Goal: Task Accomplishment & Management: Manage account settings

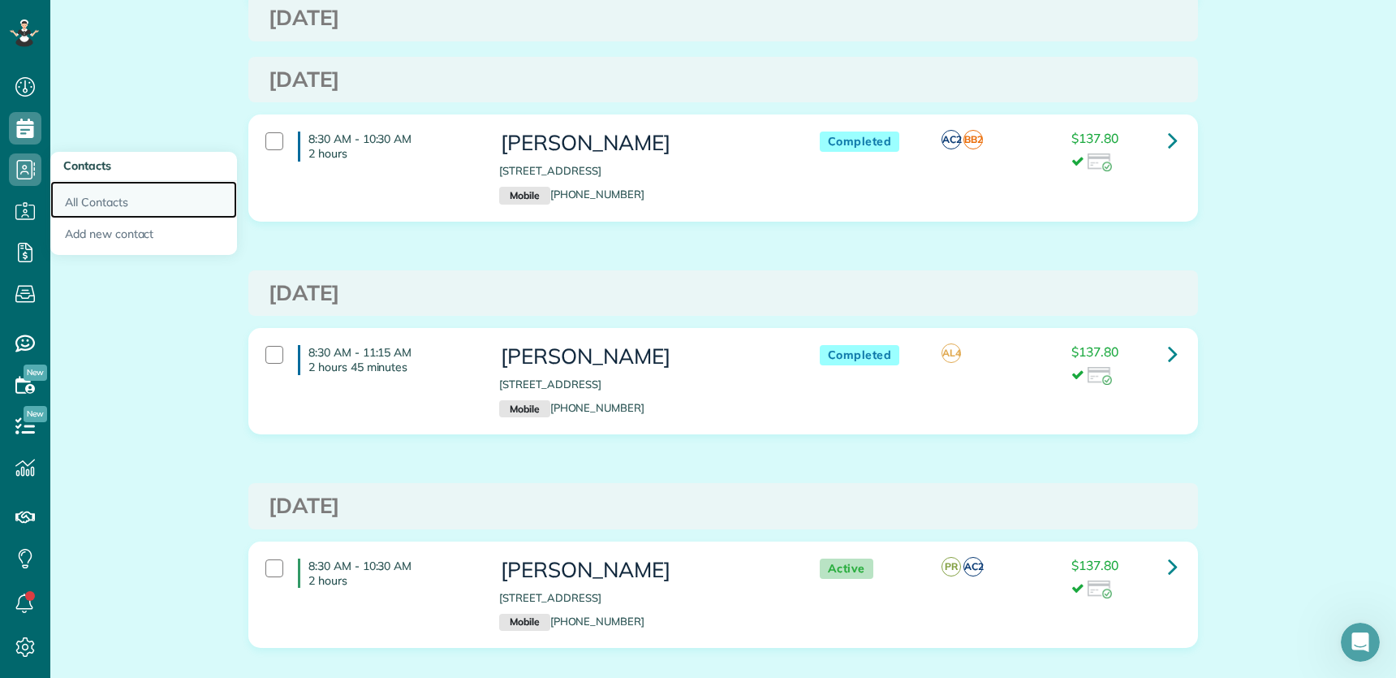
click at [88, 201] on link "All Contacts" at bounding box center [143, 199] width 187 height 37
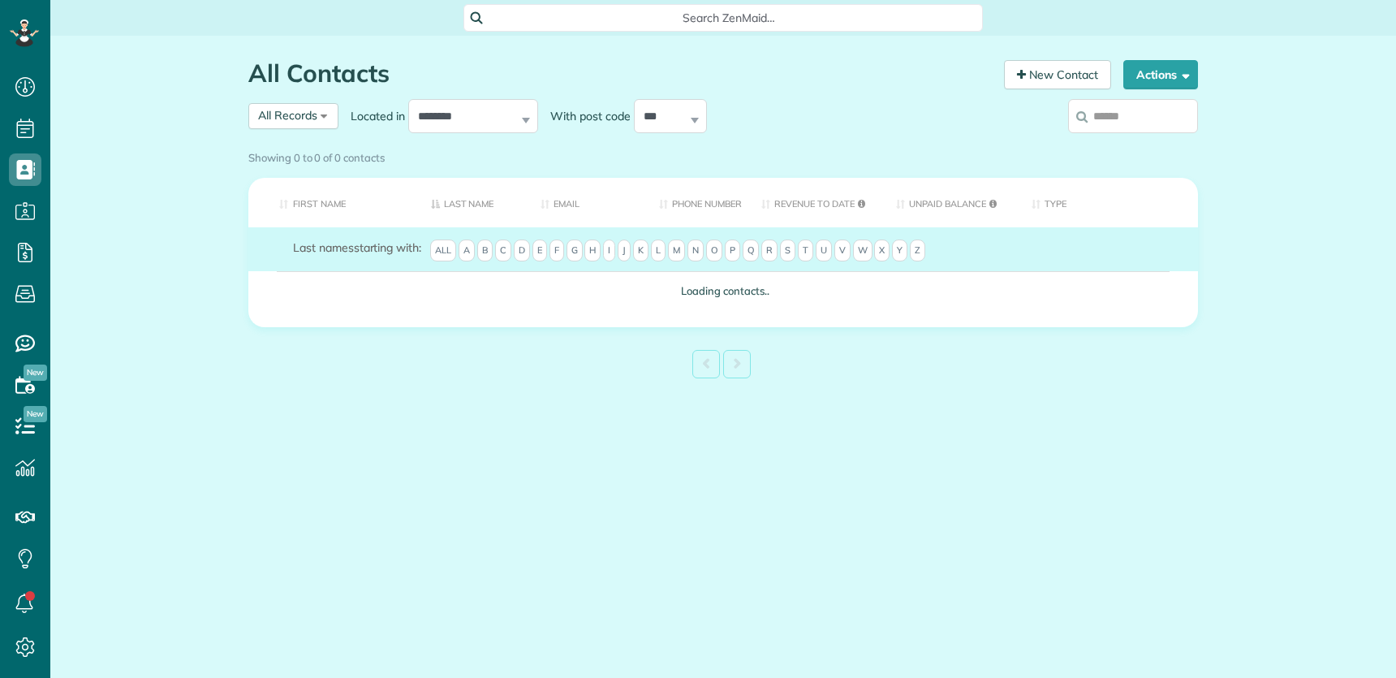
scroll to position [6, 6]
click at [1129, 121] on input "search" at bounding box center [1133, 116] width 130 height 34
type input "******"
click at [1131, 144] on div "Showing 0 to 0 of 0 contacts" at bounding box center [723, 158] width 974 height 28
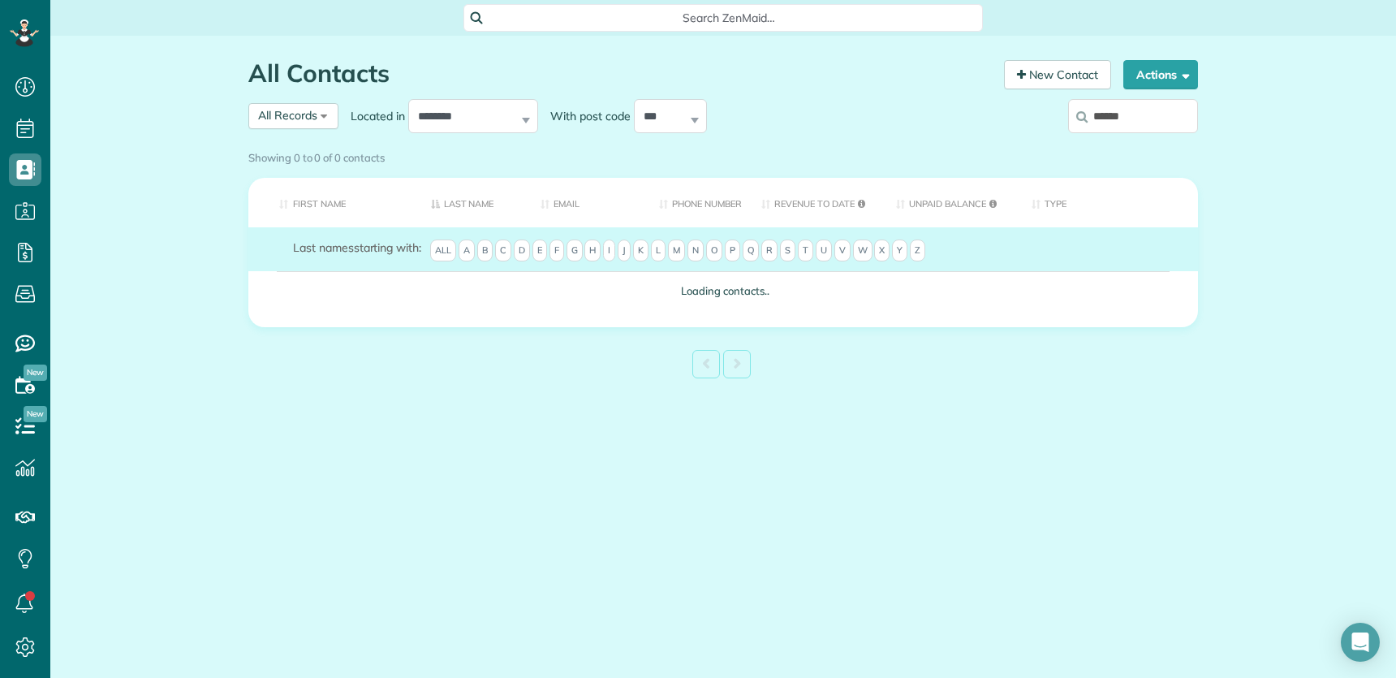
click at [1144, 144] on div "Showing 0 to 0 of 0 contacts" at bounding box center [723, 155] width 950 height 22
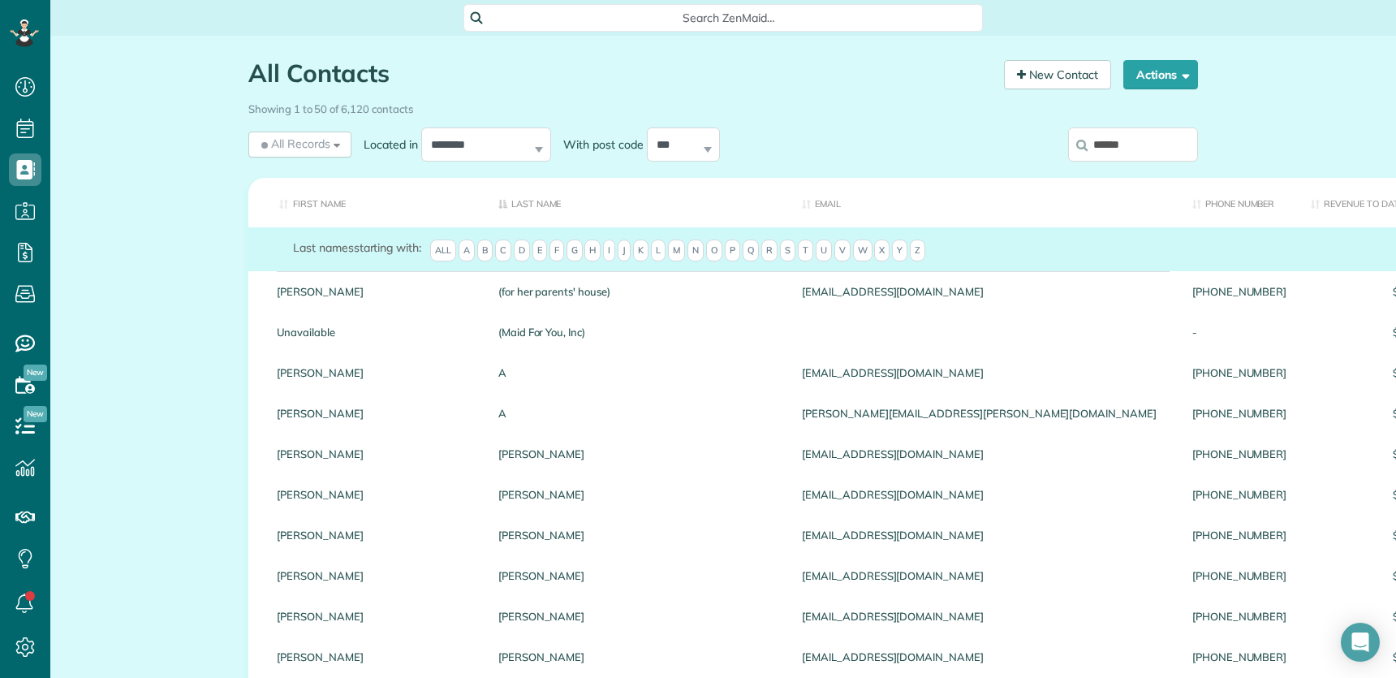
click at [1133, 118] on div "Showing 1 to 50 of 6,120 contacts" at bounding box center [723, 109] width 974 height 28
click at [1131, 147] on input "******" at bounding box center [1133, 144] width 130 height 34
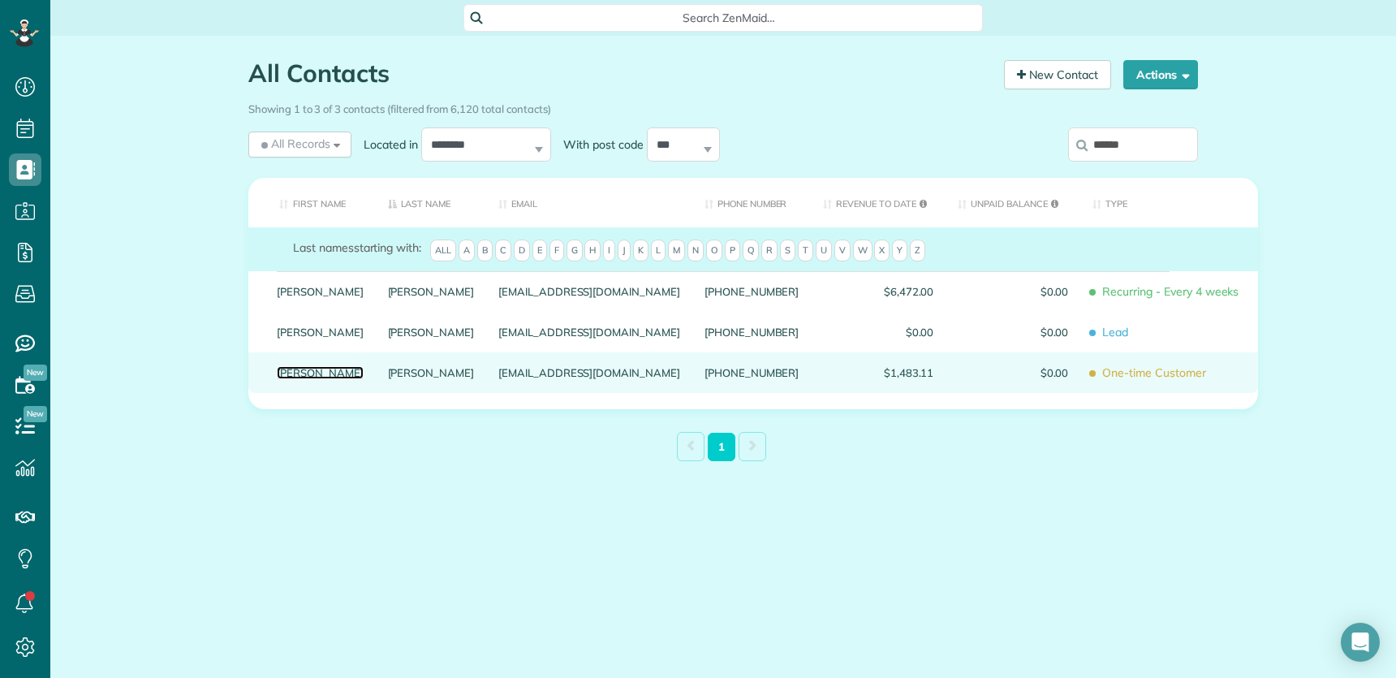
click at [289, 378] on link "Kelly" at bounding box center [320, 372] width 87 height 11
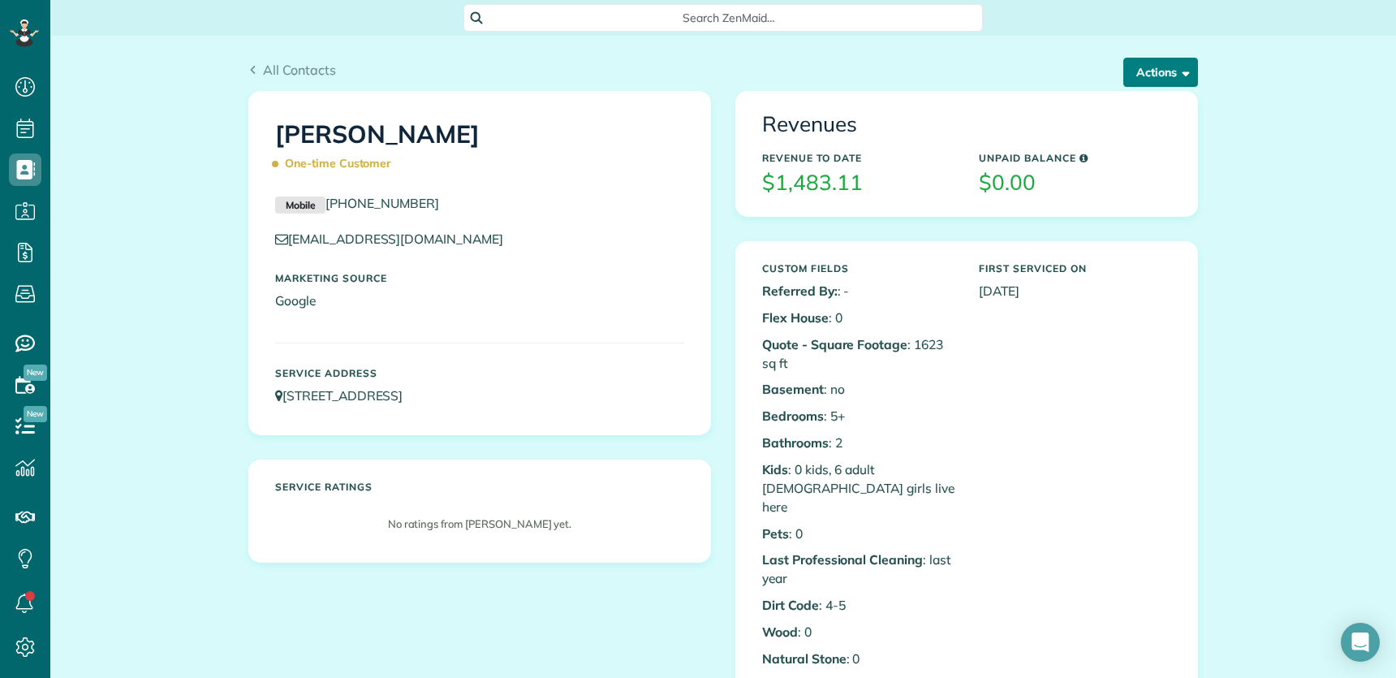
click at [1155, 76] on button "Actions" at bounding box center [1161, 72] width 75 height 29
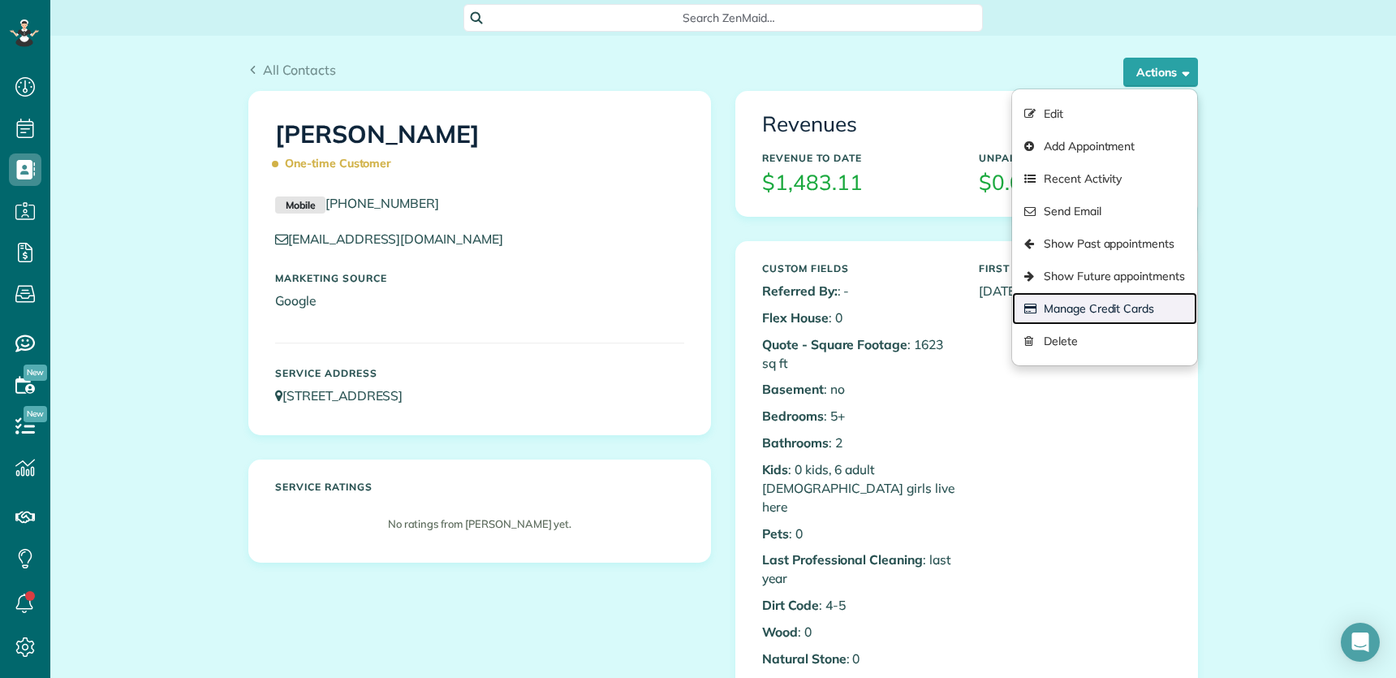
click at [1103, 302] on link "Manage Credit Cards" at bounding box center [1104, 308] width 185 height 32
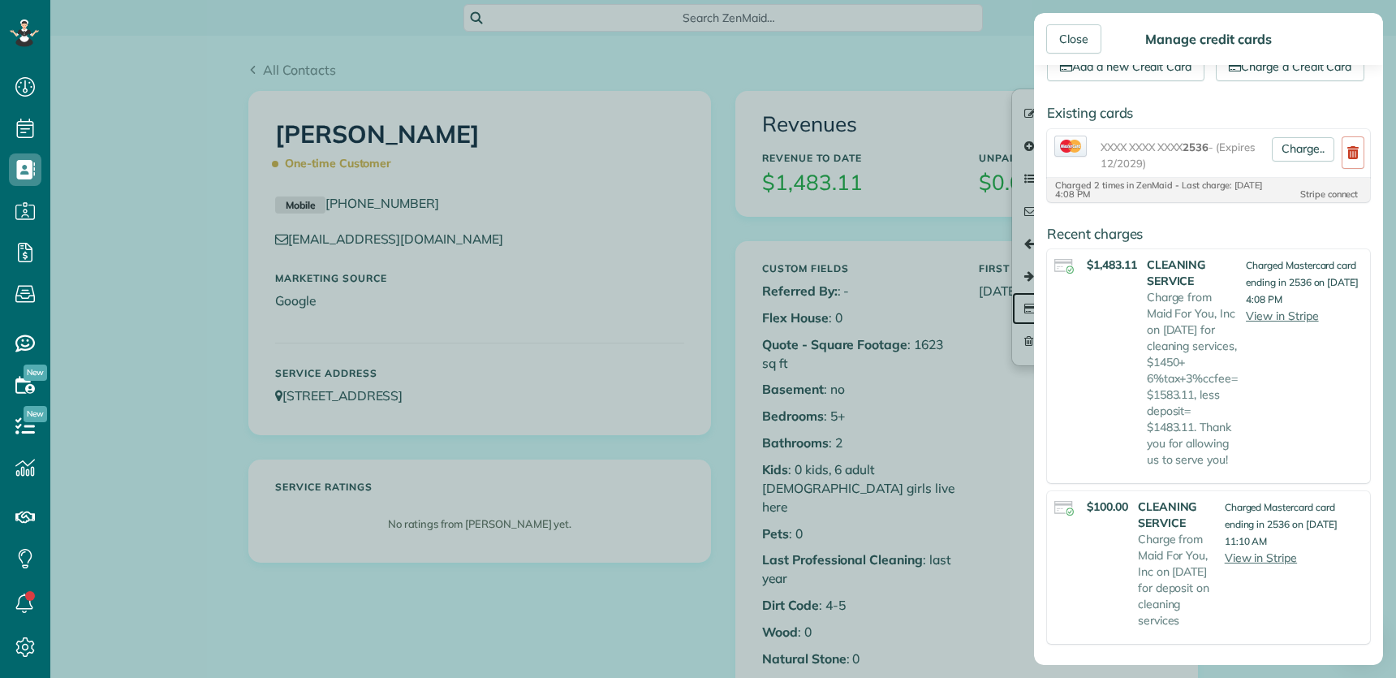
scroll to position [102, 0]
click at [1080, 41] on div "Close" at bounding box center [1074, 38] width 55 height 29
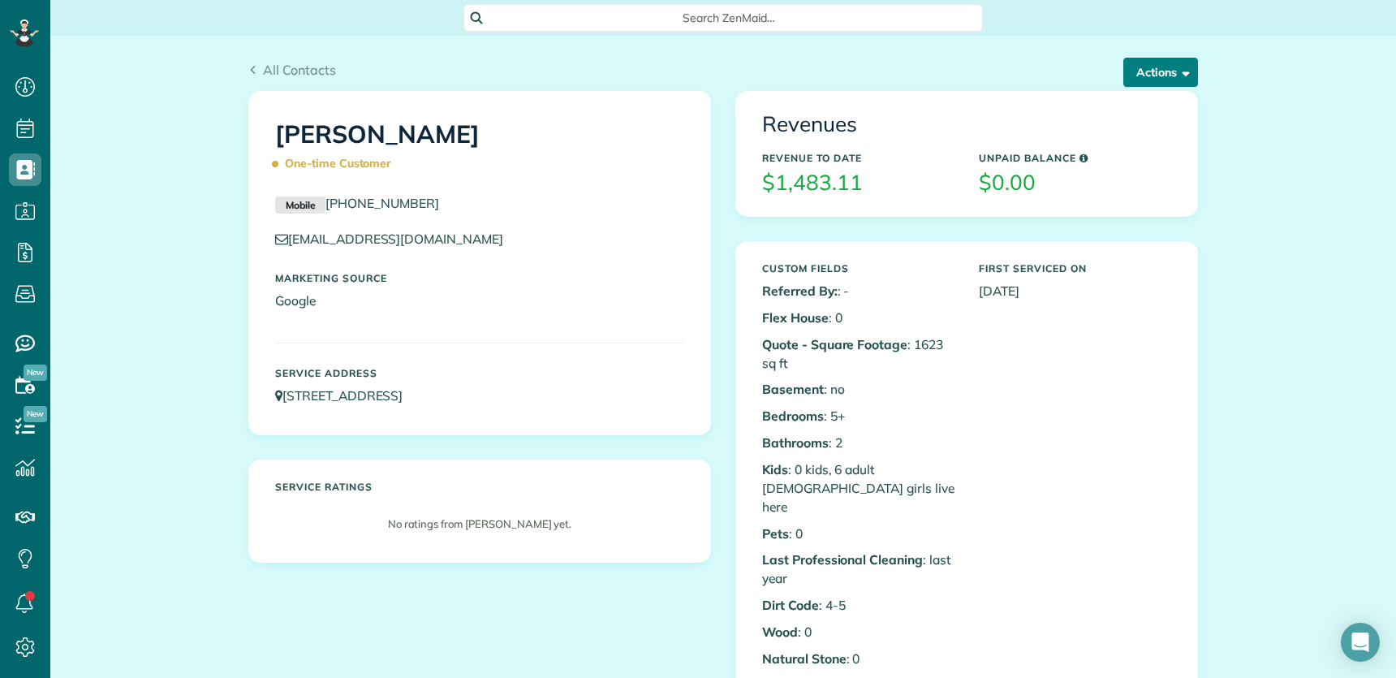
click at [1160, 79] on button "Actions" at bounding box center [1161, 72] width 75 height 29
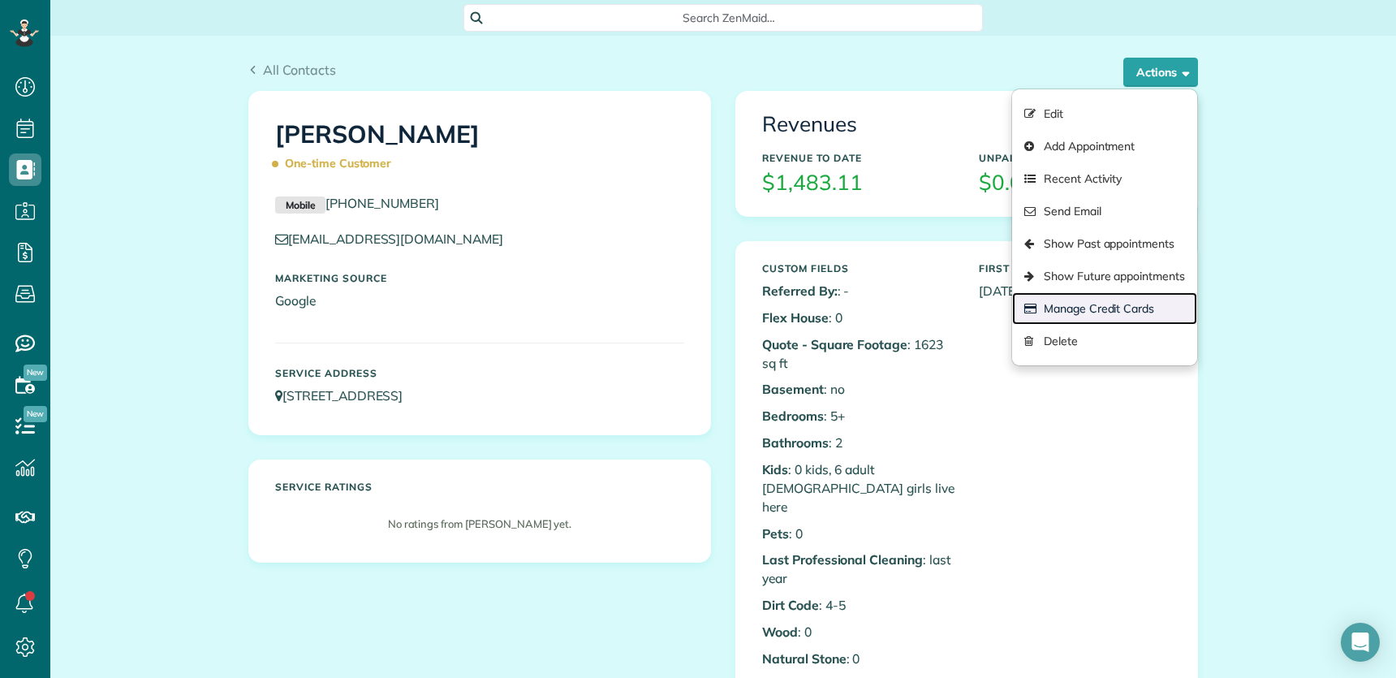
click at [1130, 313] on link "Manage Credit Cards" at bounding box center [1104, 308] width 185 height 32
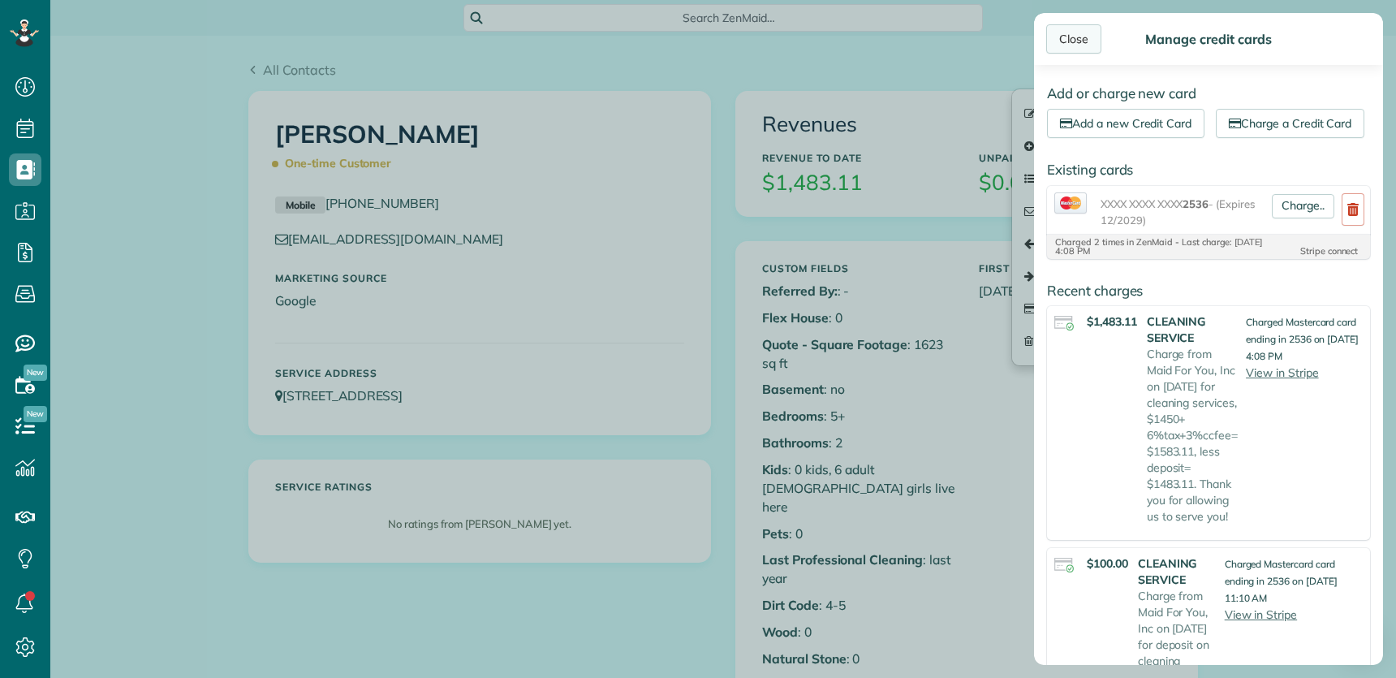
click at [1077, 38] on div "Close" at bounding box center [1074, 38] width 55 height 29
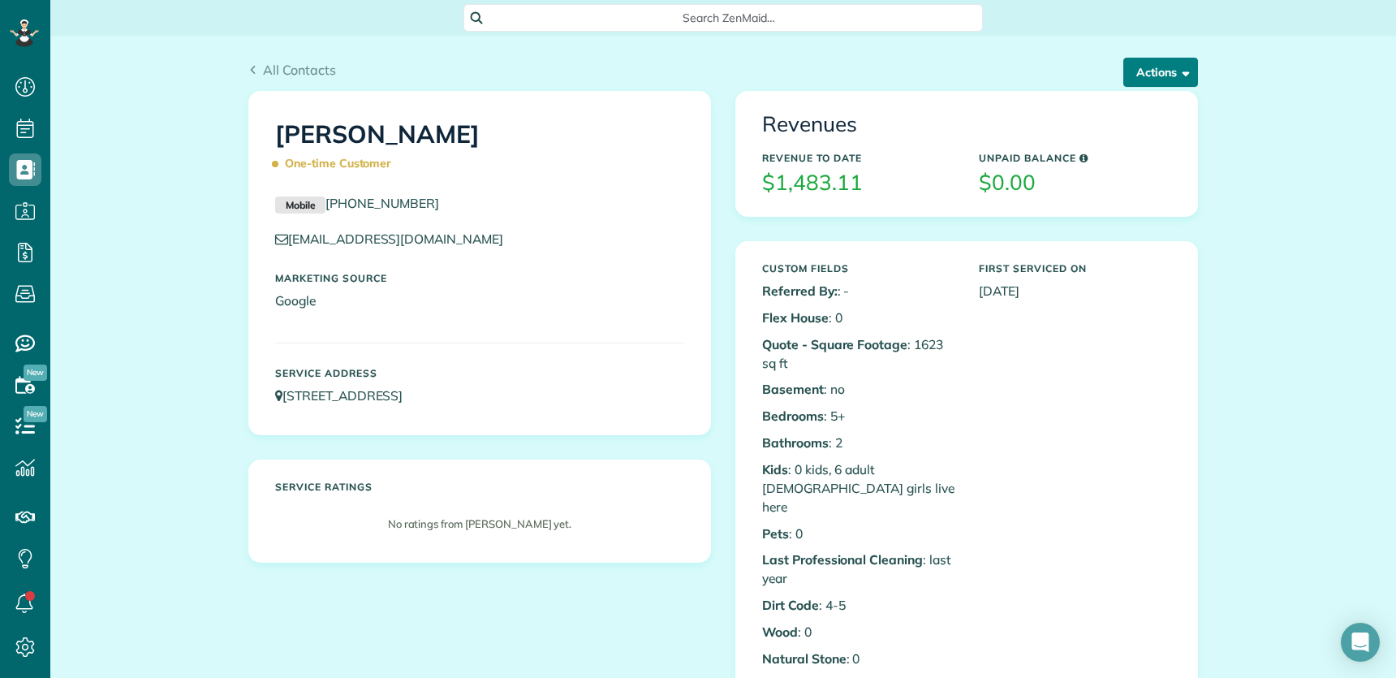
drag, startPoint x: 1179, startPoint y: 62, endPoint x: 1174, endPoint y: 76, distance: 15.4
click at [1179, 62] on button "Actions" at bounding box center [1161, 72] width 75 height 29
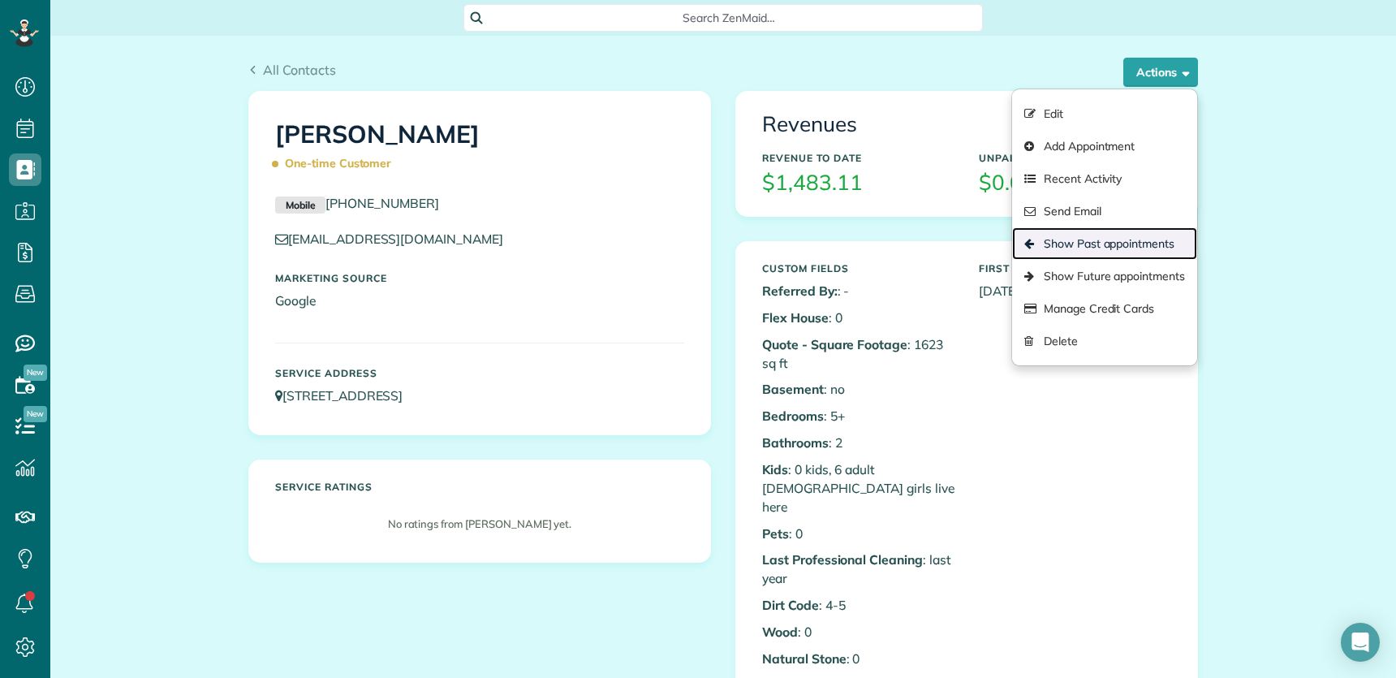
click at [1130, 250] on link "Show Past appointments" at bounding box center [1104, 243] width 185 height 32
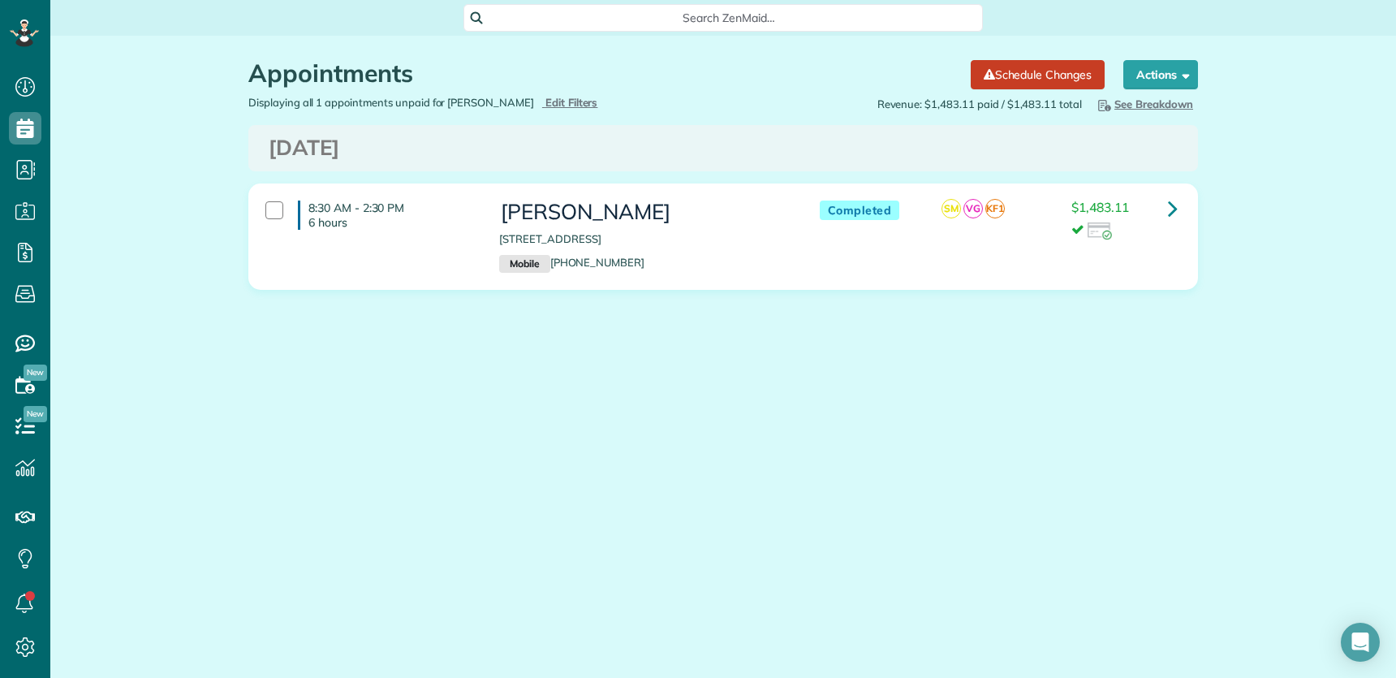
scroll to position [6, 6]
click at [1172, 205] on icon at bounding box center [1173, 208] width 10 height 28
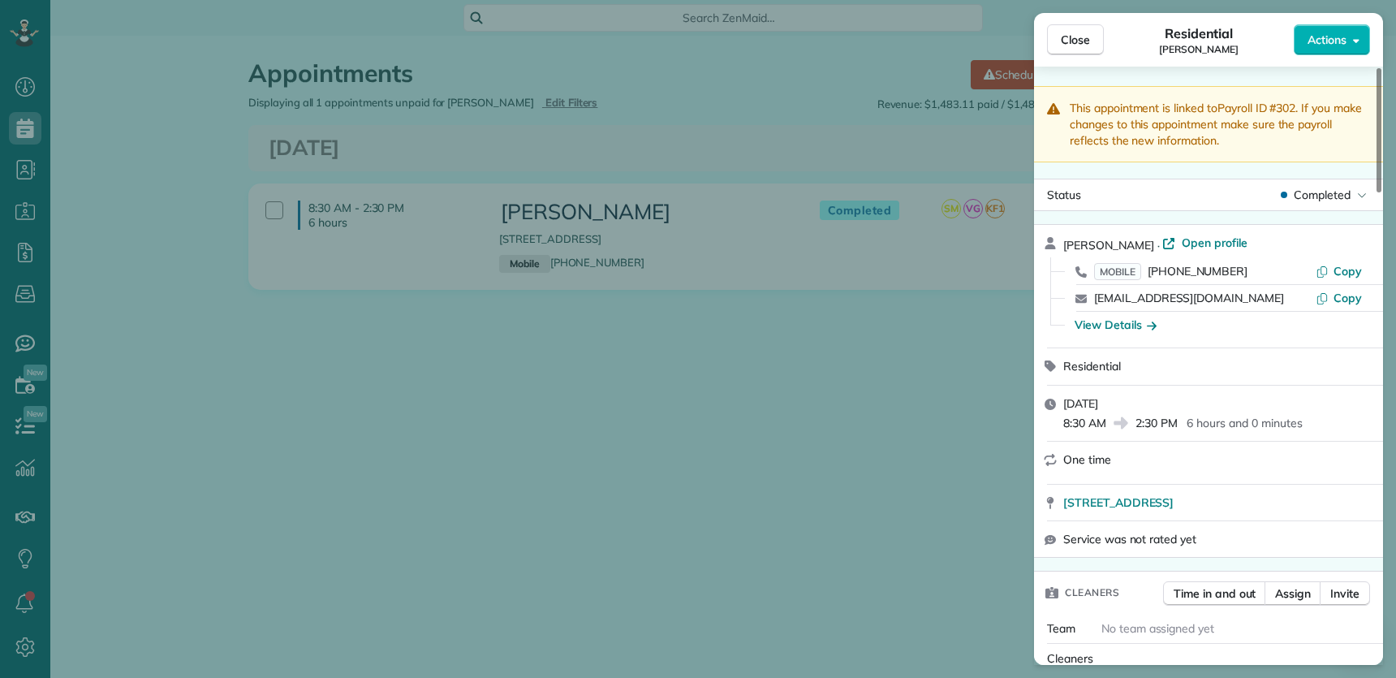
drag, startPoint x: 1065, startPoint y: 39, endPoint x: 848, endPoint y: 427, distance: 444.5
click at [1065, 40] on span "Close" at bounding box center [1075, 40] width 29 height 16
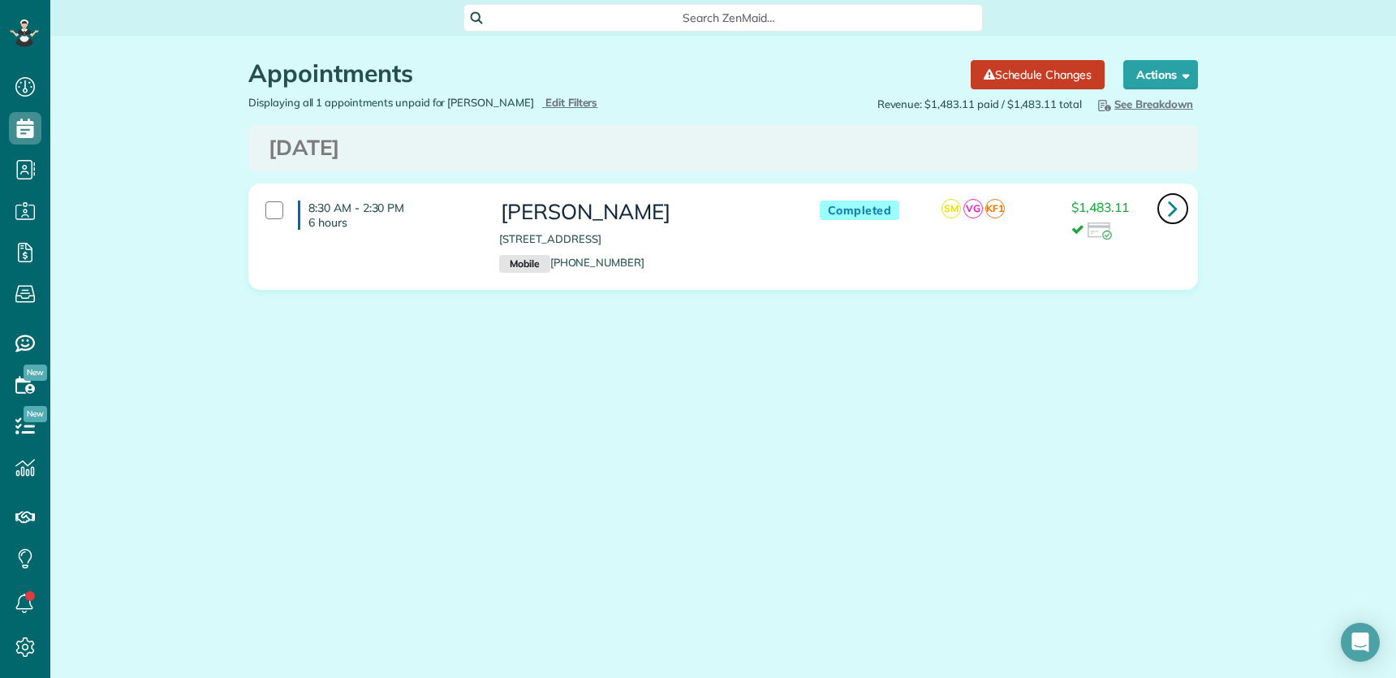
click at [1175, 208] on icon at bounding box center [1173, 208] width 10 height 28
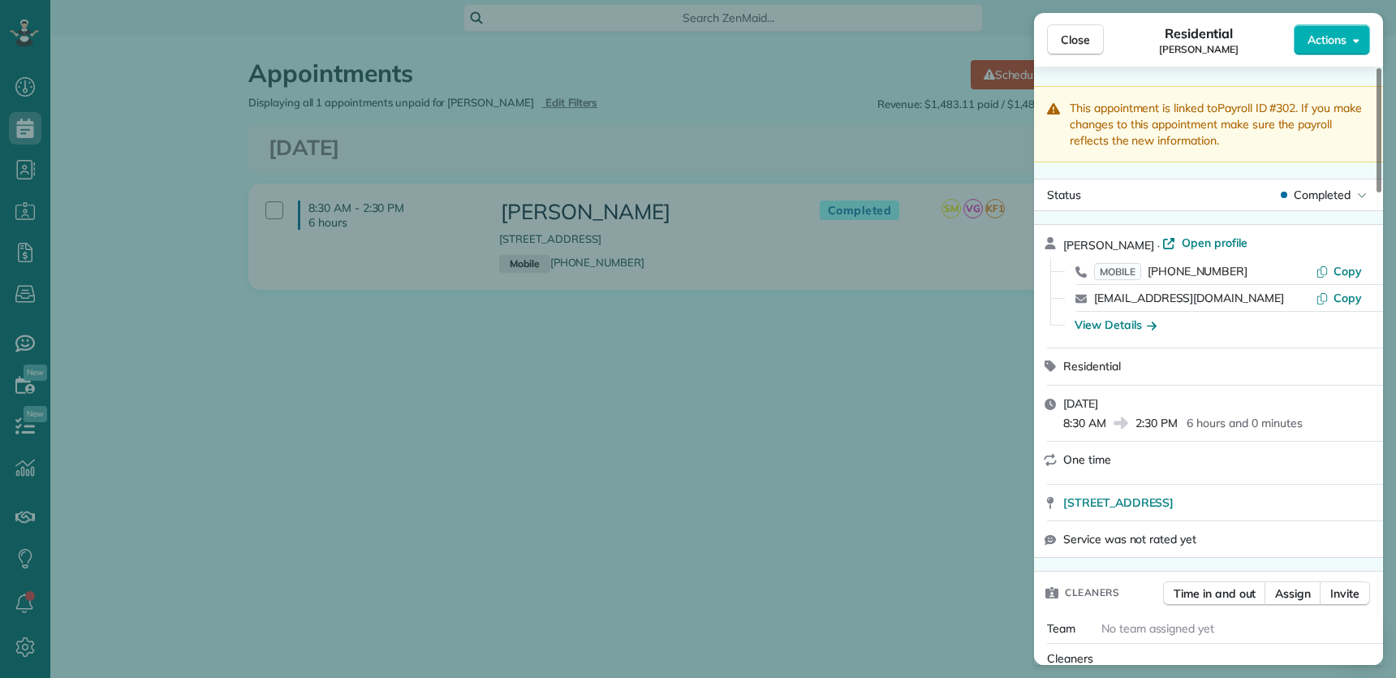
drag, startPoint x: 1077, startPoint y: 39, endPoint x: 448, endPoint y: 475, distance: 764.8
click at [1077, 39] on span "Close" at bounding box center [1075, 40] width 29 height 16
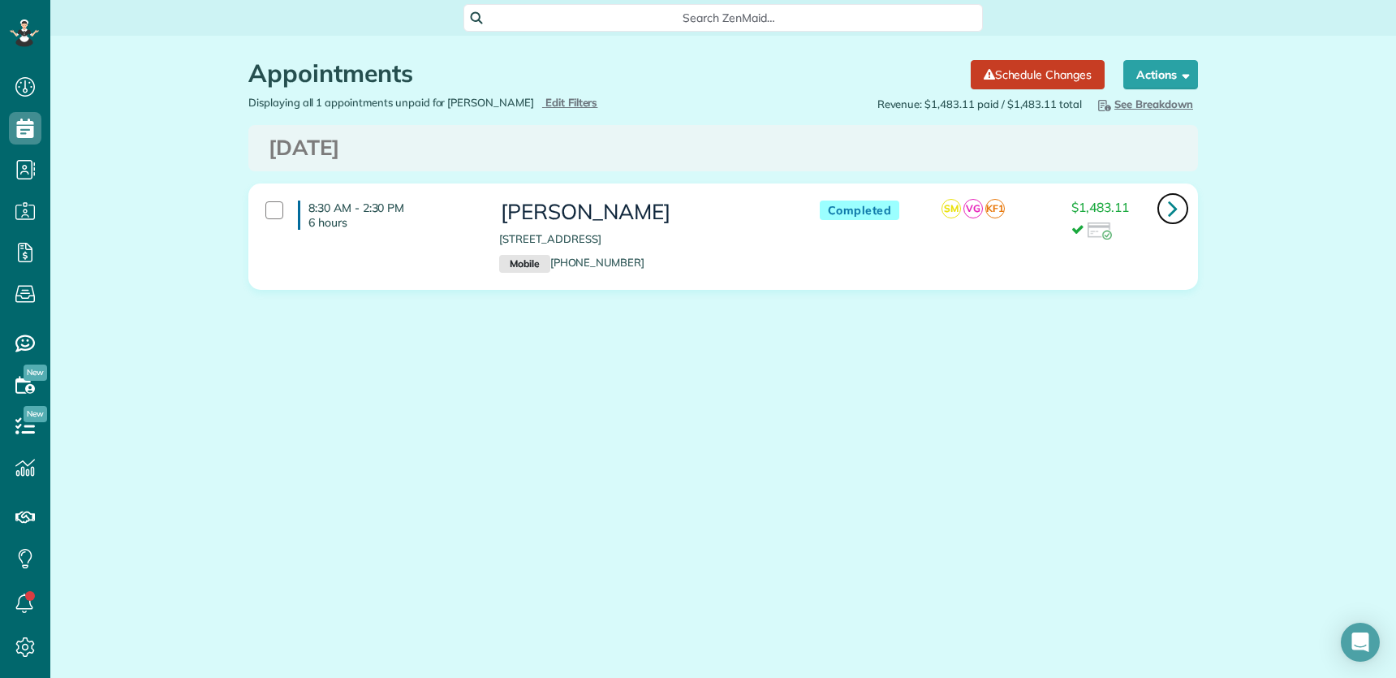
click at [1176, 205] on icon at bounding box center [1173, 208] width 10 height 28
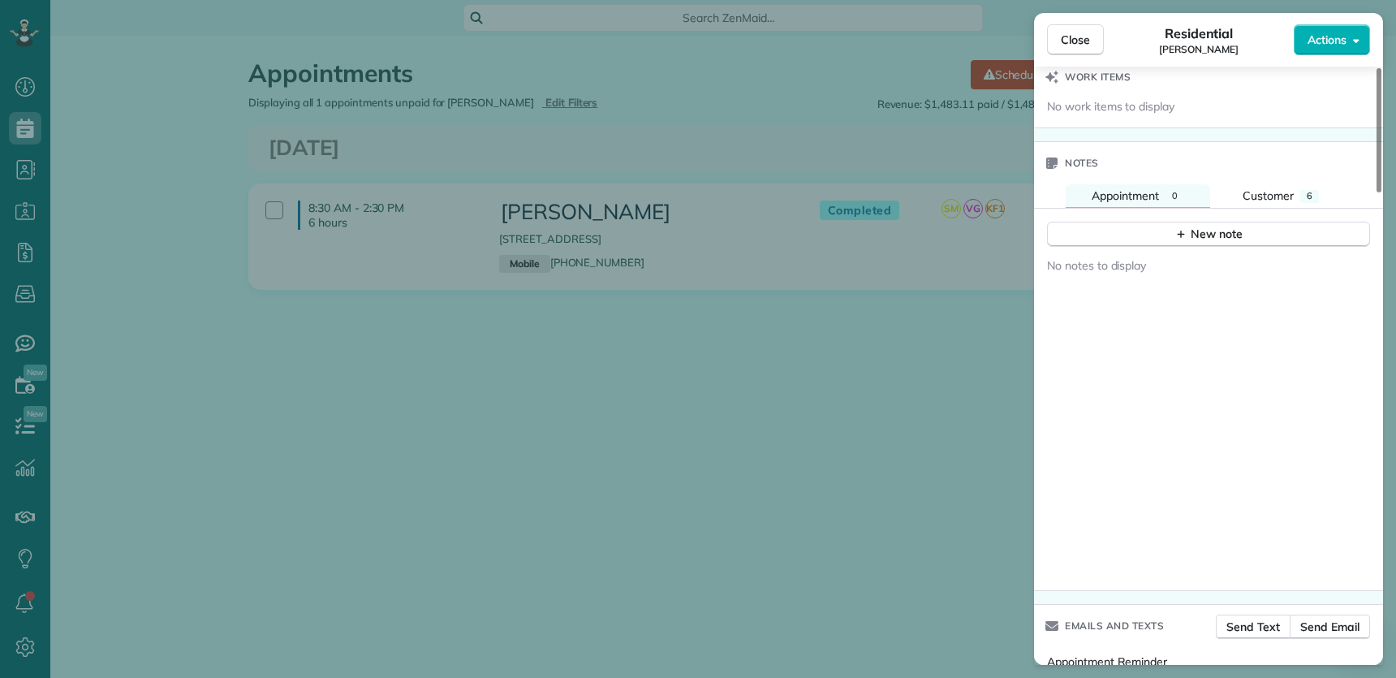
scroll to position [1763, 0]
click at [1271, 201] on span "Customer" at bounding box center [1268, 199] width 51 height 15
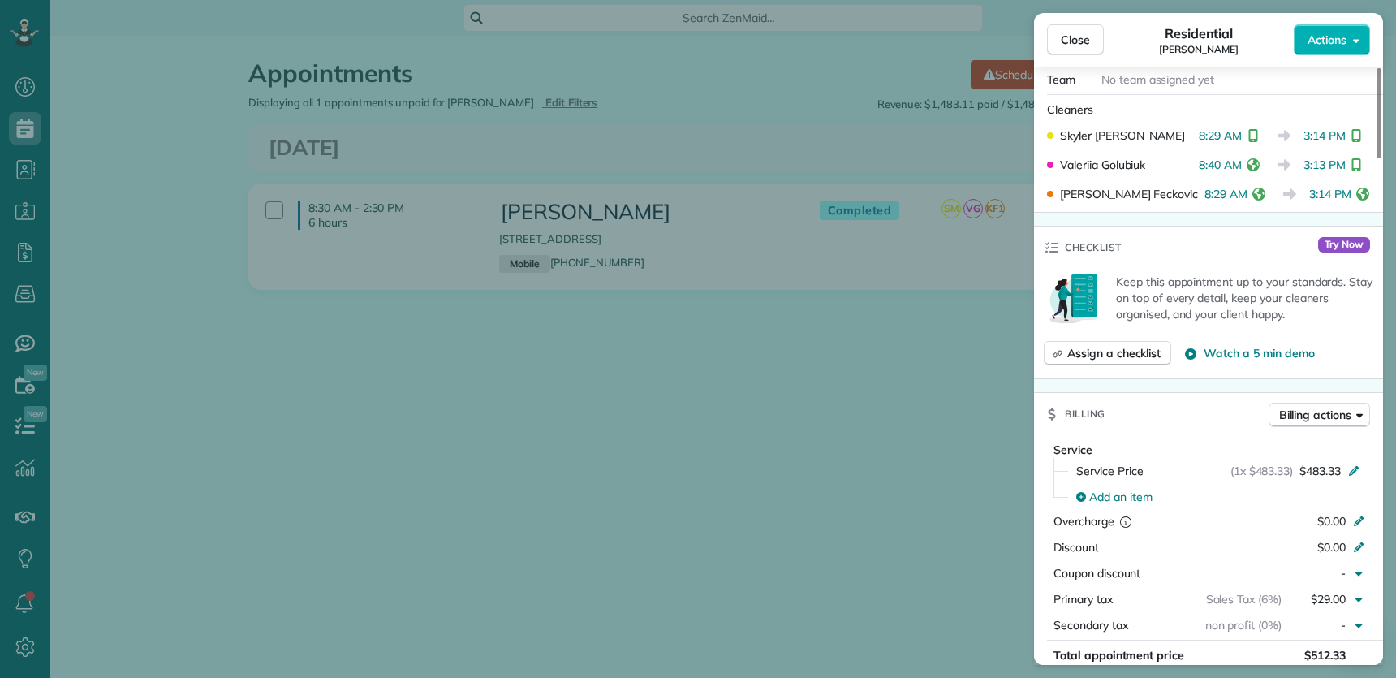
scroll to position [0, 0]
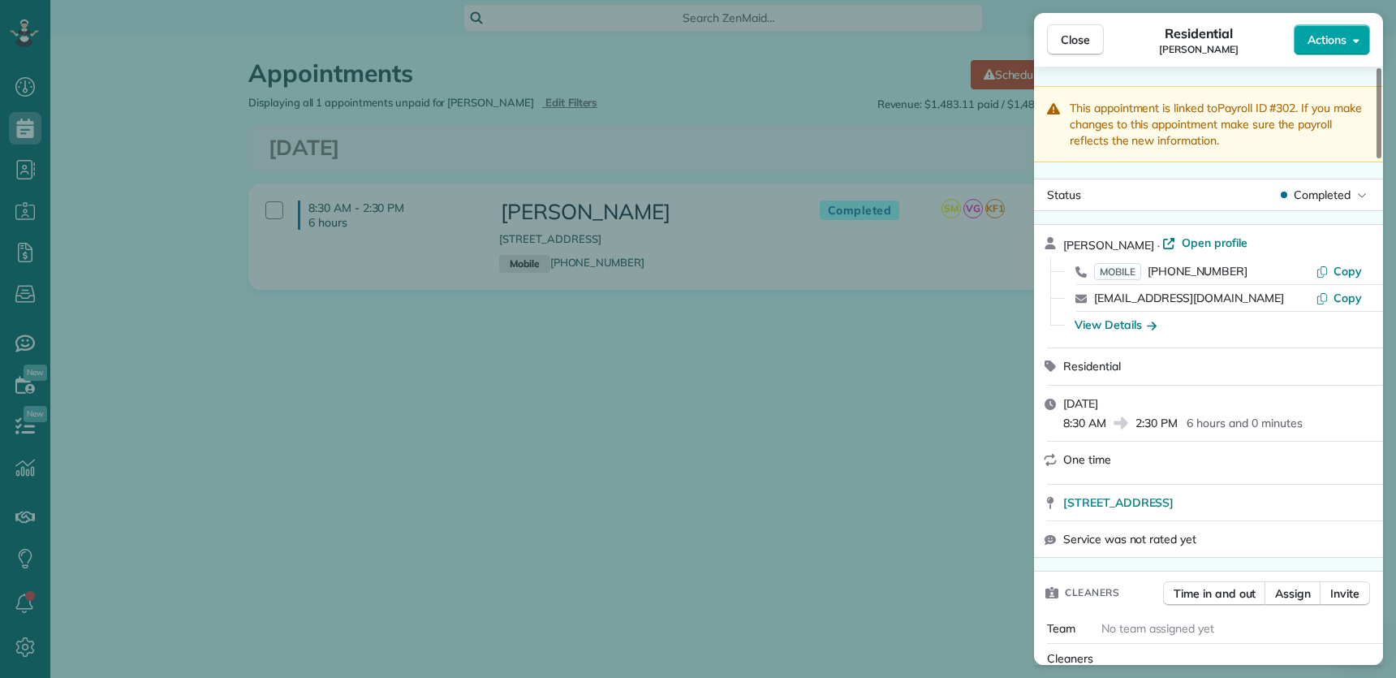
click at [1352, 41] on button "Actions" at bounding box center [1332, 39] width 76 height 31
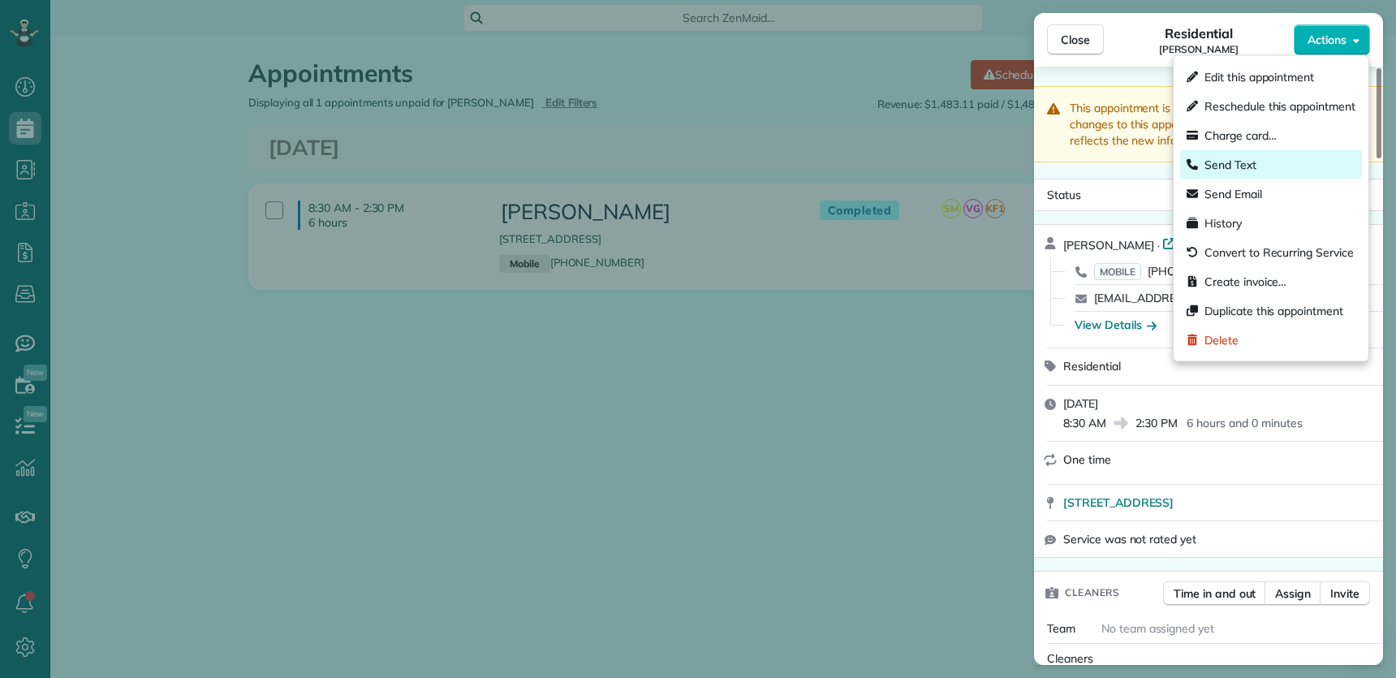
click at [1310, 163] on div "Send Text" at bounding box center [1271, 164] width 182 height 29
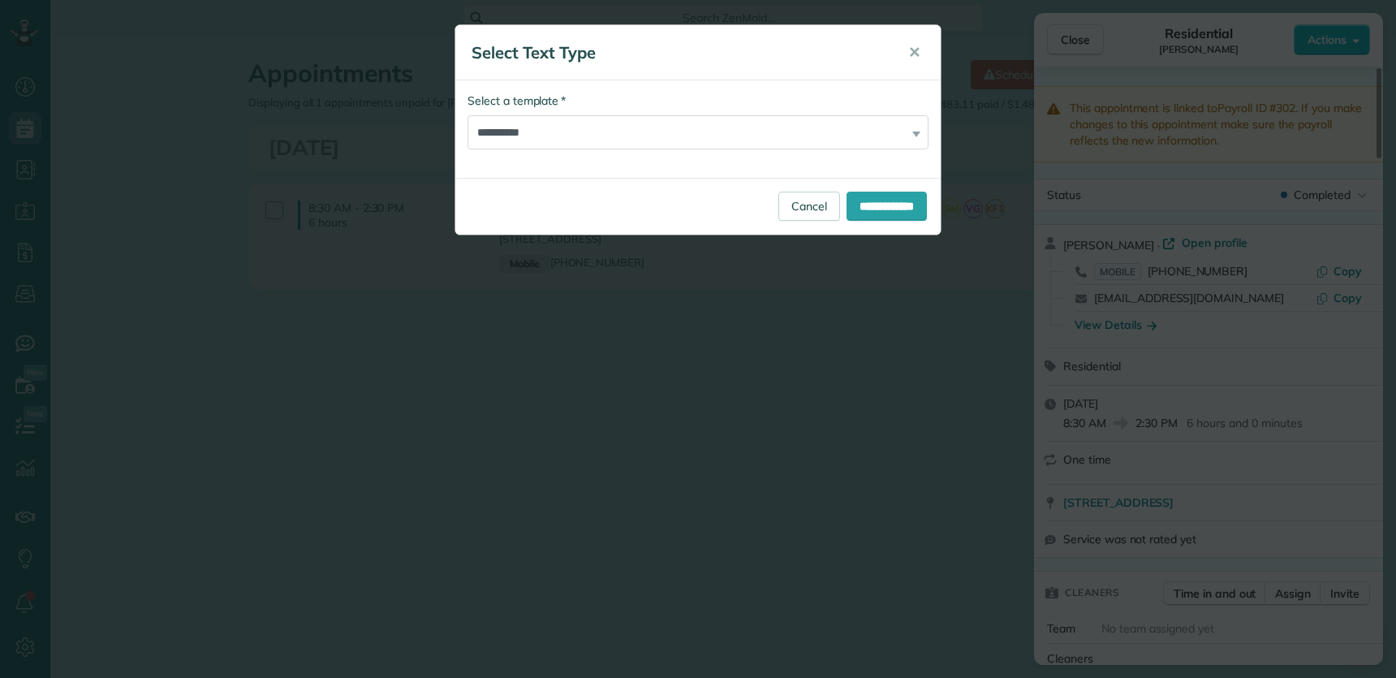
click at [915, 55] on span "✕" at bounding box center [915, 52] width 12 height 19
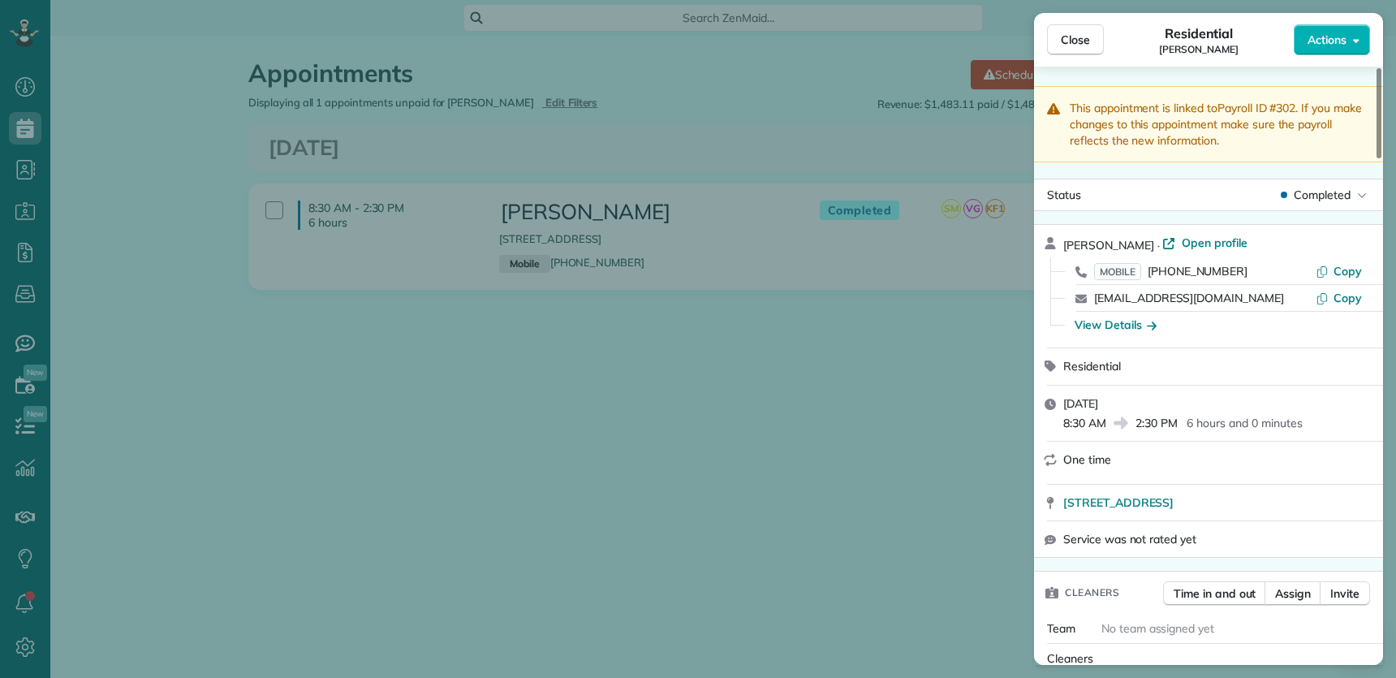
drag, startPoint x: 1071, startPoint y: 48, endPoint x: 978, endPoint y: 217, distance: 193.0
click at [1071, 48] on button "Close" at bounding box center [1075, 39] width 57 height 31
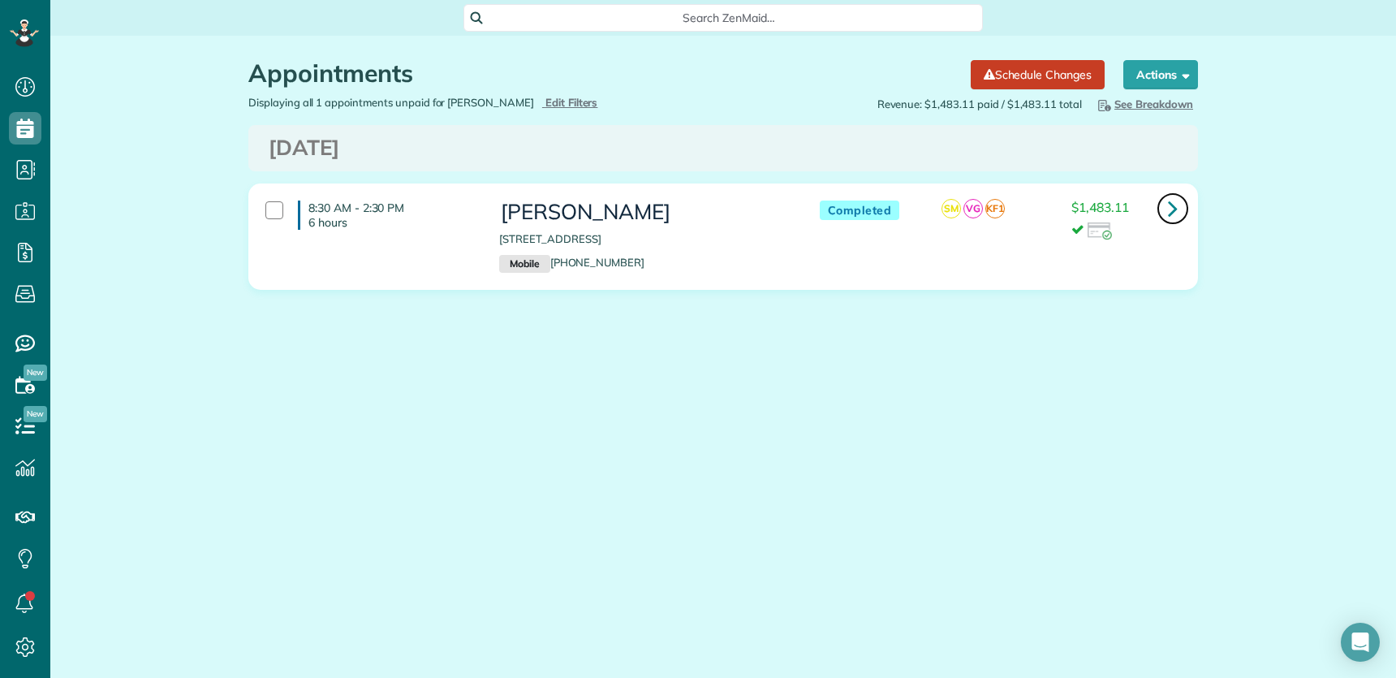
click at [1171, 208] on icon at bounding box center [1173, 208] width 10 height 28
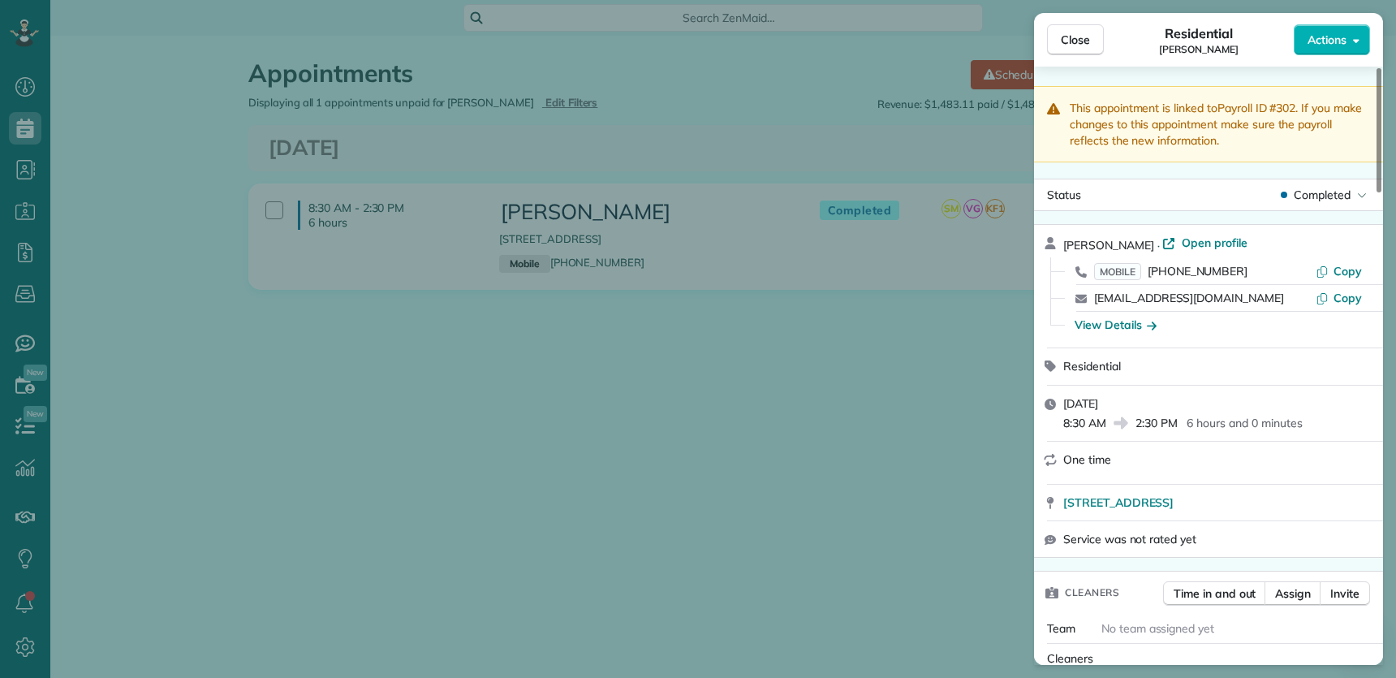
drag, startPoint x: 959, startPoint y: 400, endPoint x: 999, endPoint y: 340, distance: 72.1
click at [958, 399] on div "Close Residential Kelly Swartz Actions This appointment is linked to Payroll ID…" at bounding box center [698, 339] width 1396 height 678
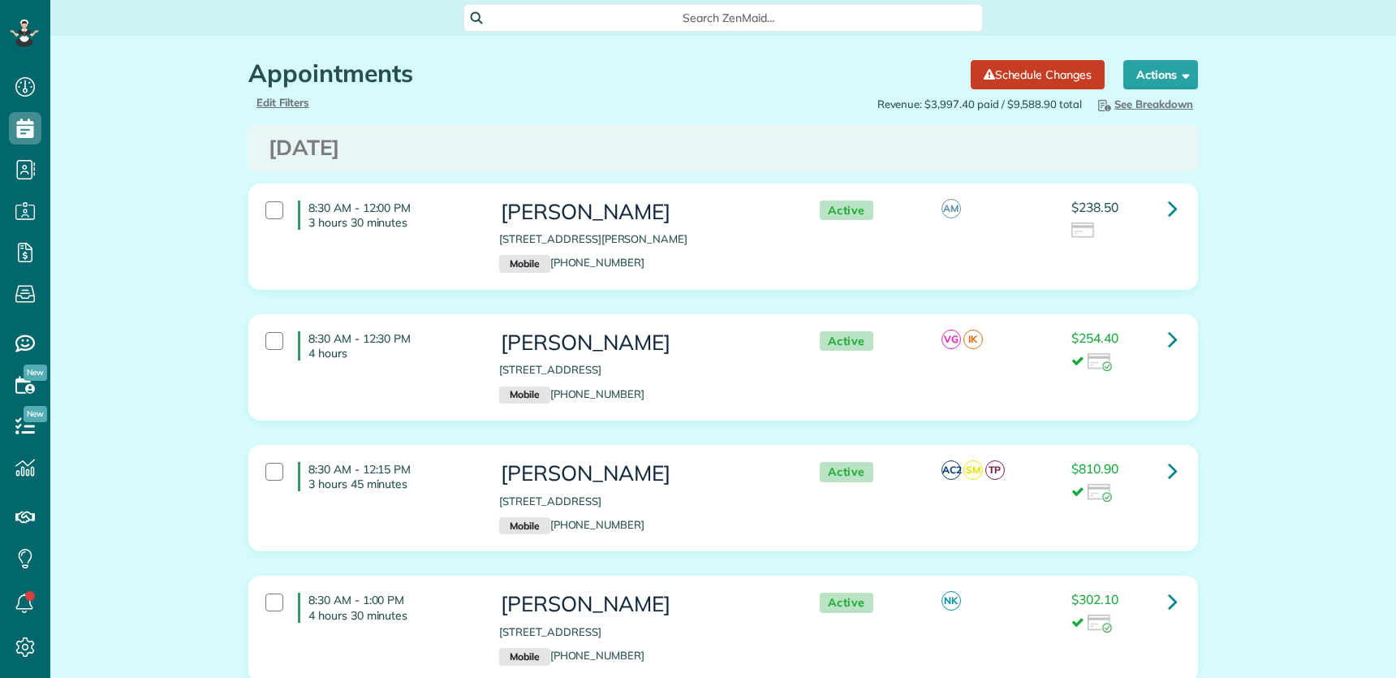
scroll to position [678, 50]
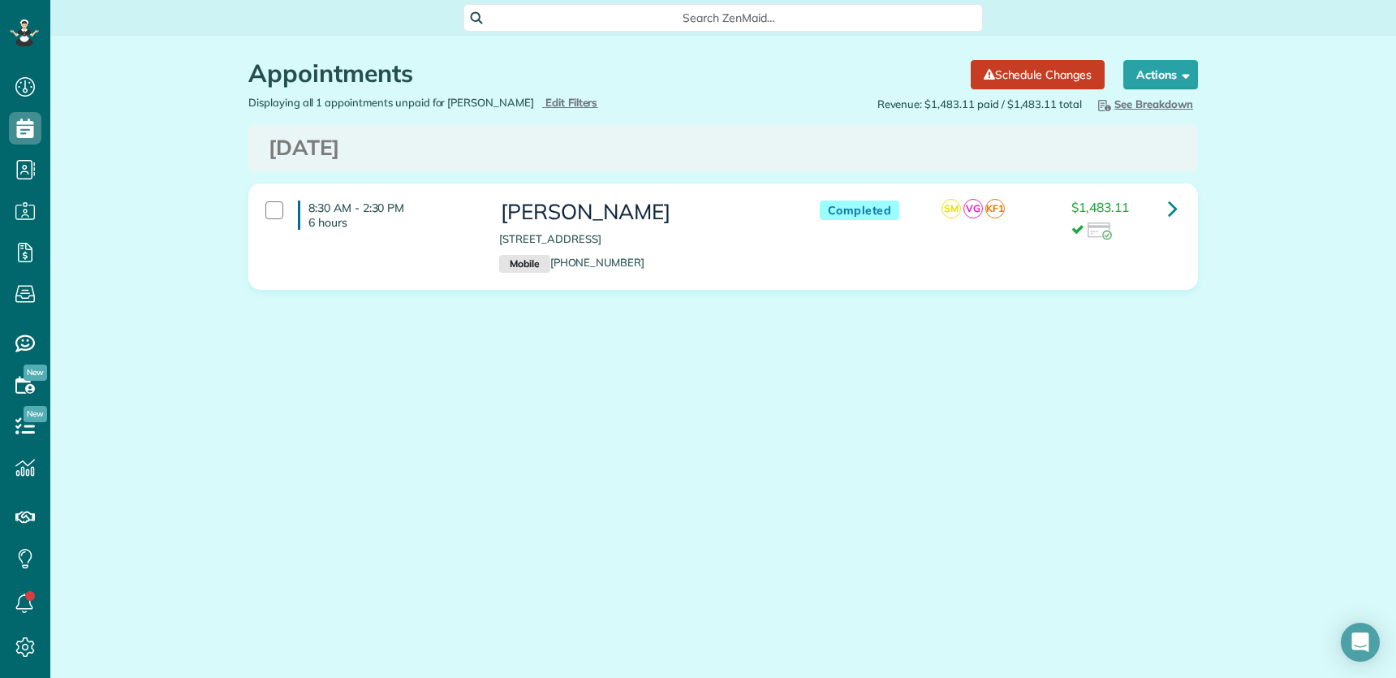
scroll to position [6, 6]
click at [1168, 205] on icon at bounding box center [1173, 208] width 10 height 28
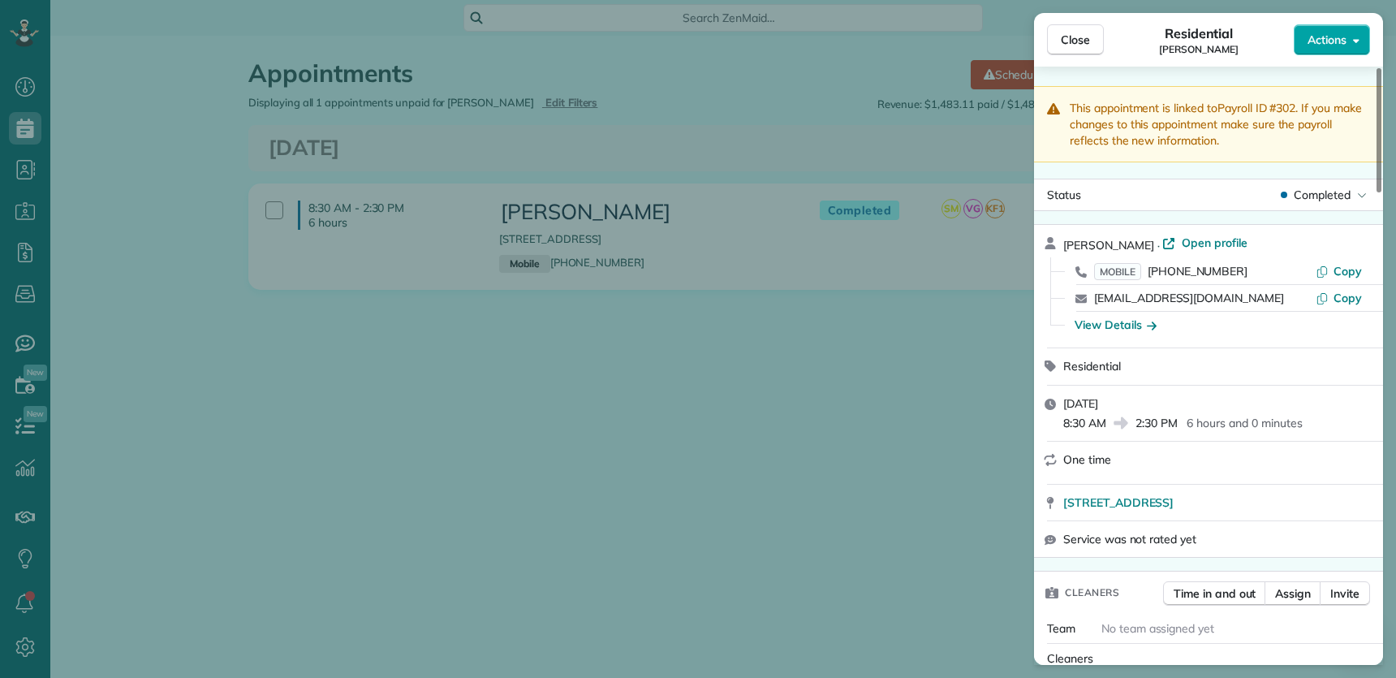
click at [1332, 33] on span "Actions" at bounding box center [1327, 40] width 39 height 16
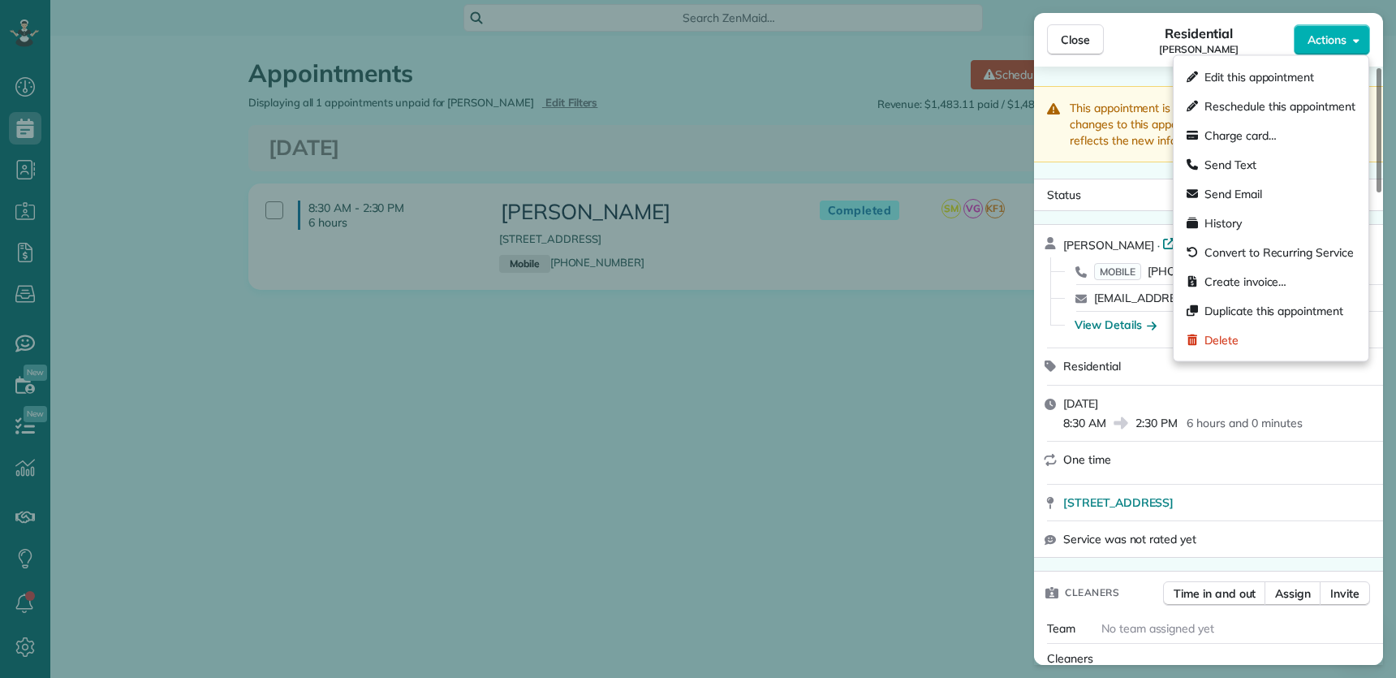
drag, startPoint x: 735, startPoint y: 434, endPoint x: 1148, endPoint y: 178, distance: 486.4
click at [736, 433] on div "Close Residential Kelly Swartz Actions This appointment is linked to Payroll ID…" at bounding box center [698, 339] width 1396 height 678
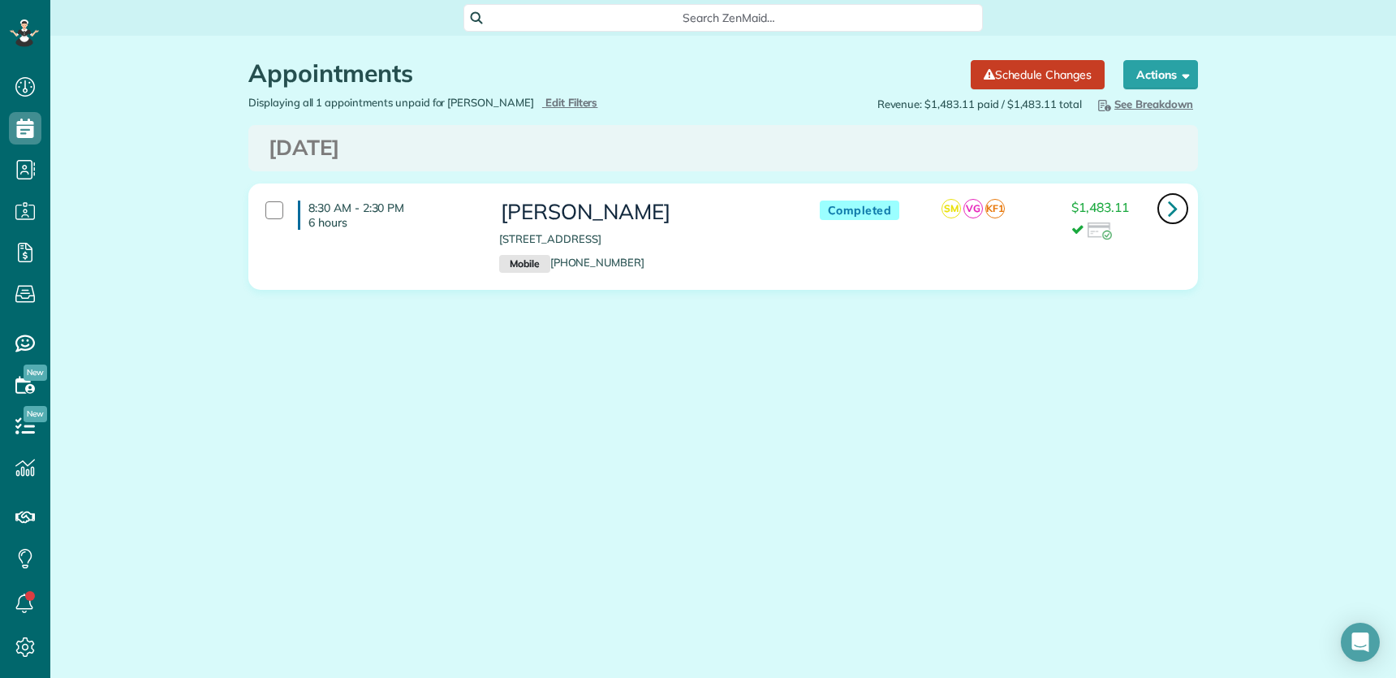
click at [1175, 210] on icon at bounding box center [1173, 208] width 10 height 28
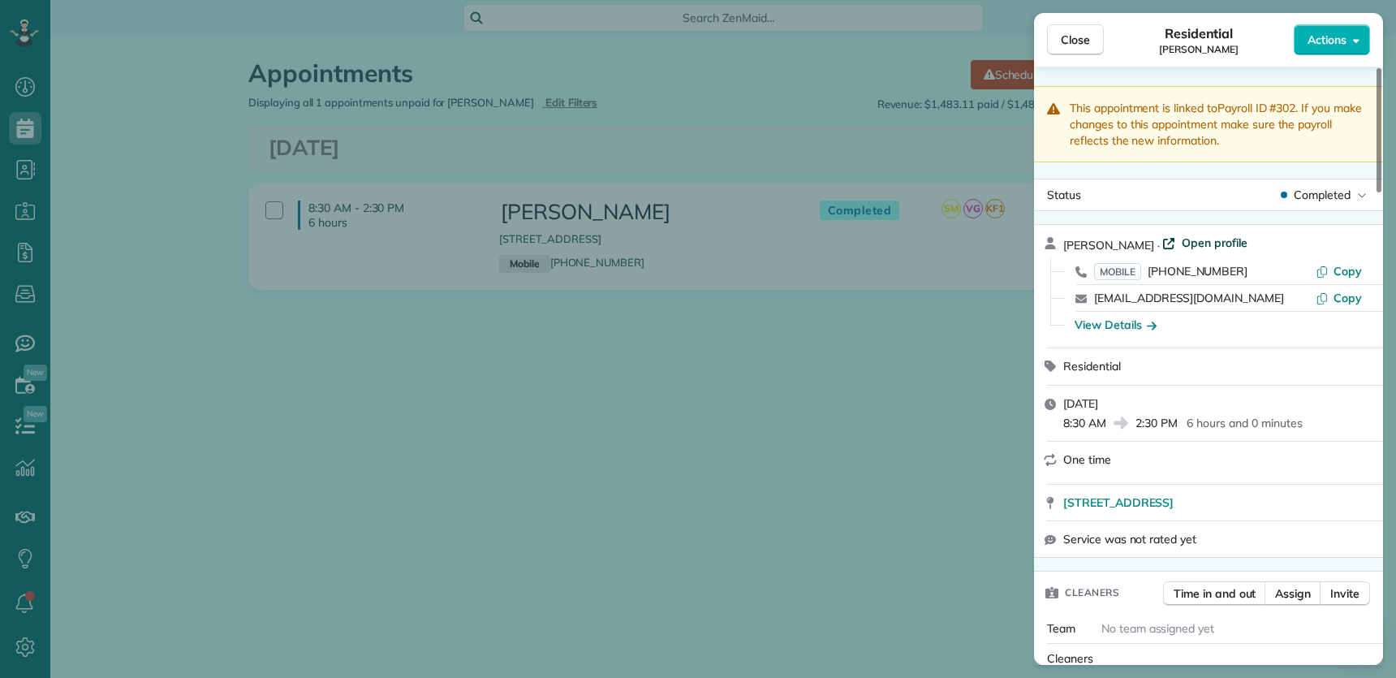
click at [1182, 241] on span "Open profile" at bounding box center [1215, 243] width 66 height 16
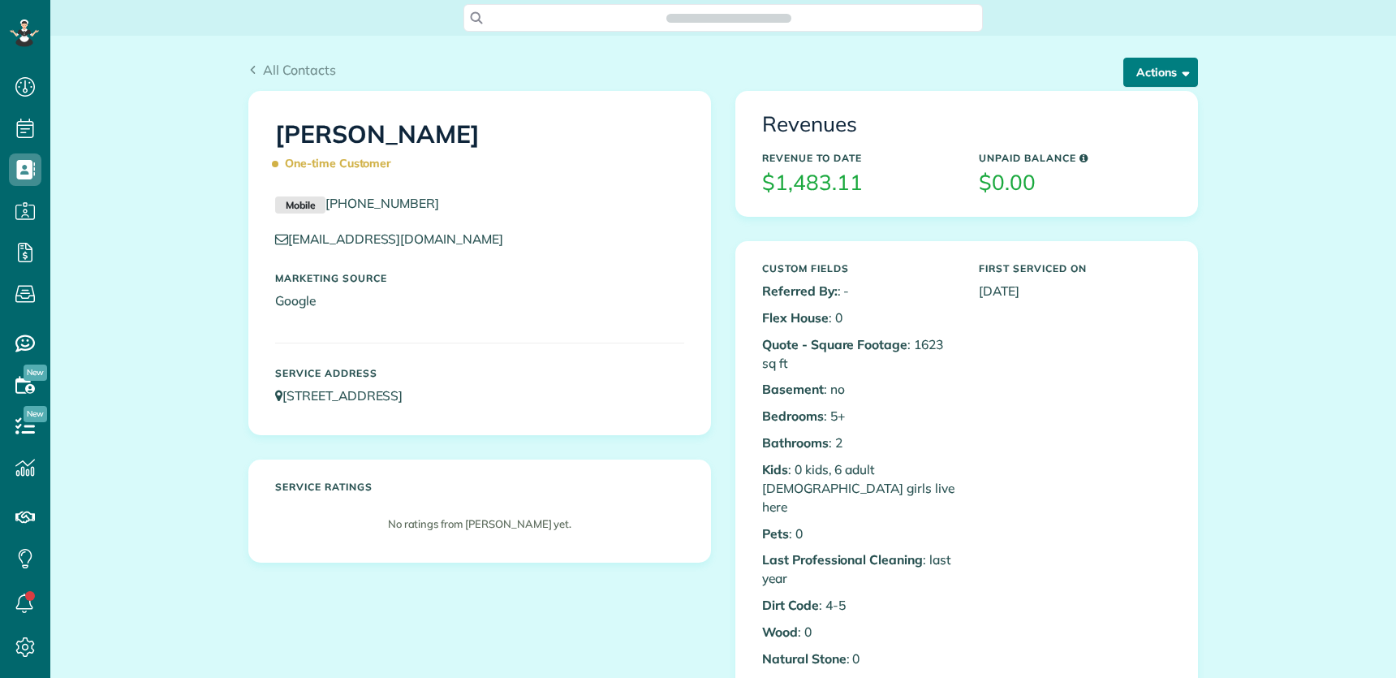
click at [1164, 71] on button "Actions" at bounding box center [1161, 72] width 75 height 29
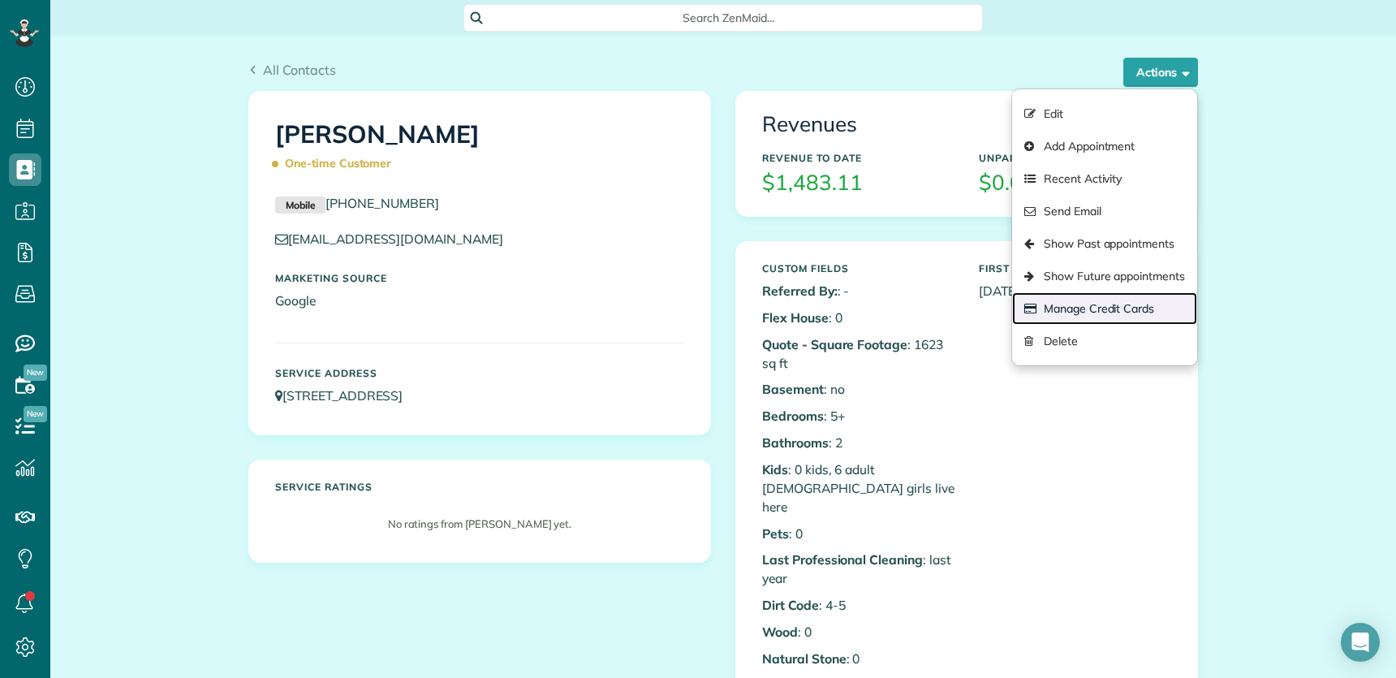
click at [1073, 304] on link "Manage Credit Cards" at bounding box center [1104, 308] width 185 height 32
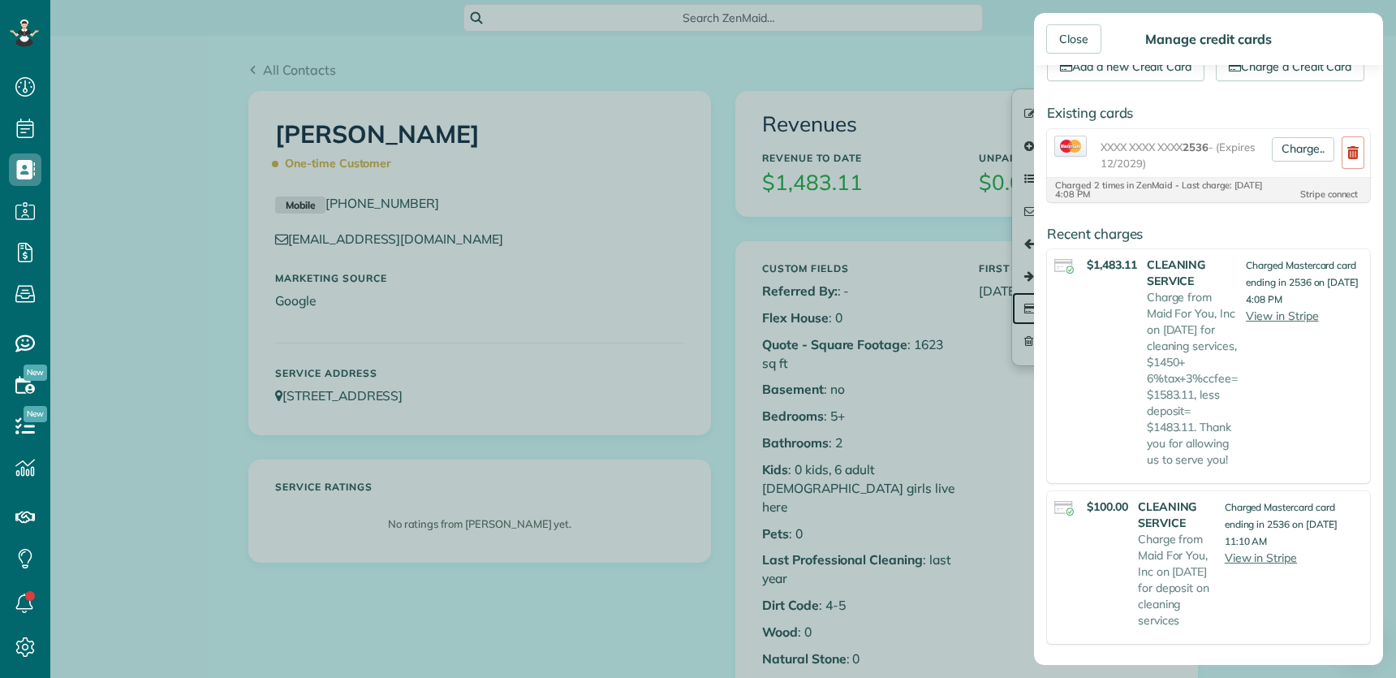
scroll to position [102, 0]
click at [1077, 33] on div "Close" at bounding box center [1074, 38] width 55 height 29
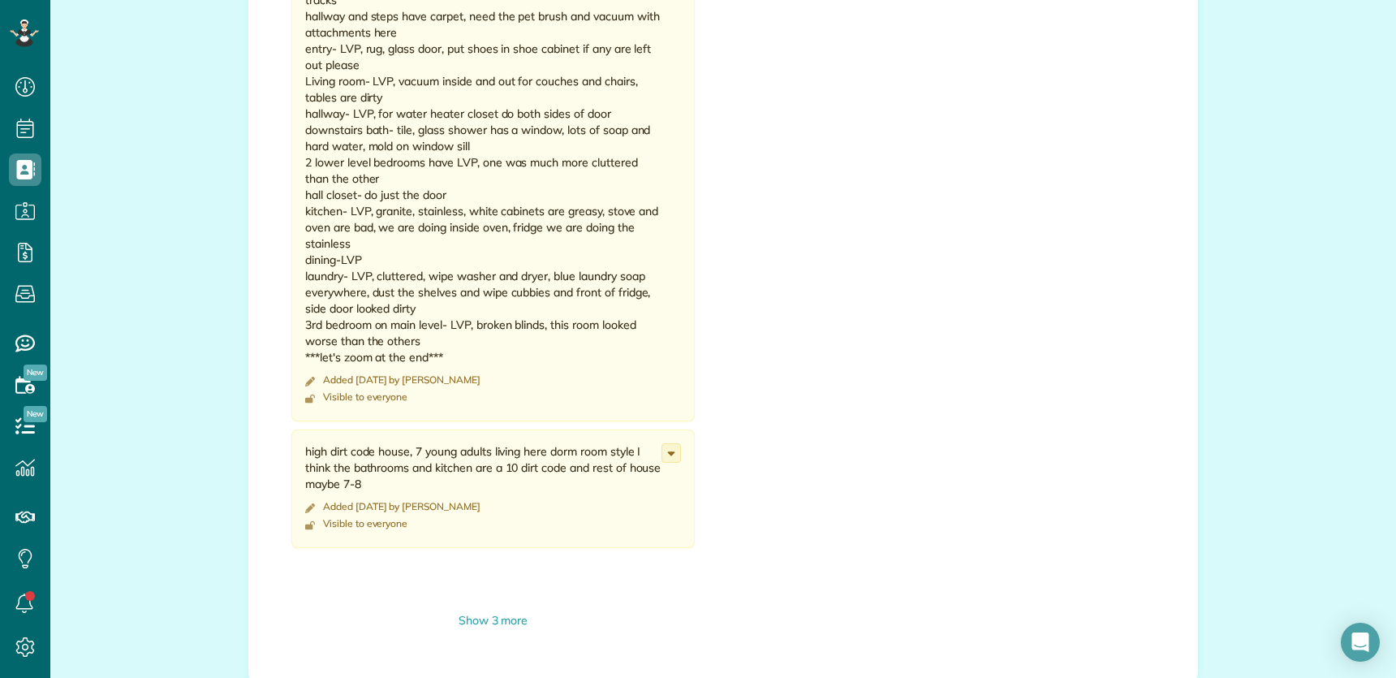
scroll to position [2108, 0]
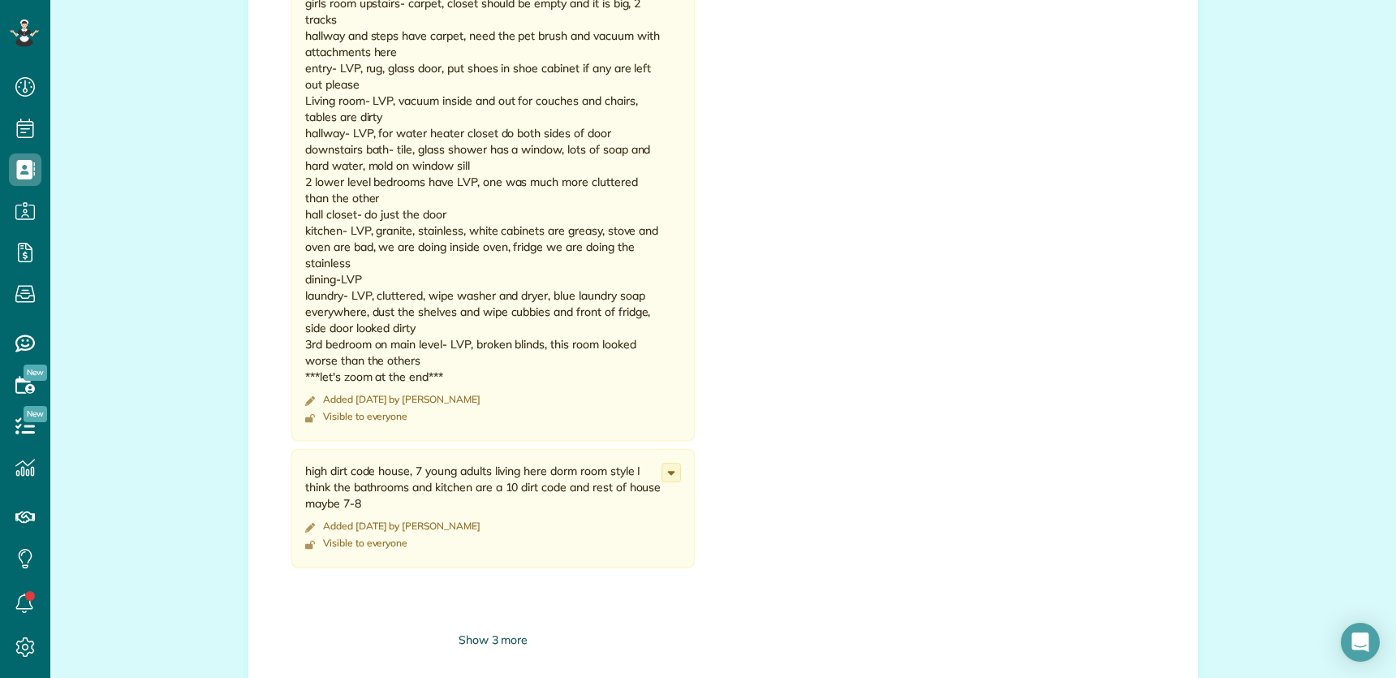
click at [494, 632] on div "Show 3 more" at bounding box center [493, 640] width 404 height 17
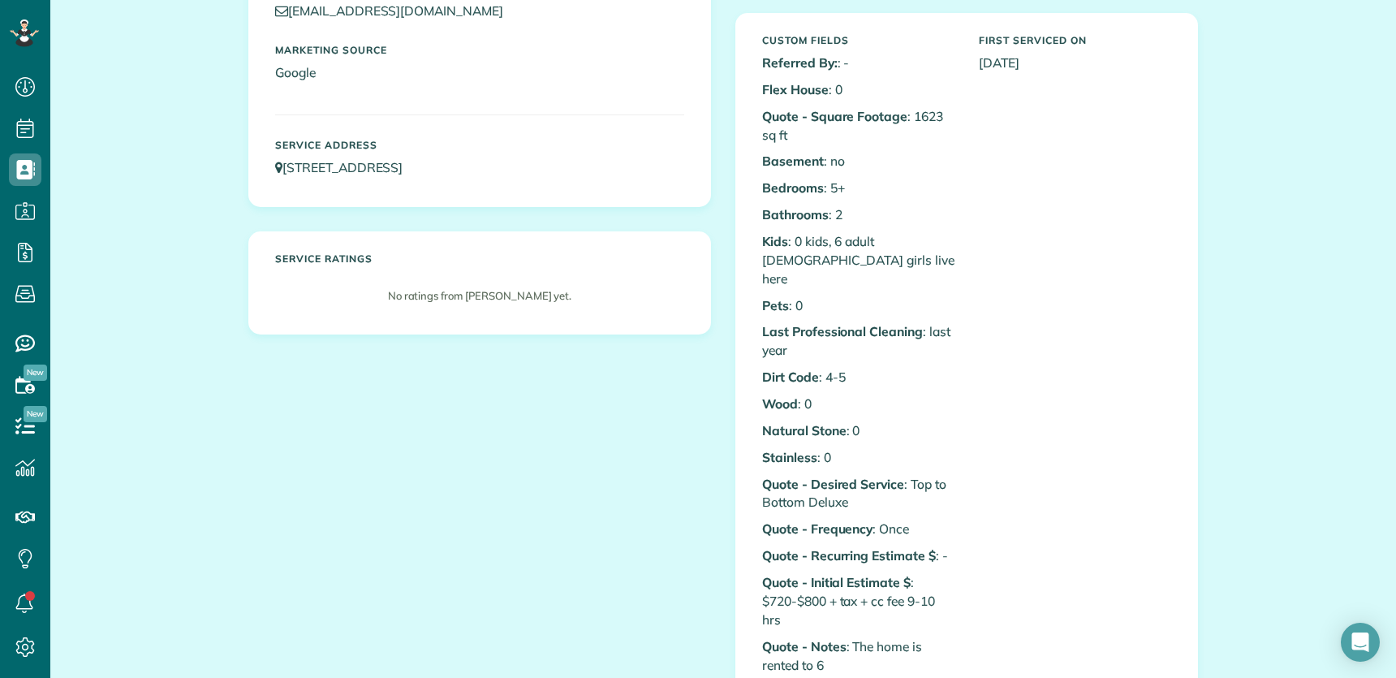
scroll to position [0, 0]
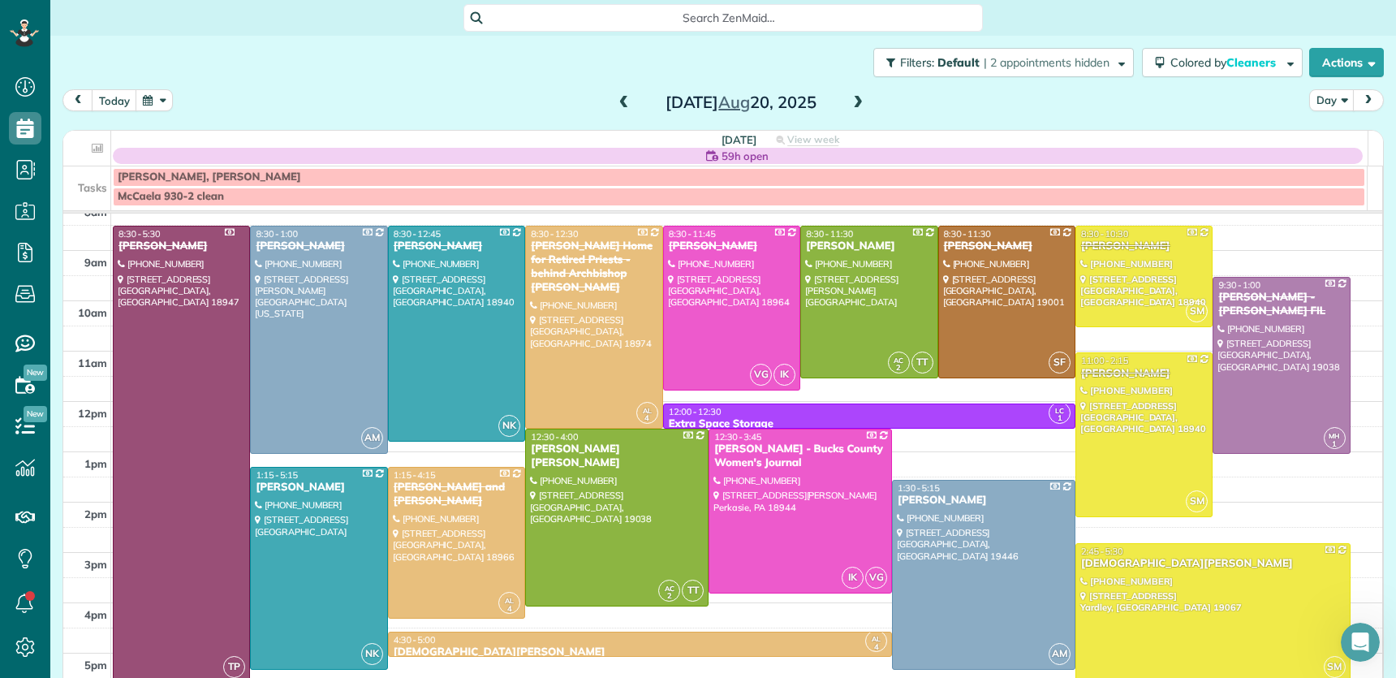
click at [148, 100] on button "button" at bounding box center [154, 100] width 37 height 22
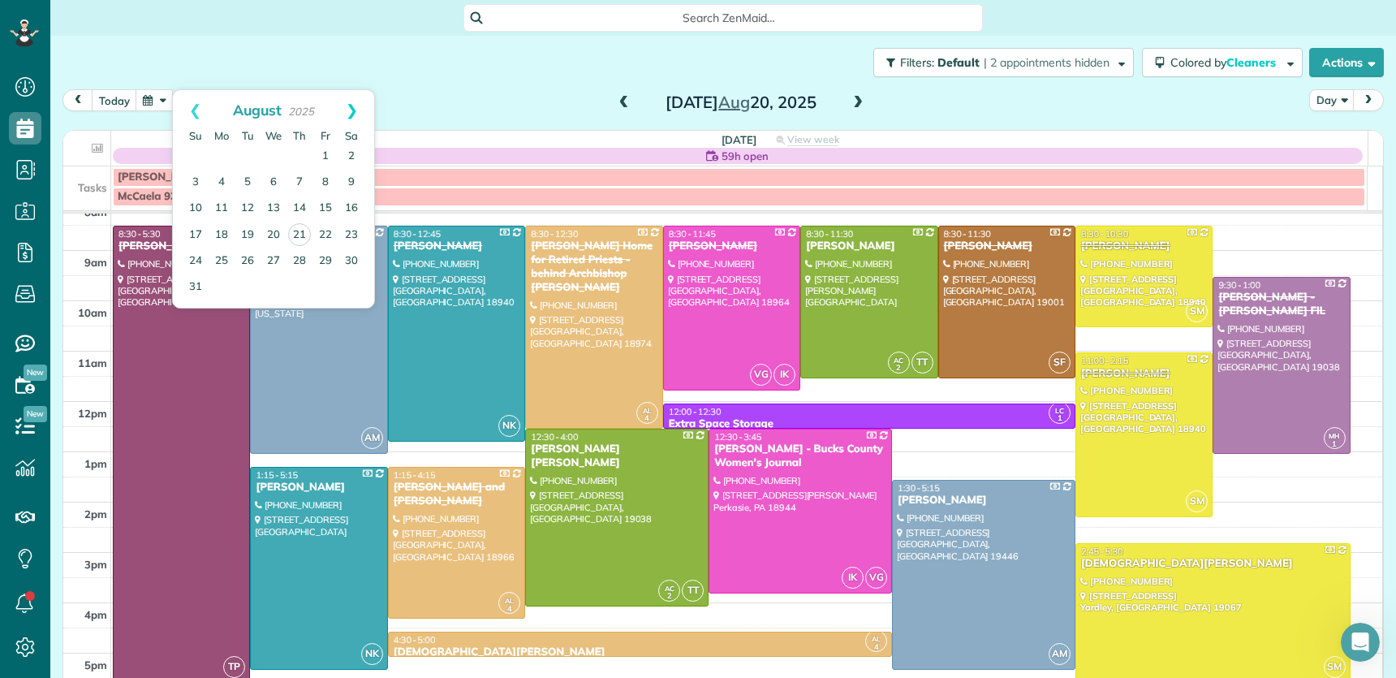
click at [353, 109] on link "Next" at bounding box center [352, 110] width 45 height 41
click at [245, 158] on link "2" at bounding box center [248, 157] width 26 height 26
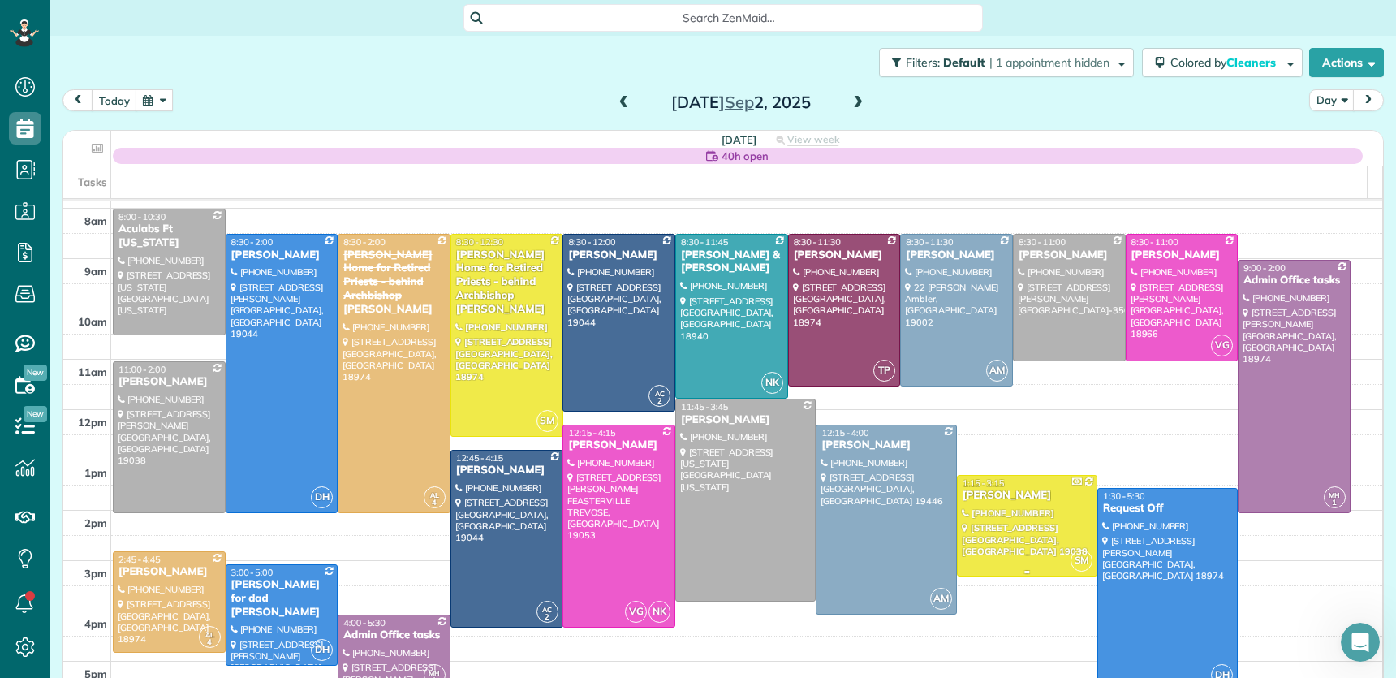
scroll to position [45, 0]
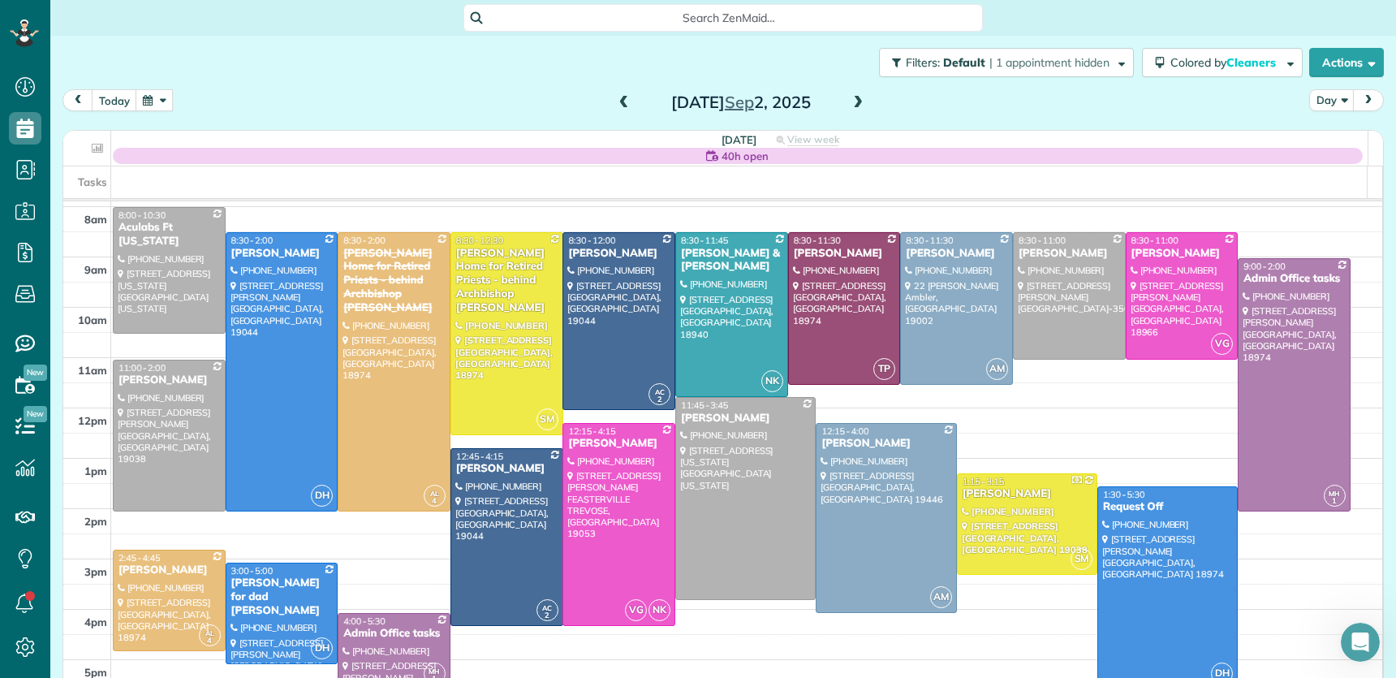
click at [851, 102] on span at bounding box center [858, 103] width 18 height 15
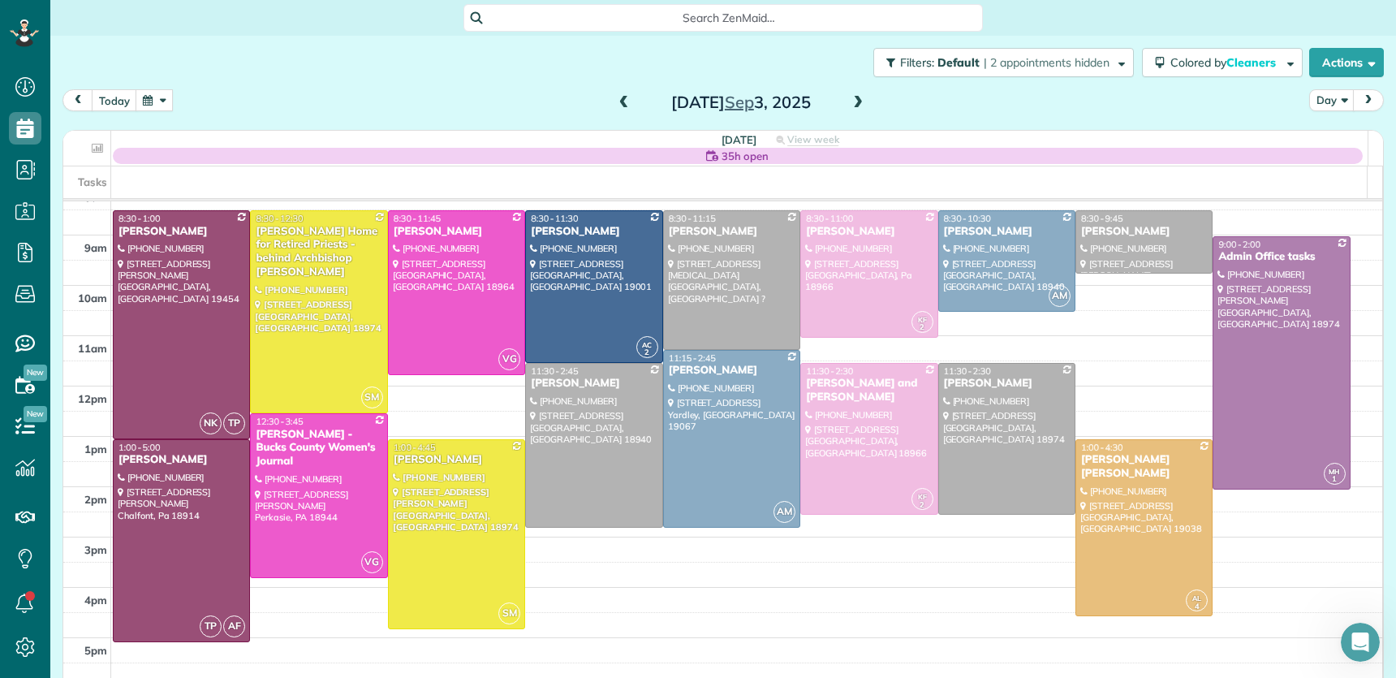
scroll to position [63, 0]
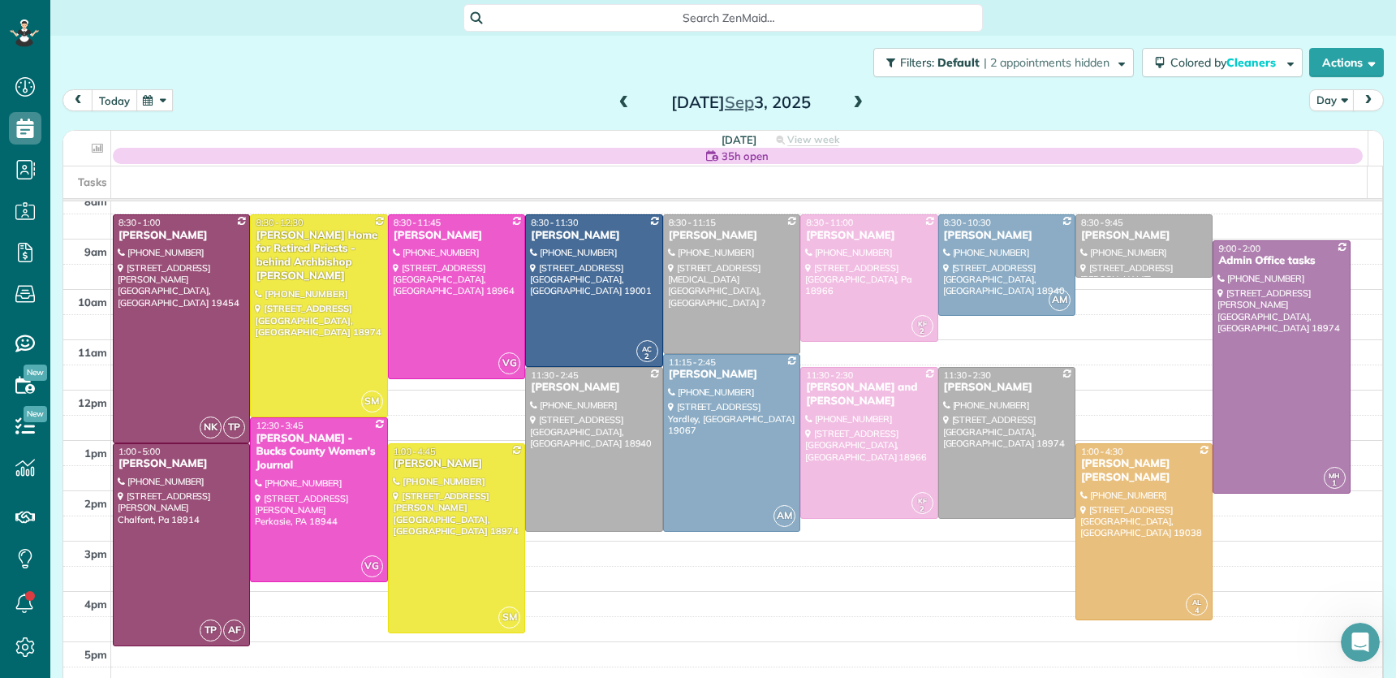
click at [111, 101] on button "today" at bounding box center [114, 100] width 45 height 22
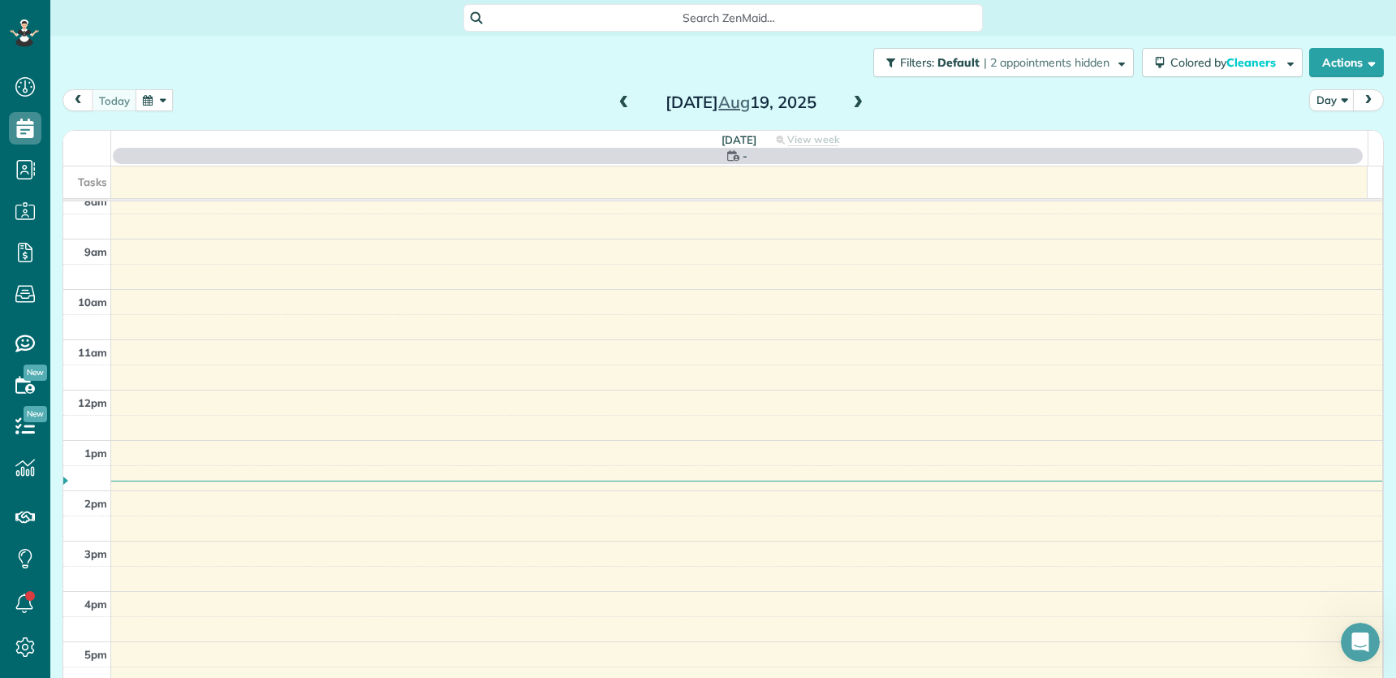
scroll to position [0, 0]
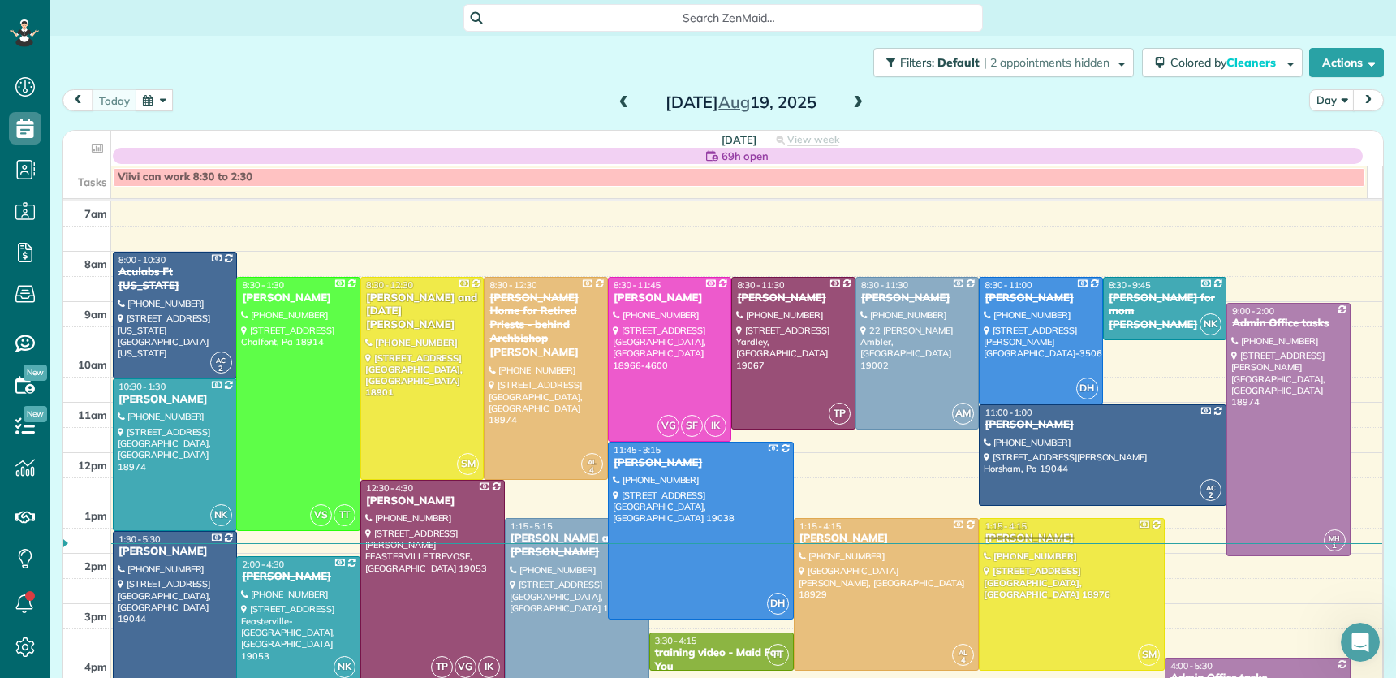
click at [851, 102] on span at bounding box center [858, 103] width 18 height 15
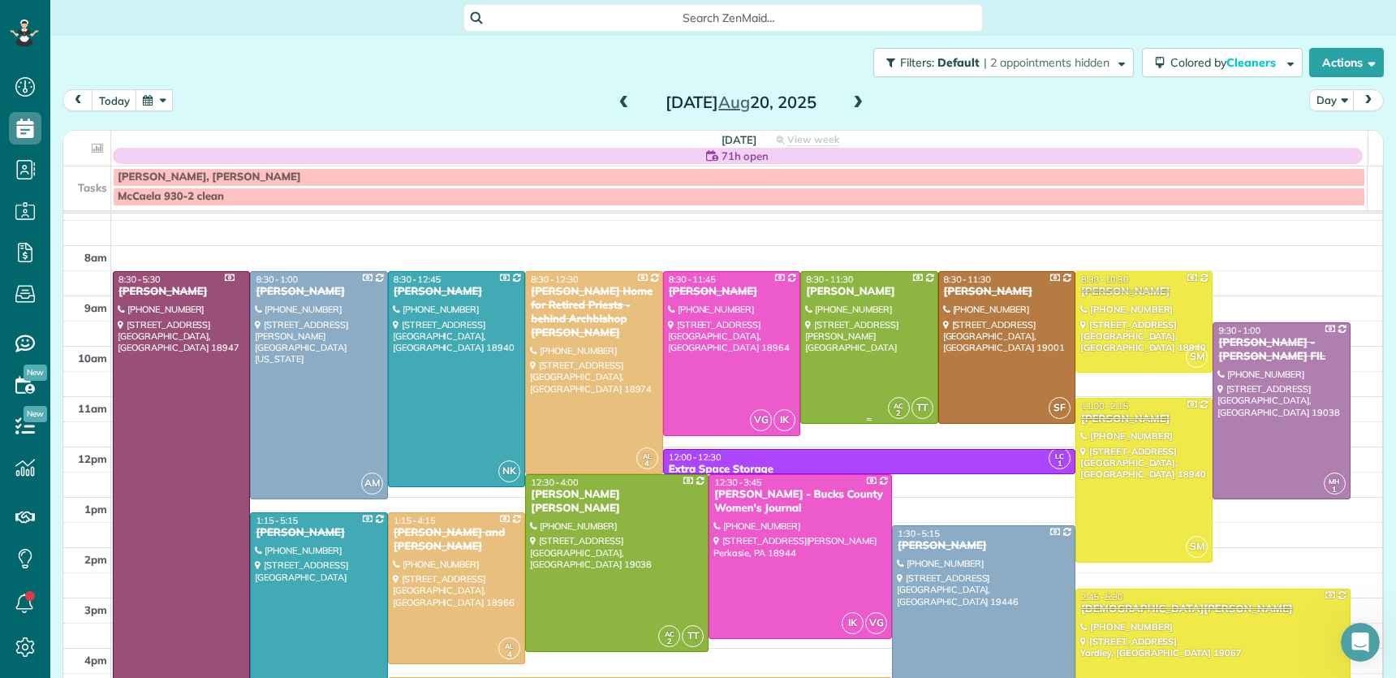
scroll to position [38, 0]
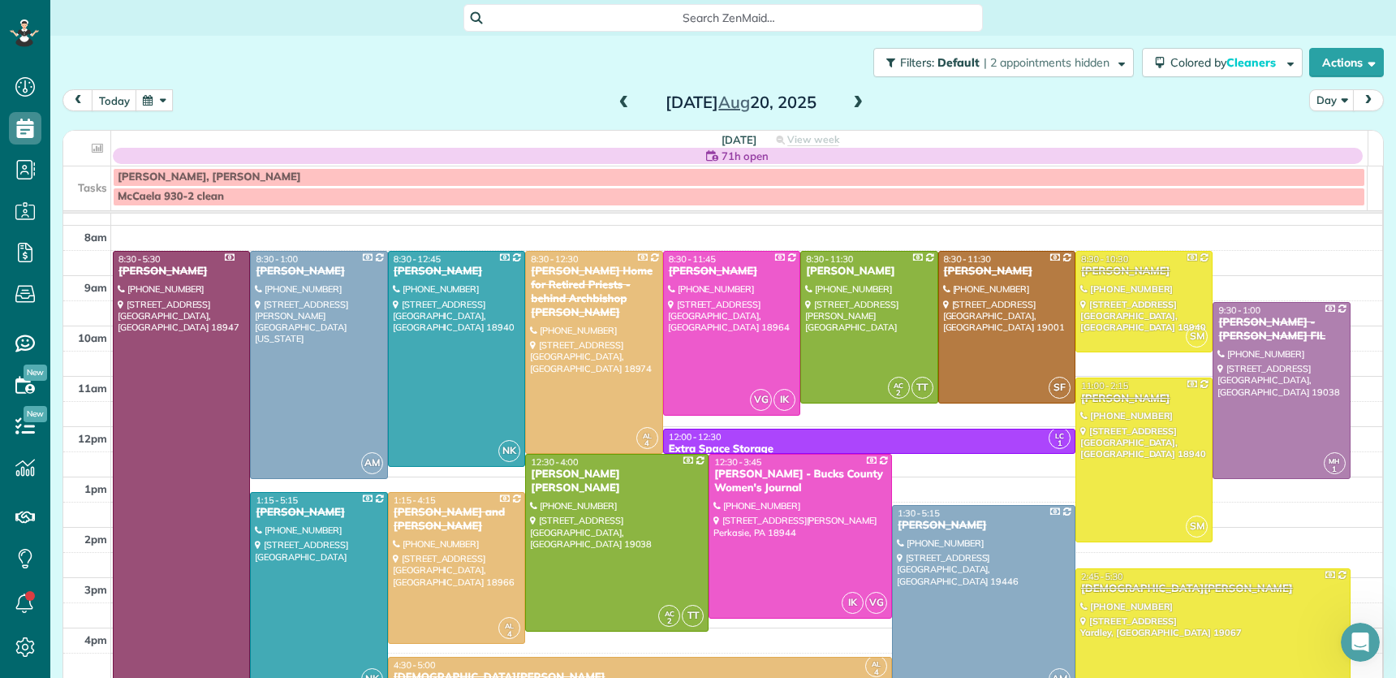
click at [924, 522] on div "[PERSON_NAME]" at bounding box center [984, 526] width 174 height 14
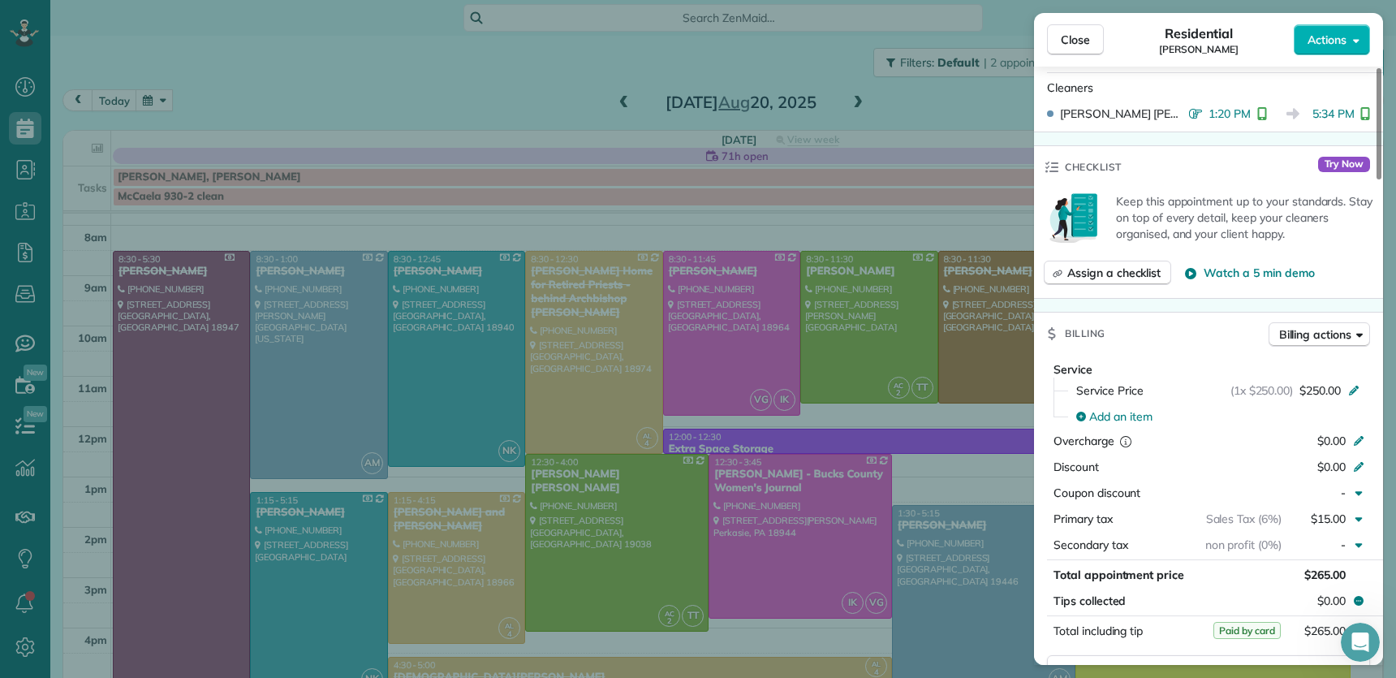
scroll to position [209, 0]
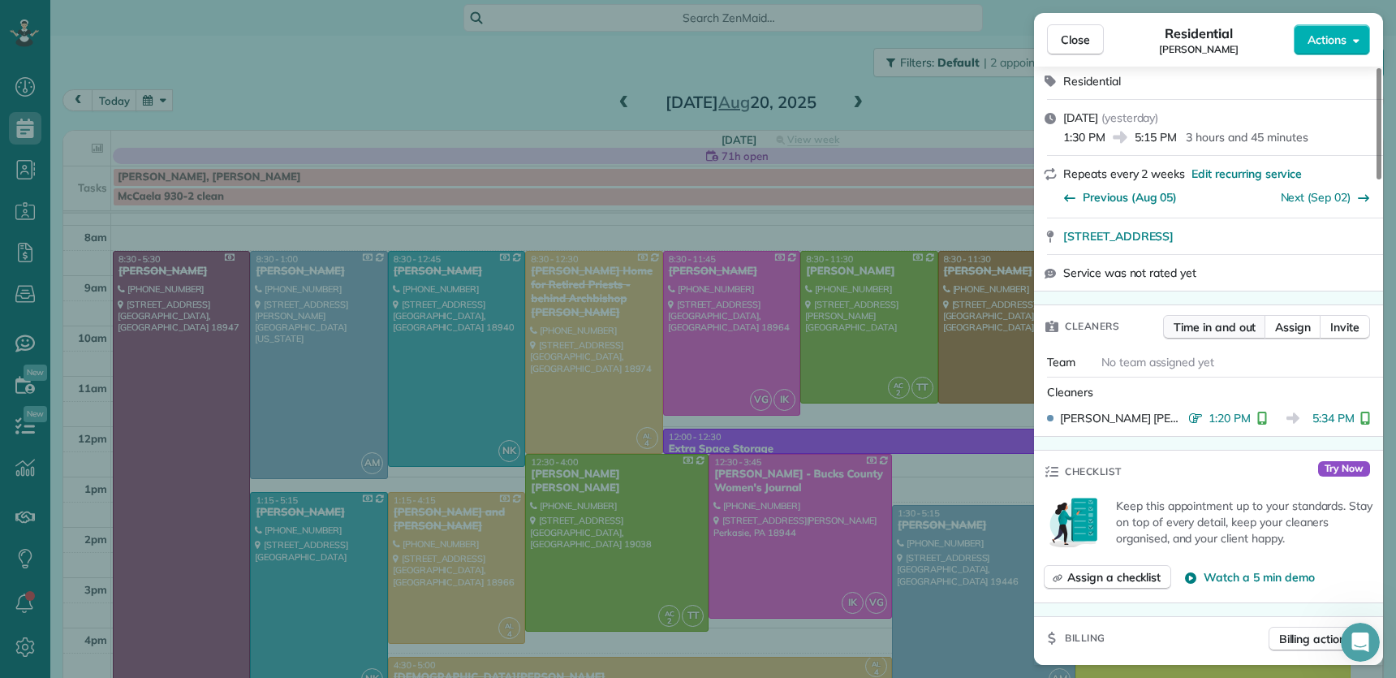
click at [1224, 319] on span "Time in and out" at bounding box center [1215, 327] width 82 height 16
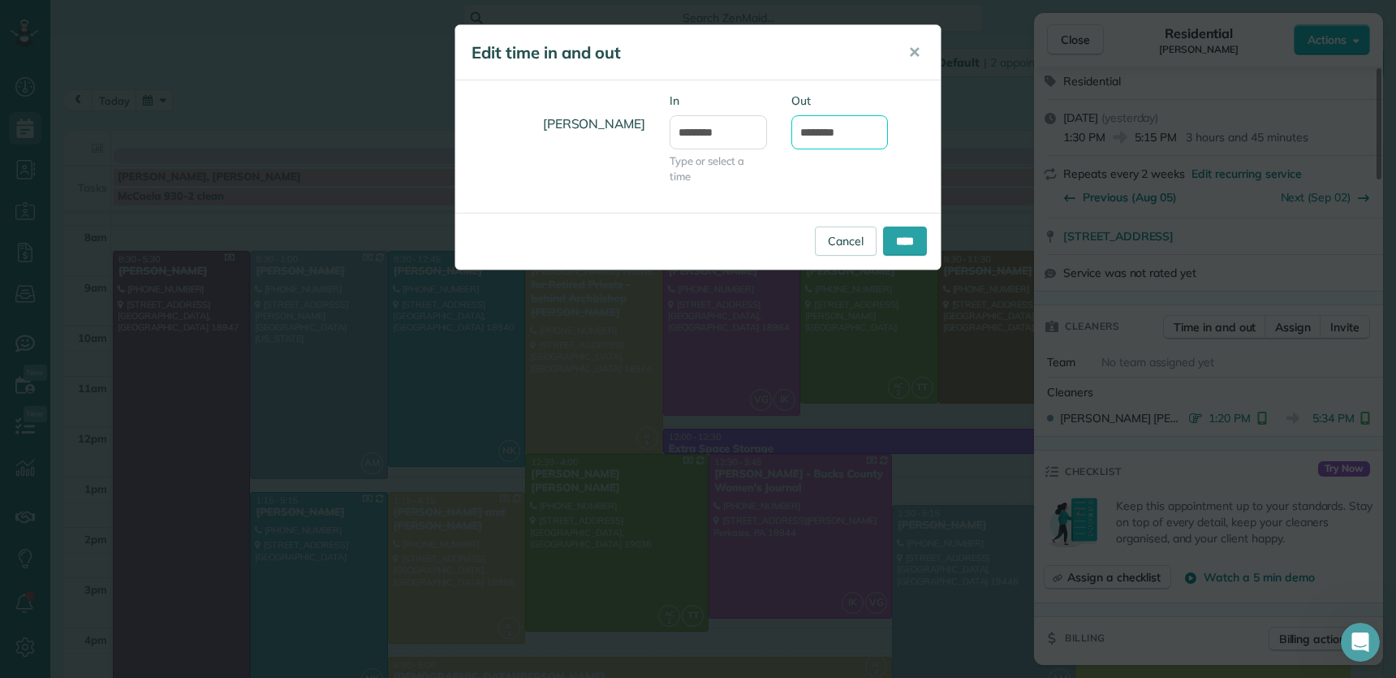
click at [827, 131] on input "*******" at bounding box center [840, 132] width 97 height 34
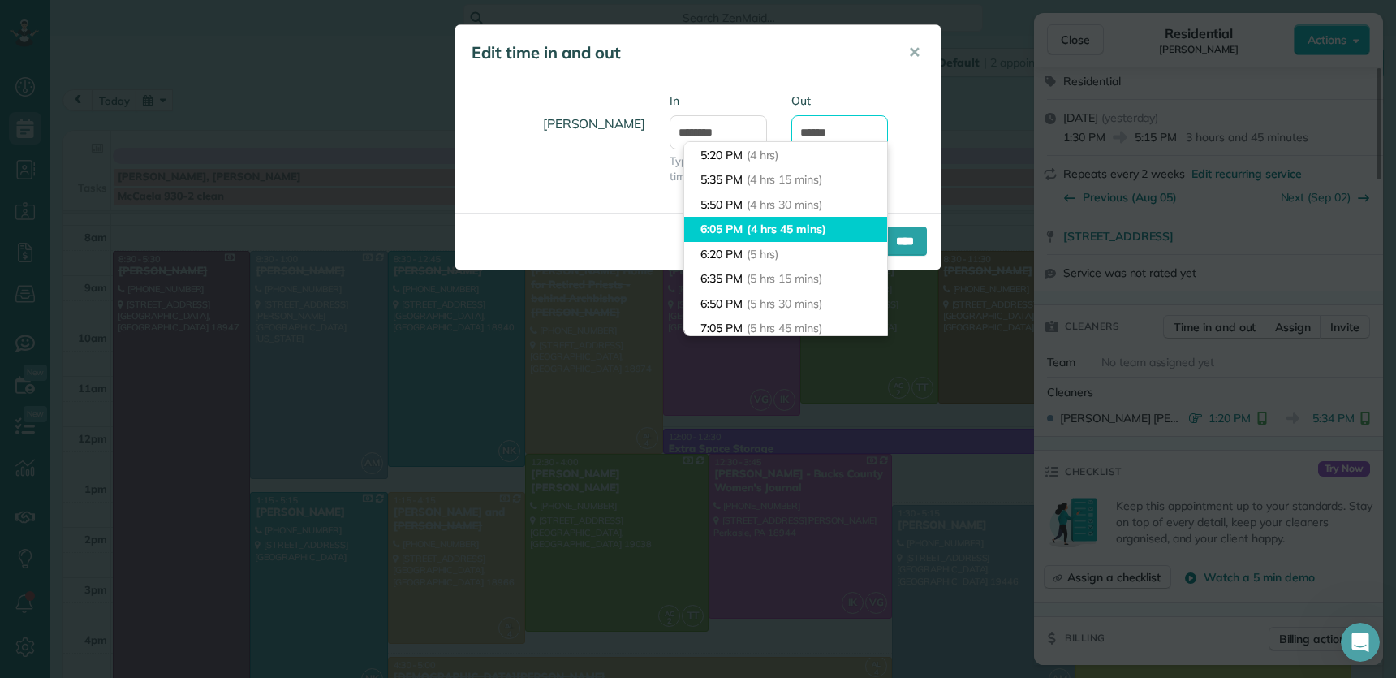
scroll to position [347, 0]
type input "*******"
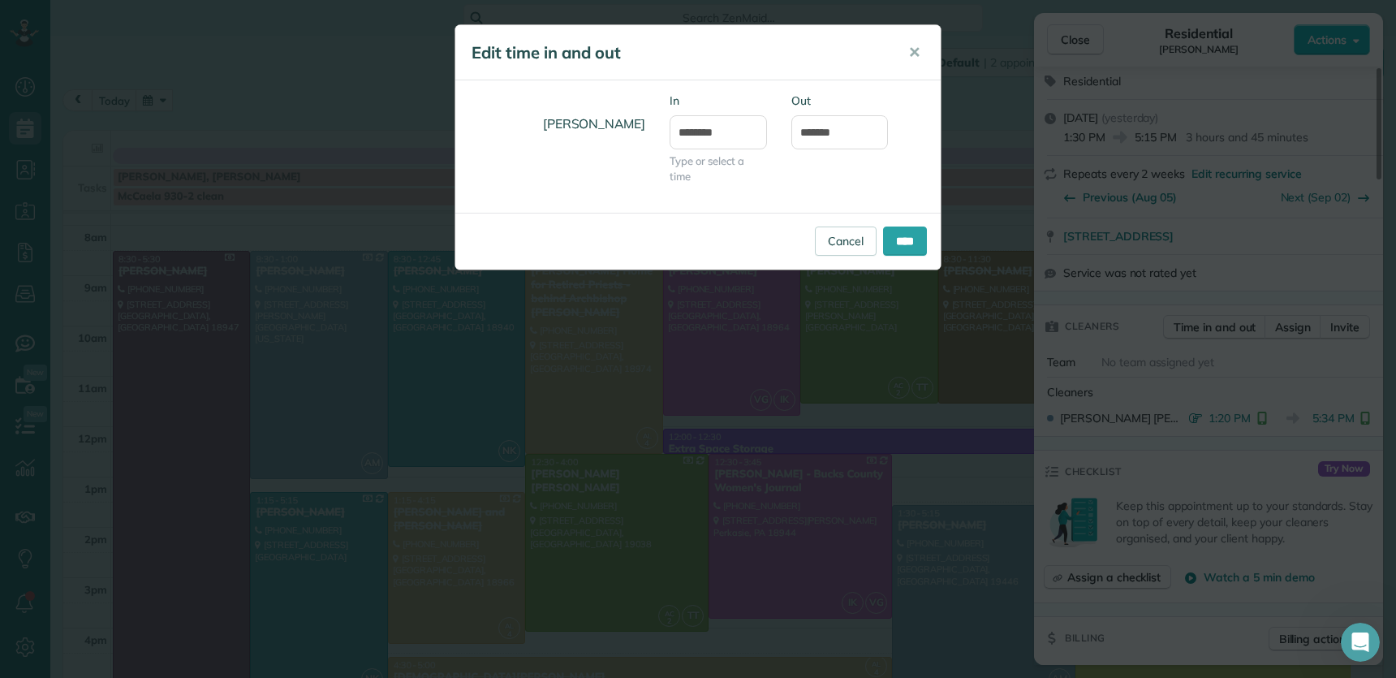
click at [912, 199] on div "[PERSON_NAME] In ******* Type or select a time Out *******" at bounding box center [698, 147] width 486 height 108
click at [894, 241] on input "****" at bounding box center [905, 241] width 44 height 29
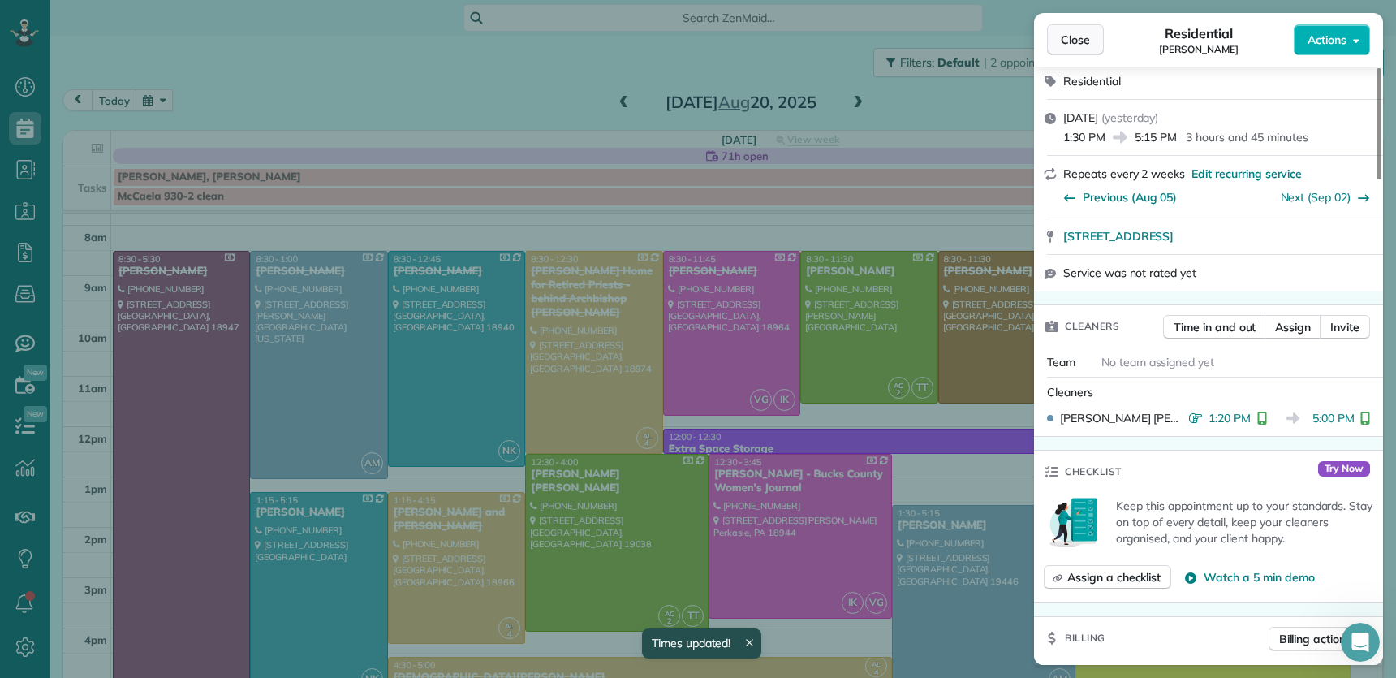
click at [1065, 41] on span "Close" at bounding box center [1075, 40] width 29 height 16
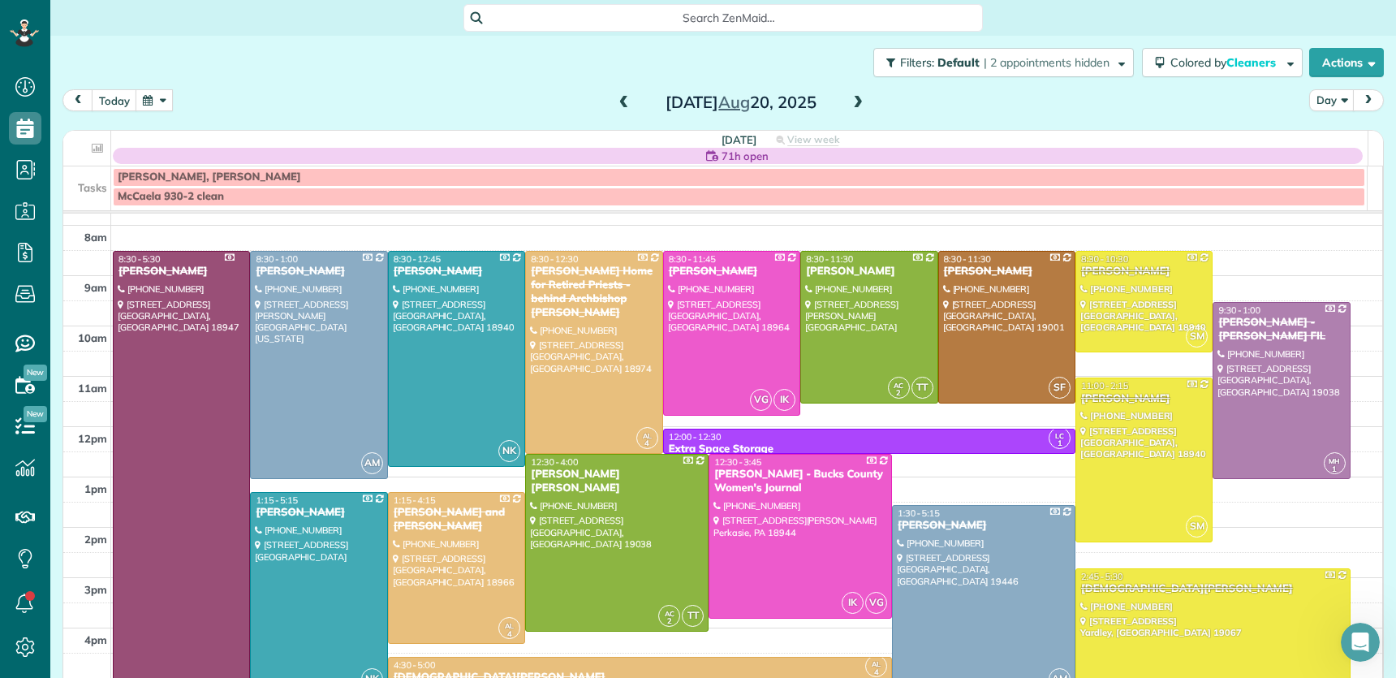
click at [852, 98] on span at bounding box center [858, 103] width 18 height 15
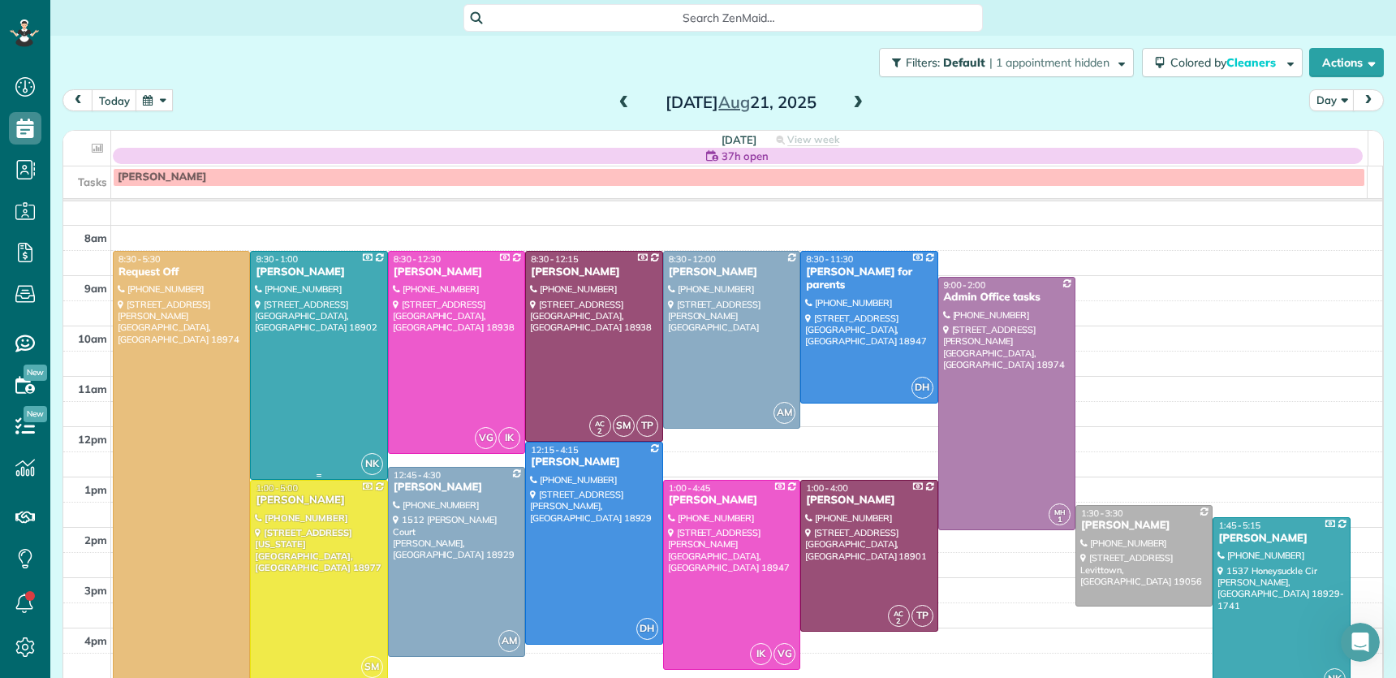
scroll to position [34, 0]
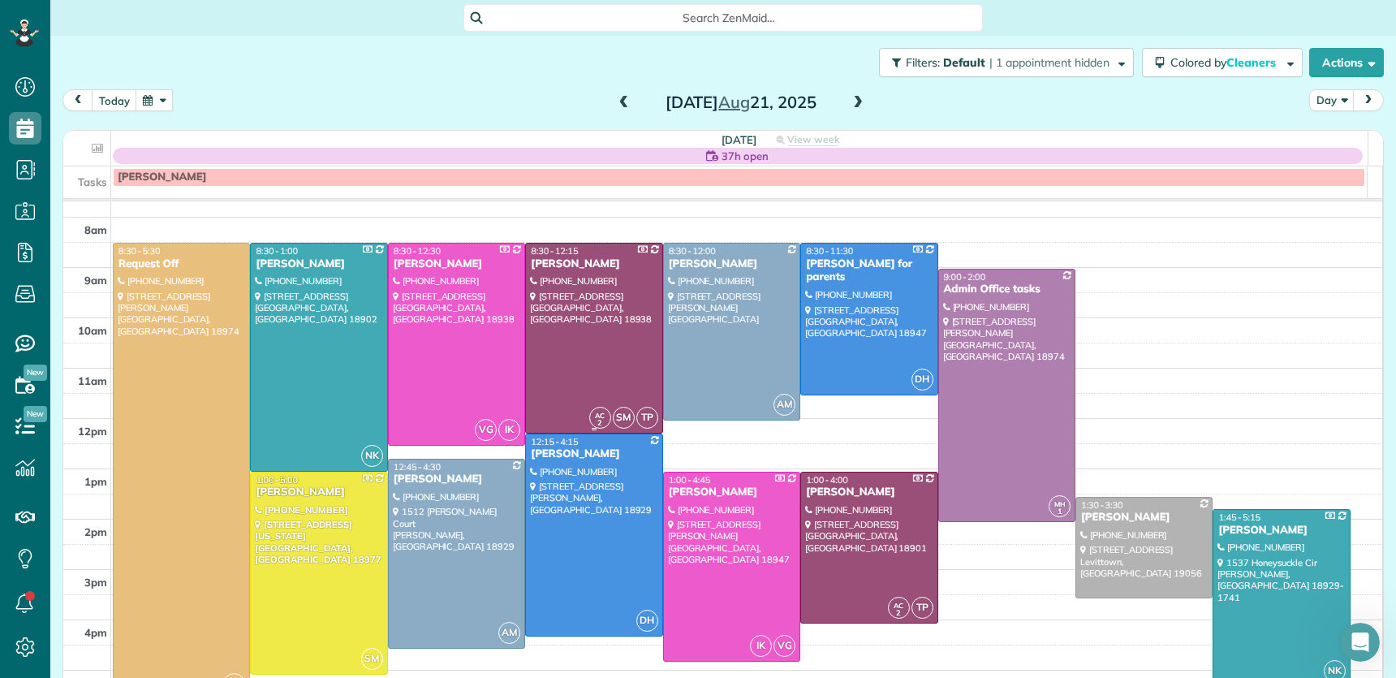
click at [555, 258] on div "[PERSON_NAME]" at bounding box center [593, 264] width 127 height 14
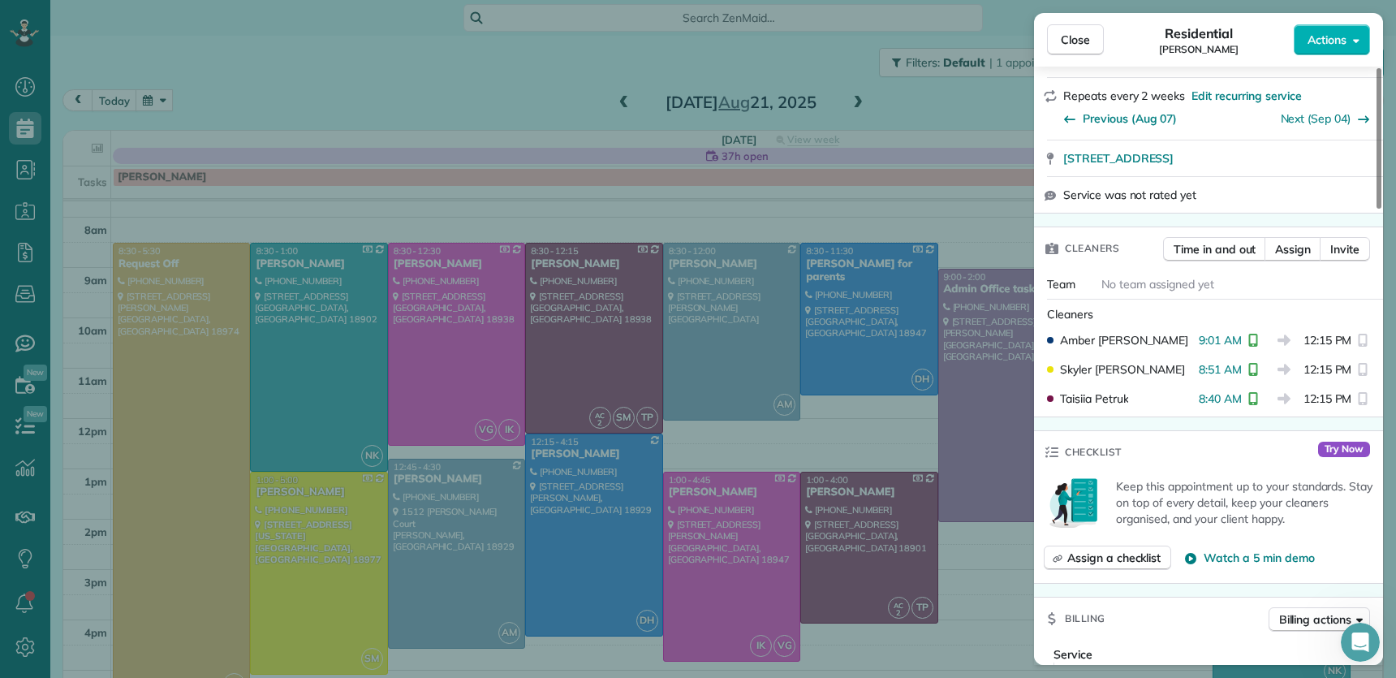
scroll to position [278, 0]
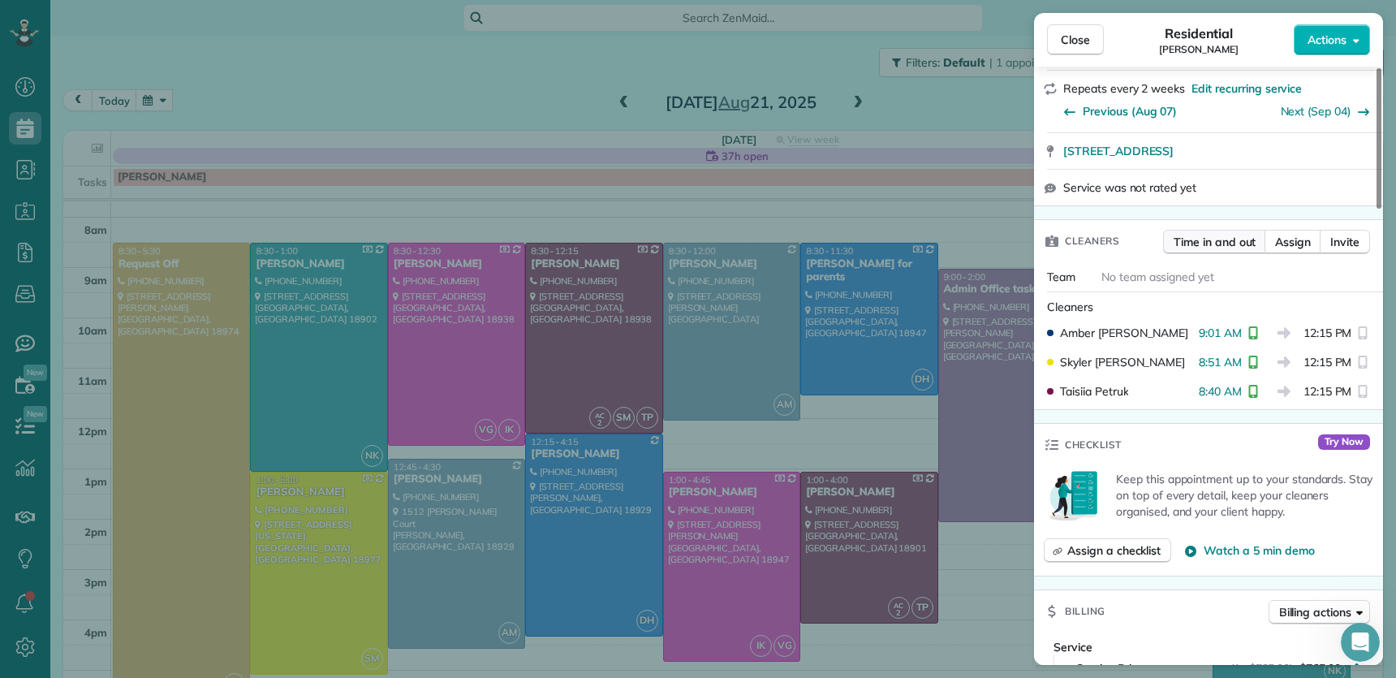
click at [1245, 246] on span "Time in and out" at bounding box center [1215, 242] width 82 height 16
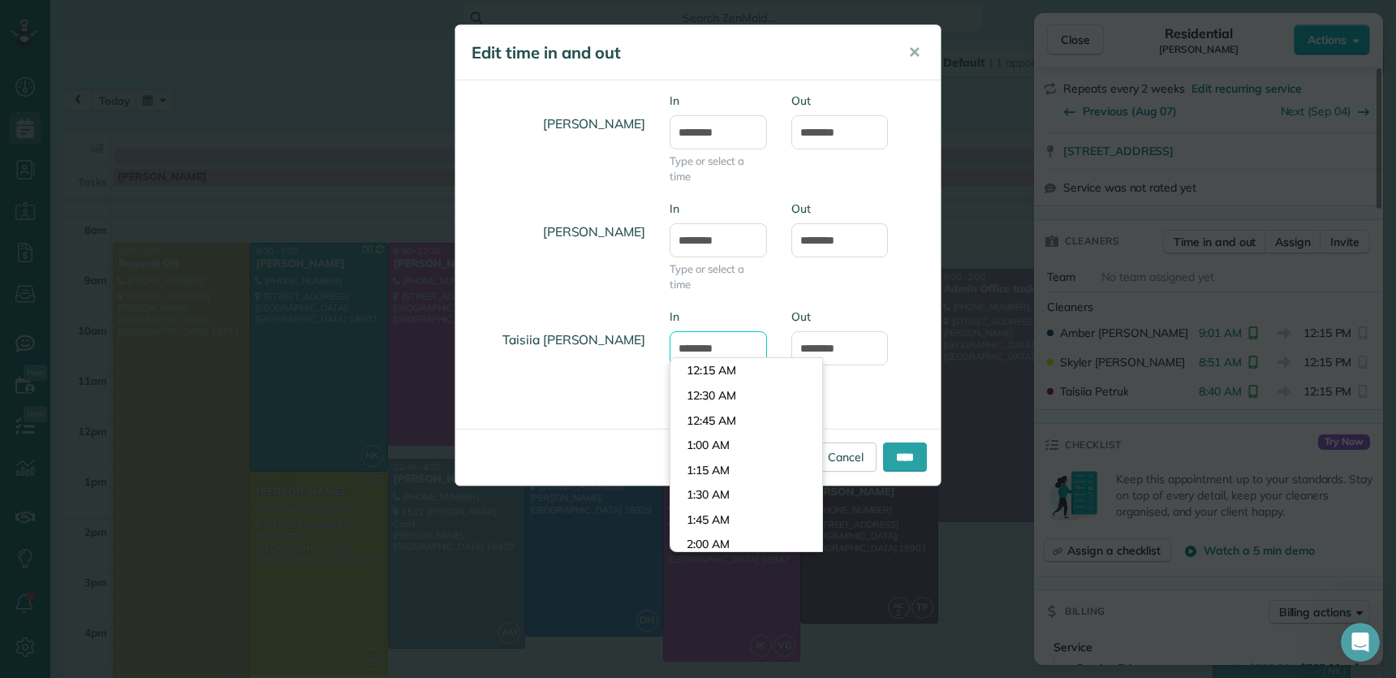
click at [693, 348] on input "*******" at bounding box center [718, 348] width 97 height 34
type input "*******"
click at [705, 371] on body "Dashboard Scheduling Calendar View List View Dispatch View - Weekly scheduling …" at bounding box center [698, 339] width 1396 height 678
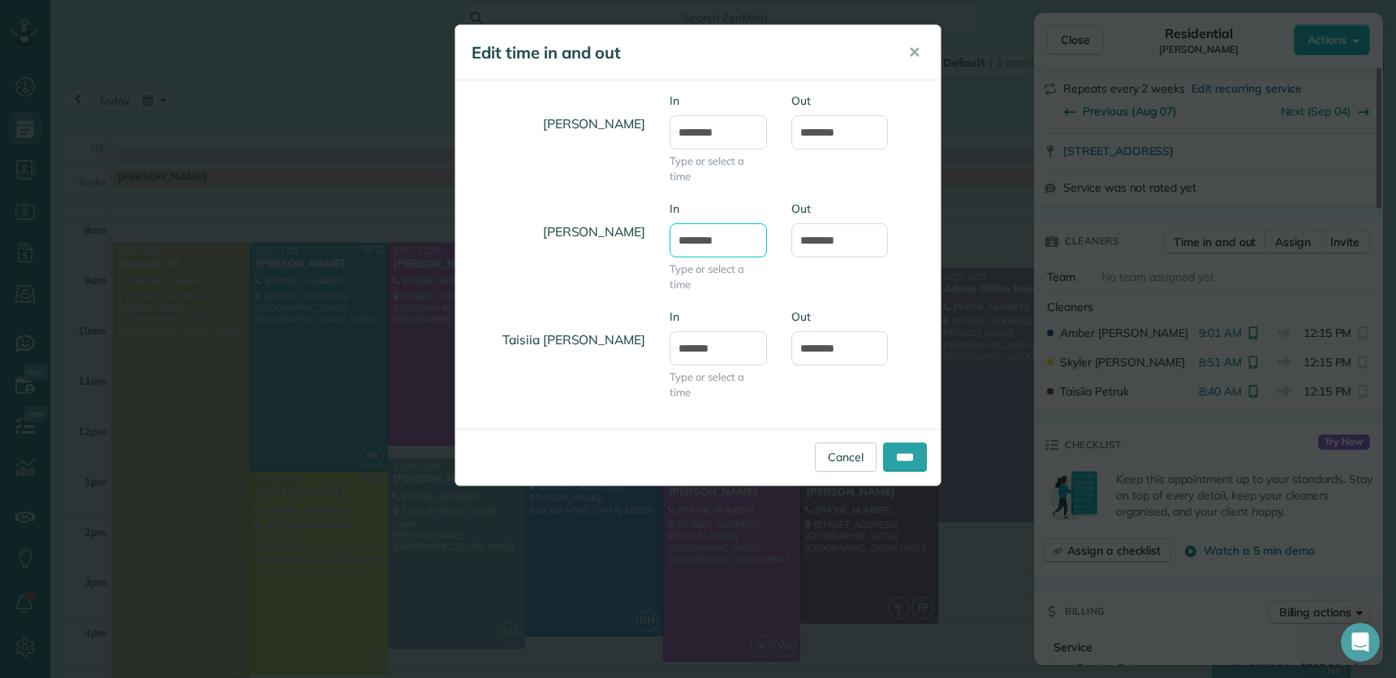
click at [697, 241] on input "*******" at bounding box center [718, 240] width 97 height 34
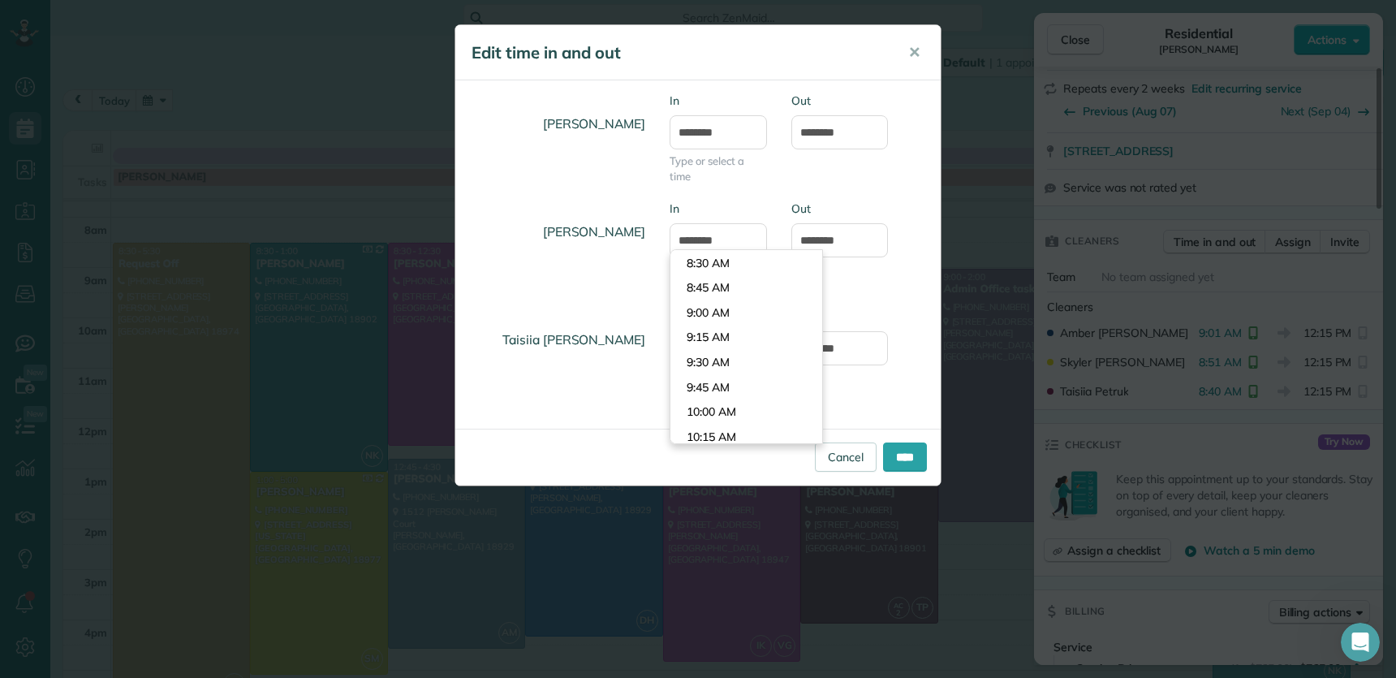
type input "*******"
drag, startPoint x: 727, startPoint y: 261, endPoint x: 710, endPoint y: 240, distance: 27.1
click at [727, 258] on body "Dashboard Scheduling Calendar View List View Dispatch View - Weekly scheduling …" at bounding box center [698, 339] width 1396 height 678
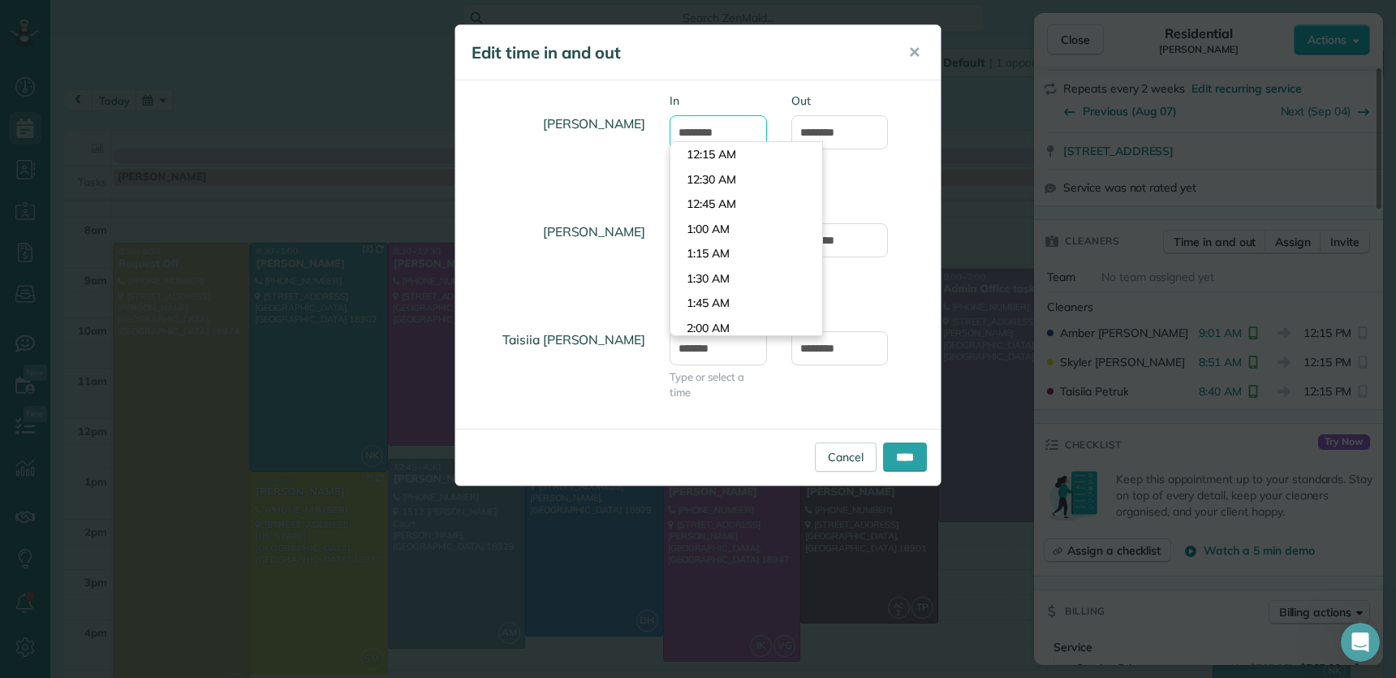
drag, startPoint x: 709, startPoint y: 134, endPoint x: 716, endPoint y: 143, distance: 11.5
click at [710, 134] on input "*******" at bounding box center [718, 132] width 97 height 34
click at [711, 167] on body "Dashboard Scheduling Calendar View List View Dispatch View - Weekly scheduling …" at bounding box center [698, 339] width 1396 height 678
click at [698, 136] on input "*******" at bounding box center [718, 132] width 97 height 34
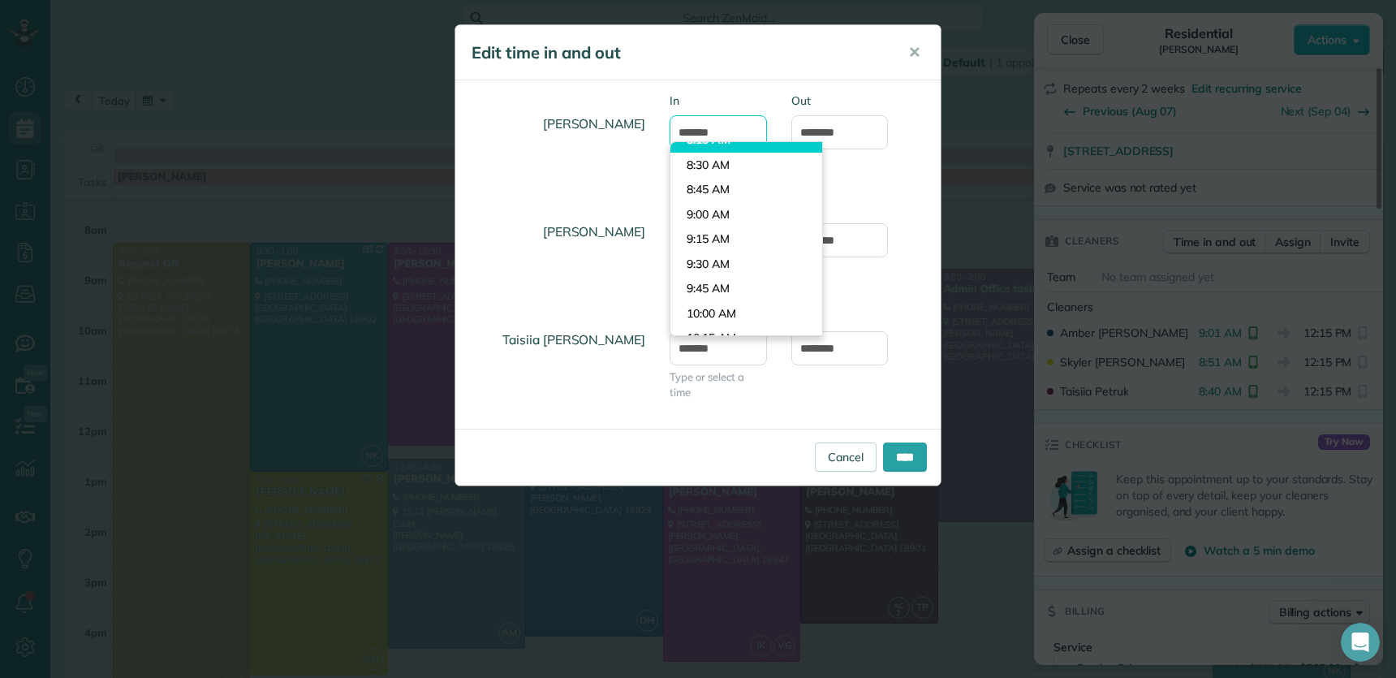
scroll to position [793, 0]
type input "*******"
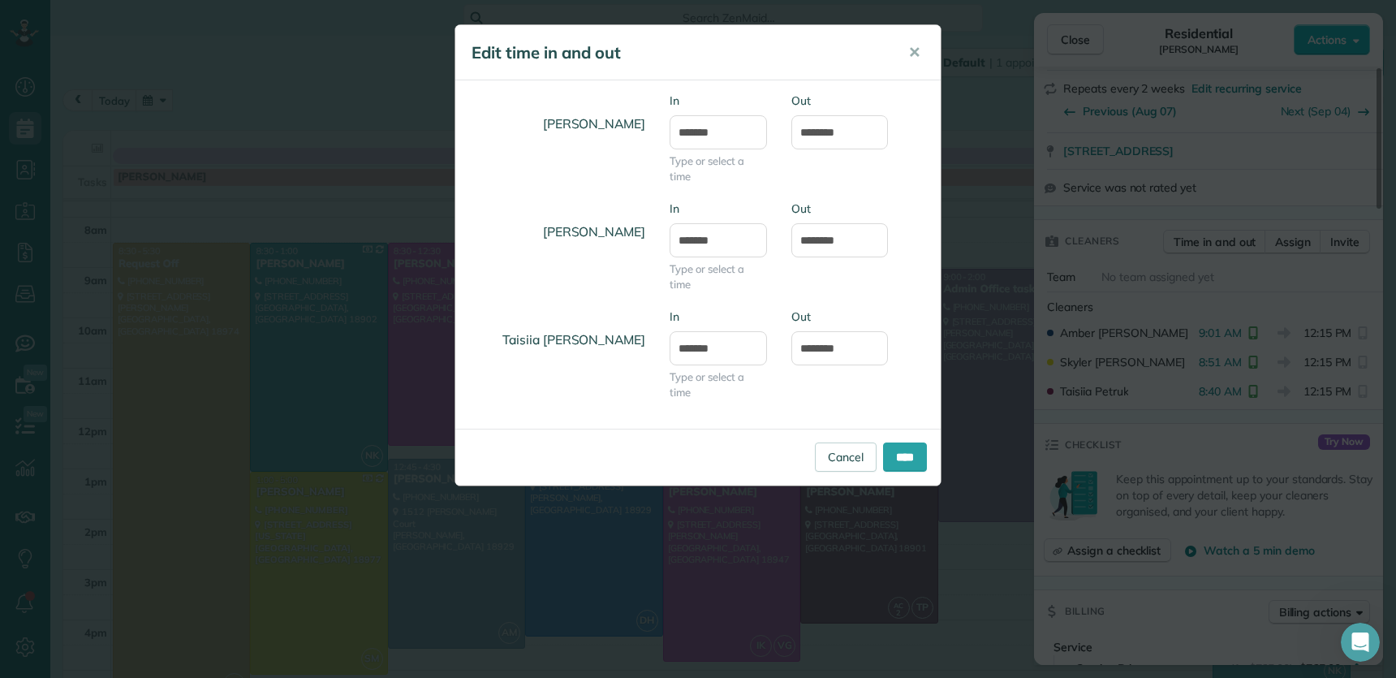
drag, startPoint x: 737, startPoint y: 90, endPoint x: 724, endPoint y: 150, distance: 61.5
click at [737, 91] on div "[PERSON_NAME] In ******* Type or select a time Out ******** [PERSON_NAME] In **…" at bounding box center [698, 254] width 486 height 348
click at [697, 240] on input "*******" at bounding box center [718, 240] width 97 height 34
click at [701, 236] on input "*******" at bounding box center [718, 240] width 97 height 34
type input "*******"
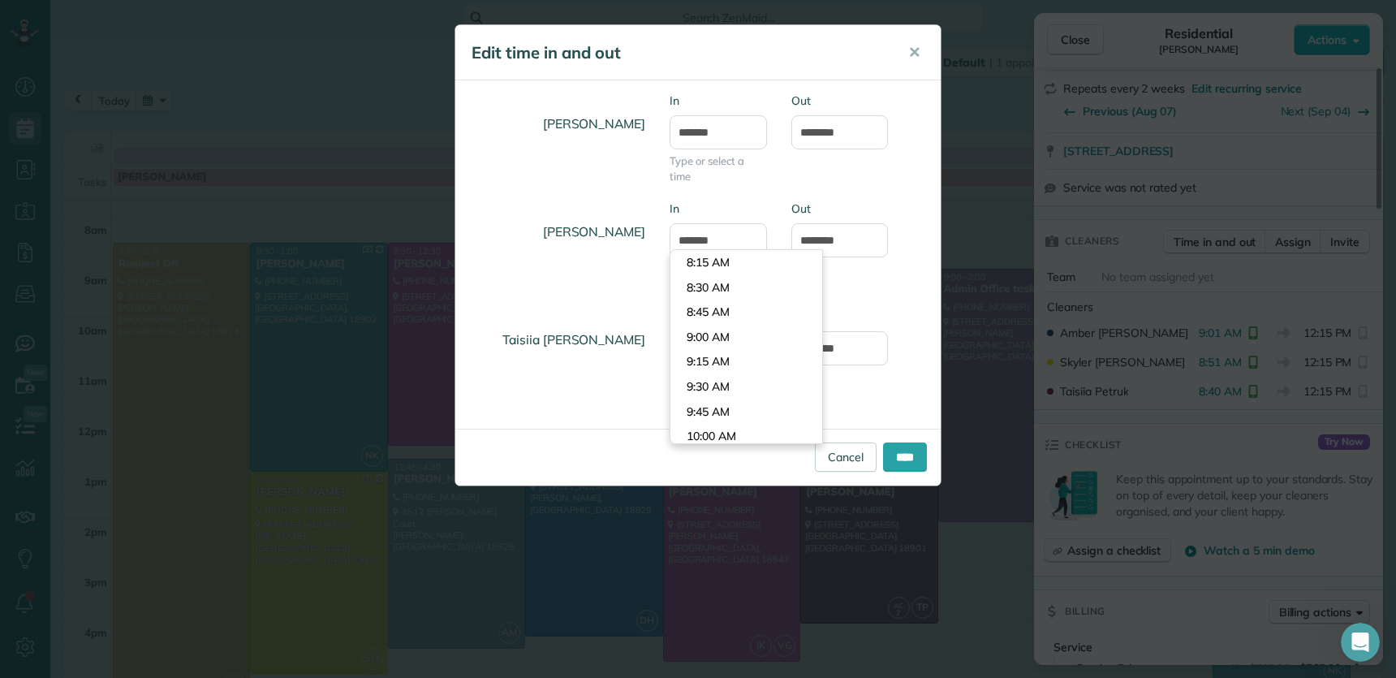
click at [759, 186] on div "In ******* Type or select a time" at bounding box center [719, 147] width 122 height 108
click at [699, 353] on input "*******" at bounding box center [718, 348] width 97 height 34
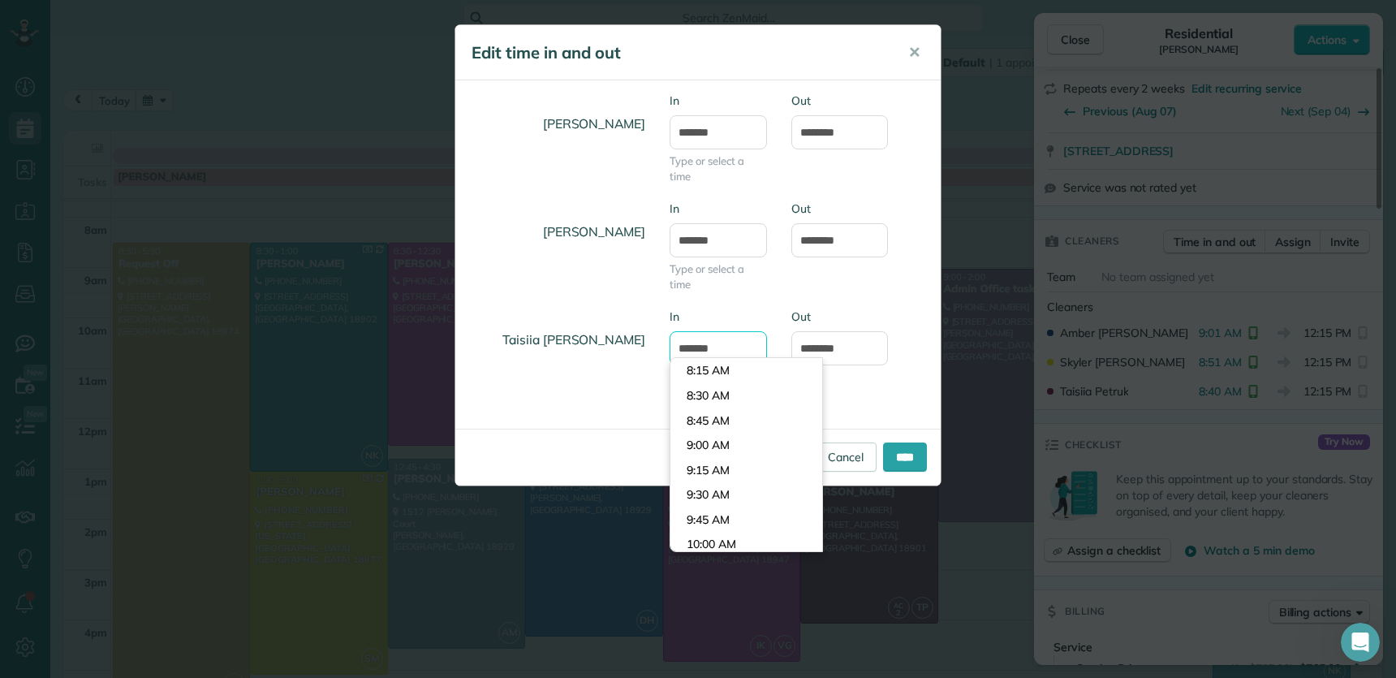
type input "*******"
click at [918, 417] on div "[PERSON_NAME] In ******* Type or select a time Out ******** [PERSON_NAME] In **…" at bounding box center [698, 254] width 486 height 348
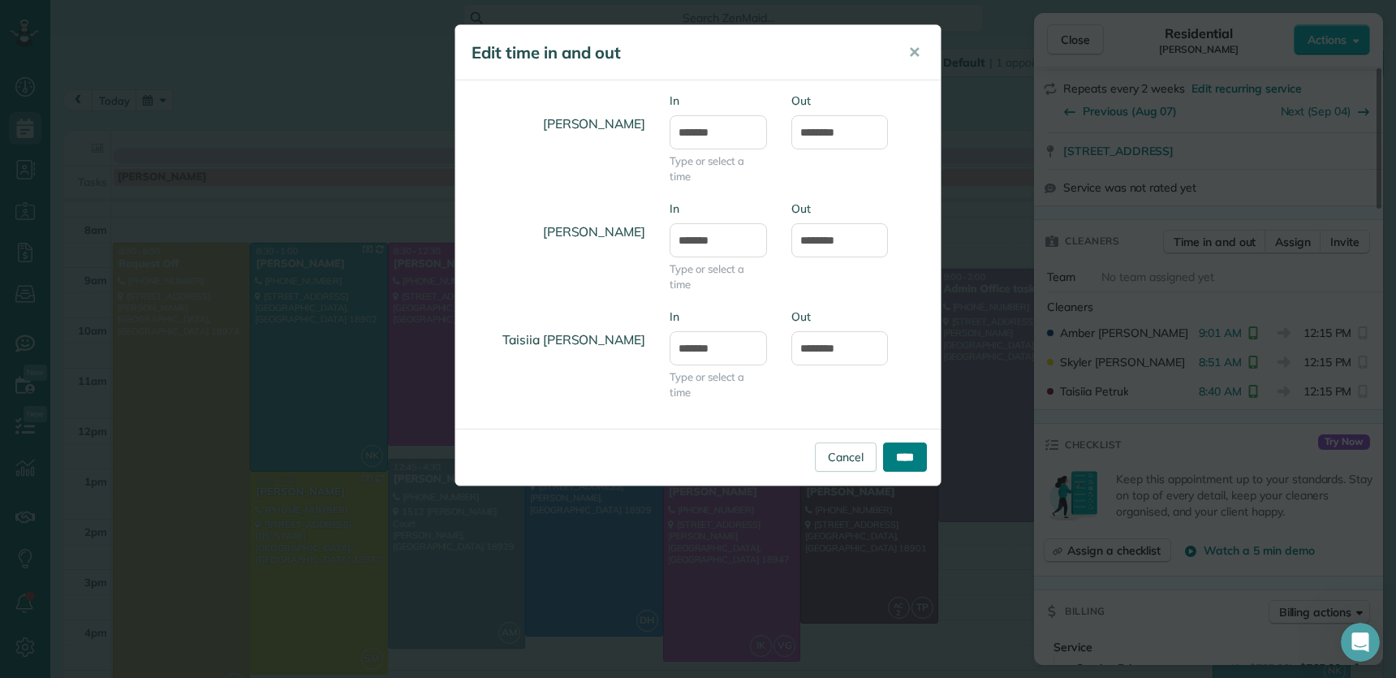
click at [906, 458] on input "****" at bounding box center [905, 456] width 44 height 29
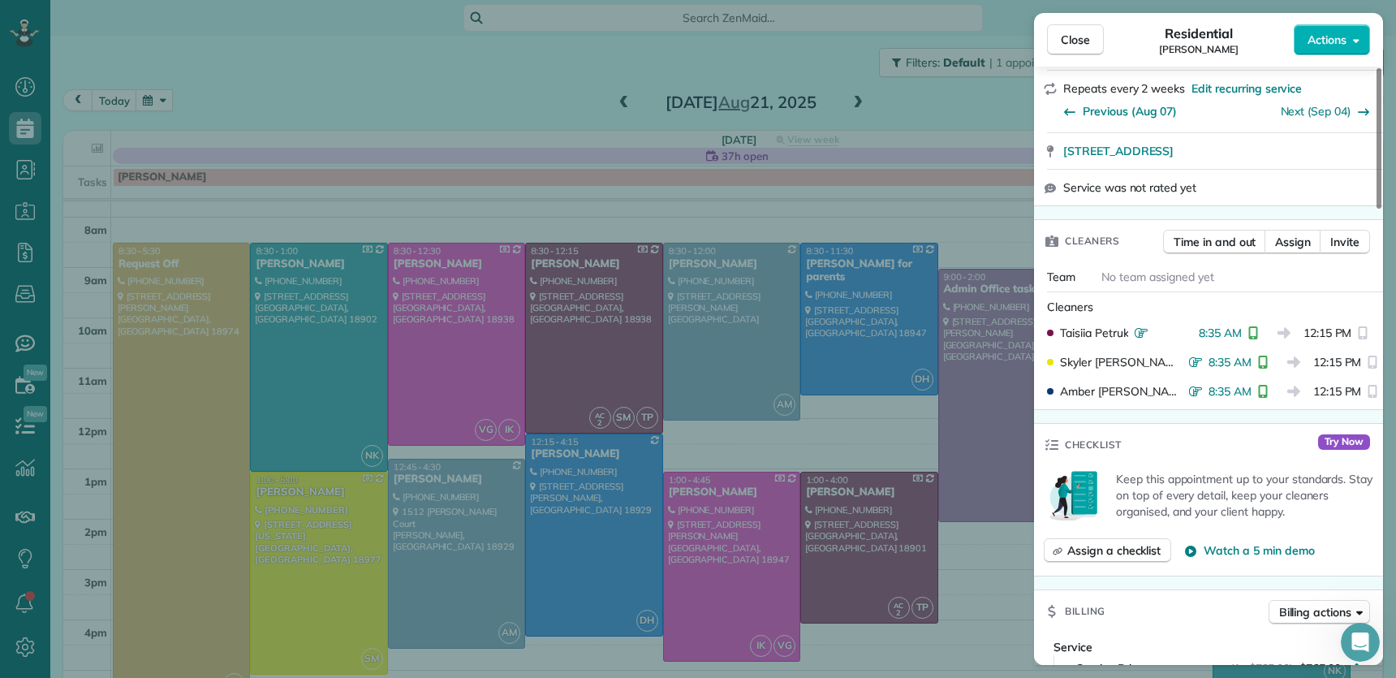
drag, startPoint x: 1064, startPoint y: 45, endPoint x: 654, endPoint y: 94, distance: 413.8
click at [1064, 45] on span "Close" at bounding box center [1075, 40] width 29 height 16
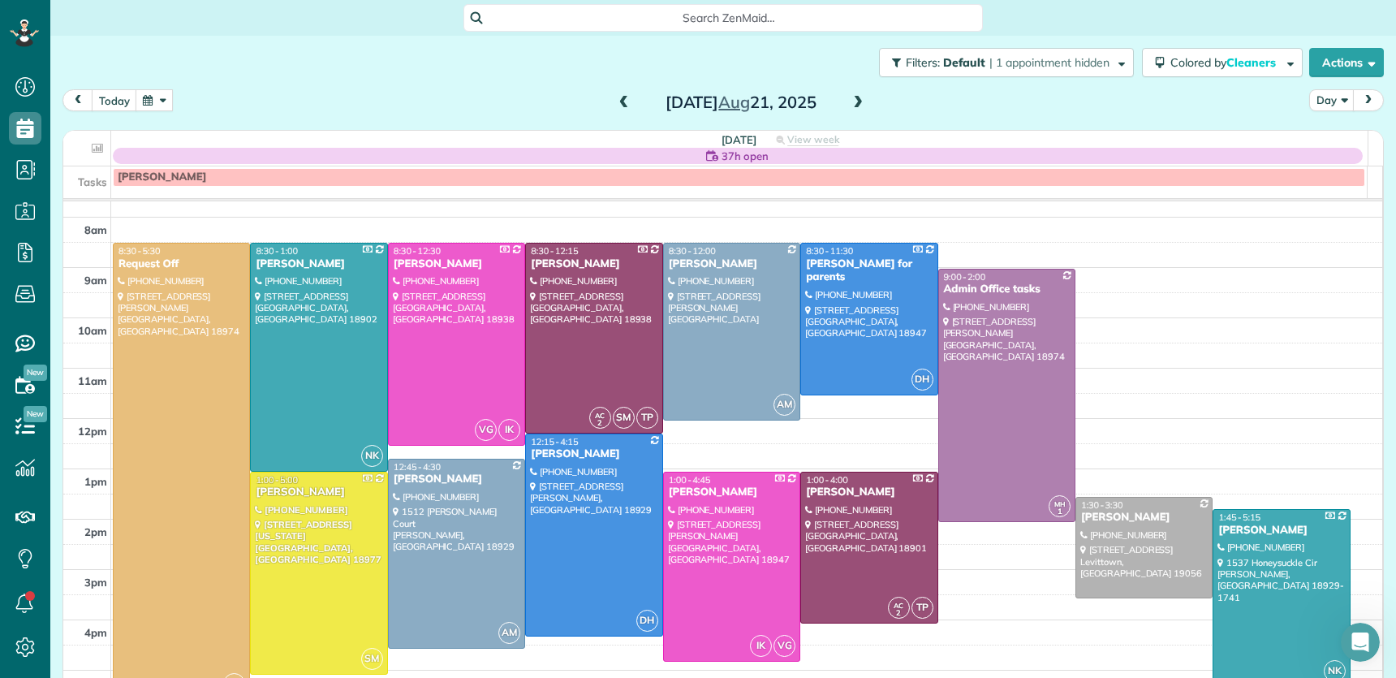
click at [615, 99] on span at bounding box center [624, 103] width 18 height 15
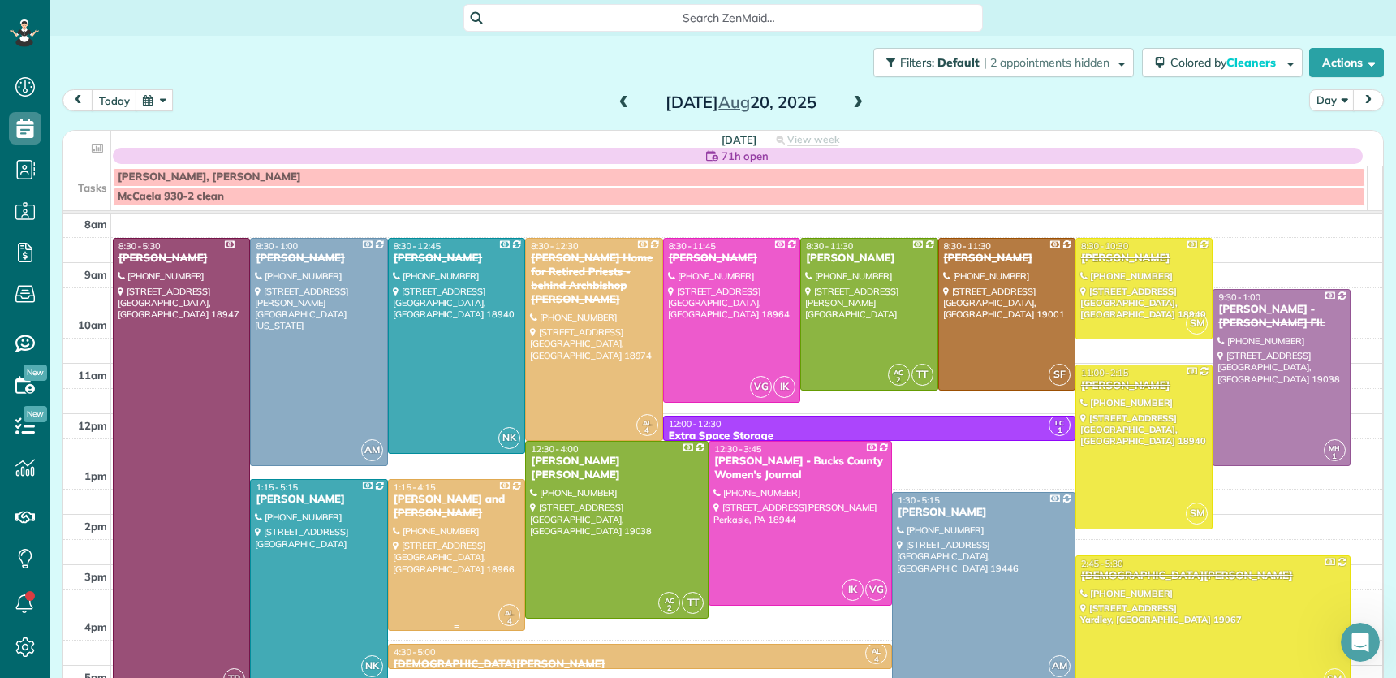
scroll to position [65, 0]
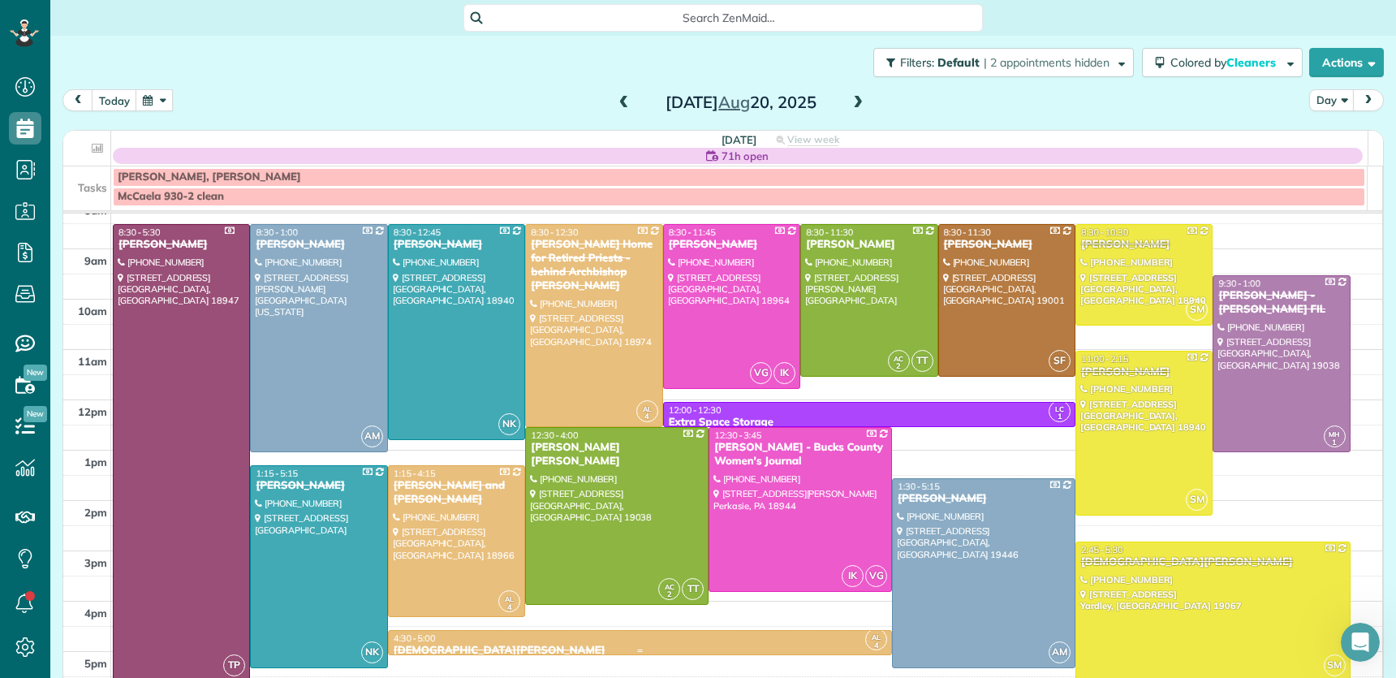
click at [546, 634] on div "4:30 - 5:00" at bounding box center [640, 637] width 494 height 11
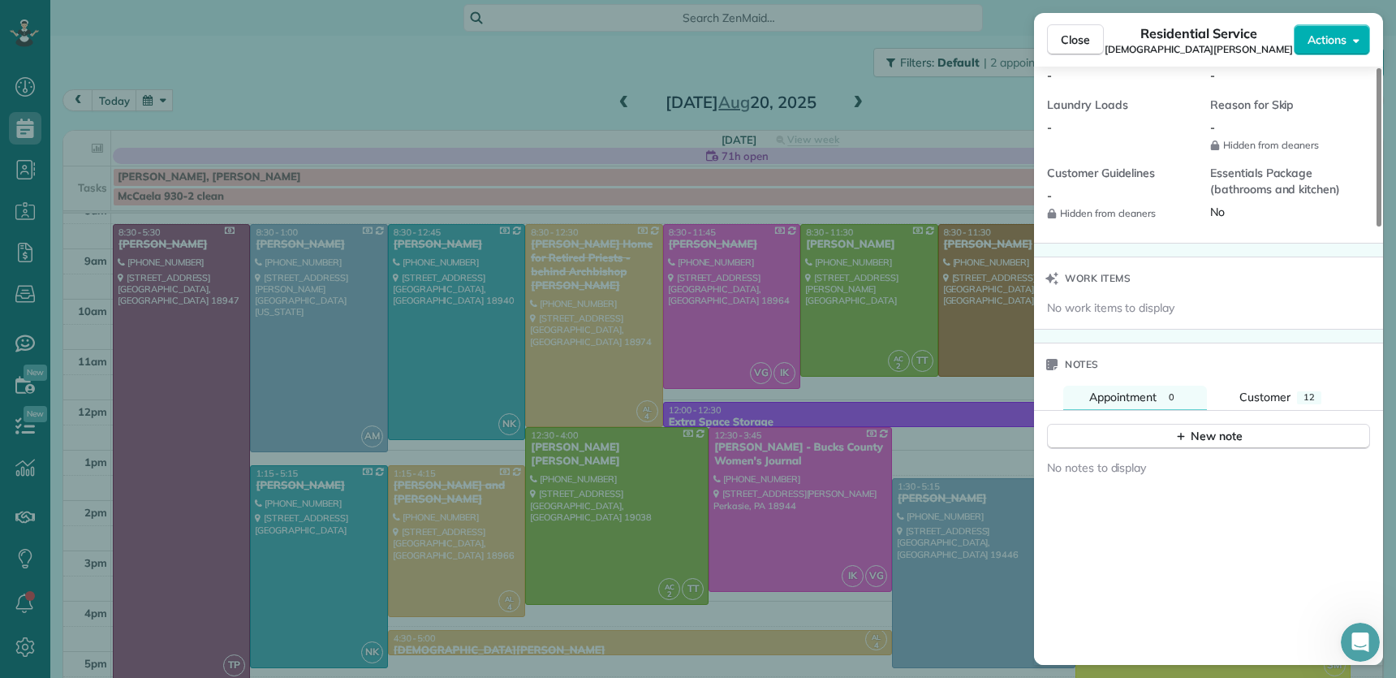
scroll to position [1652, 0]
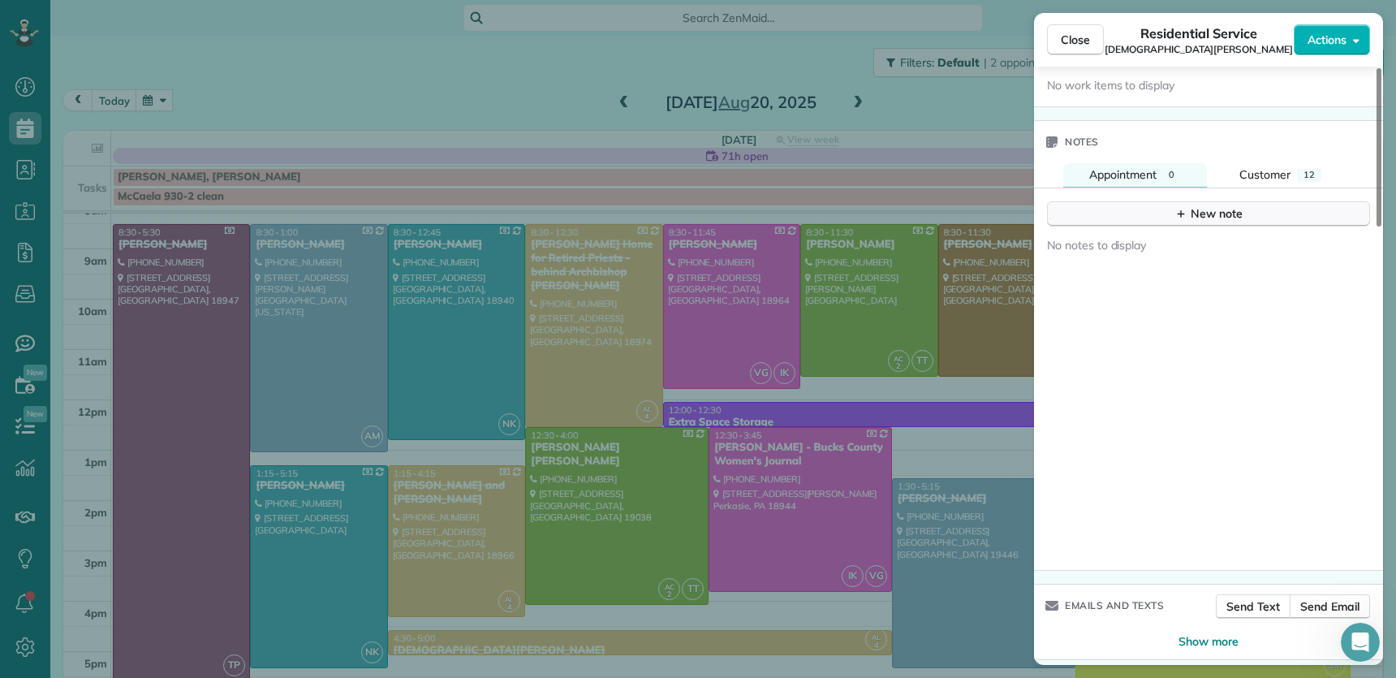
click at [1161, 209] on button "New note" at bounding box center [1208, 213] width 323 height 25
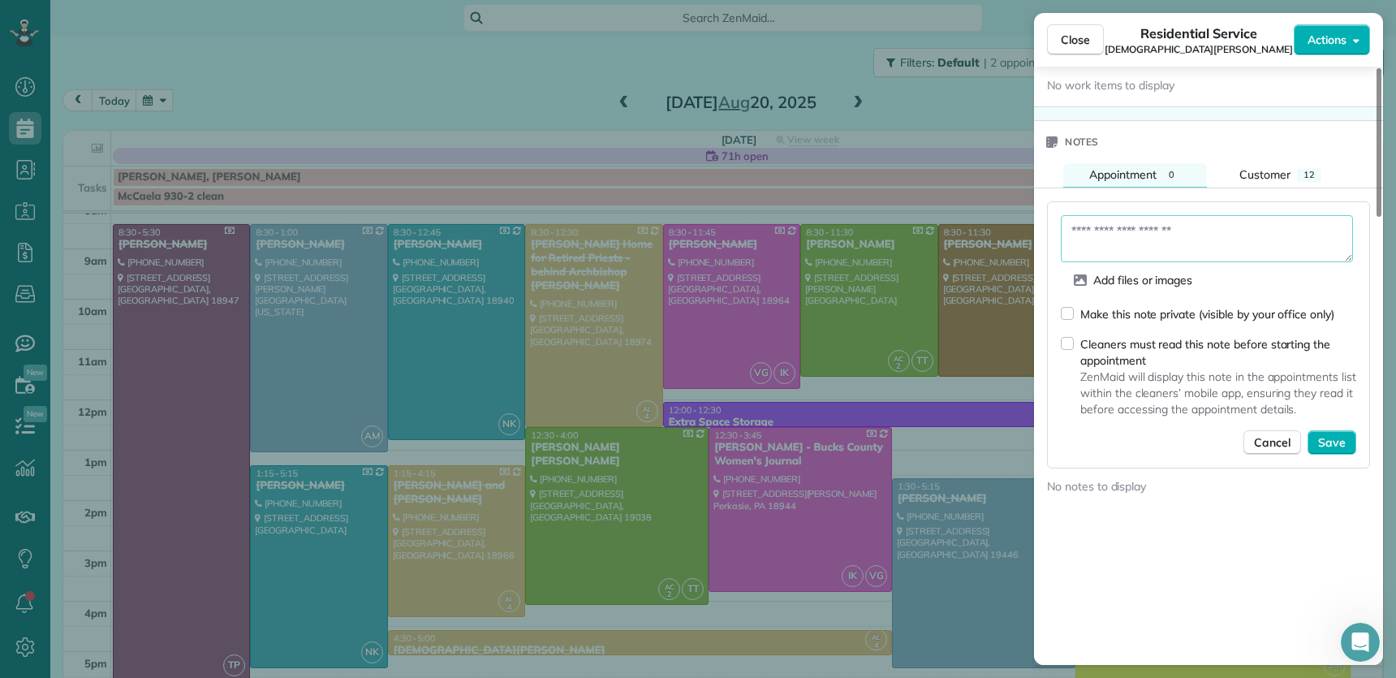
click at [1142, 235] on textarea at bounding box center [1207, 238] width 292 height 47
type textarea "**********"
click at [1331, 435] on span "Save" at bounding box center [1333, 442] width 28 height 16
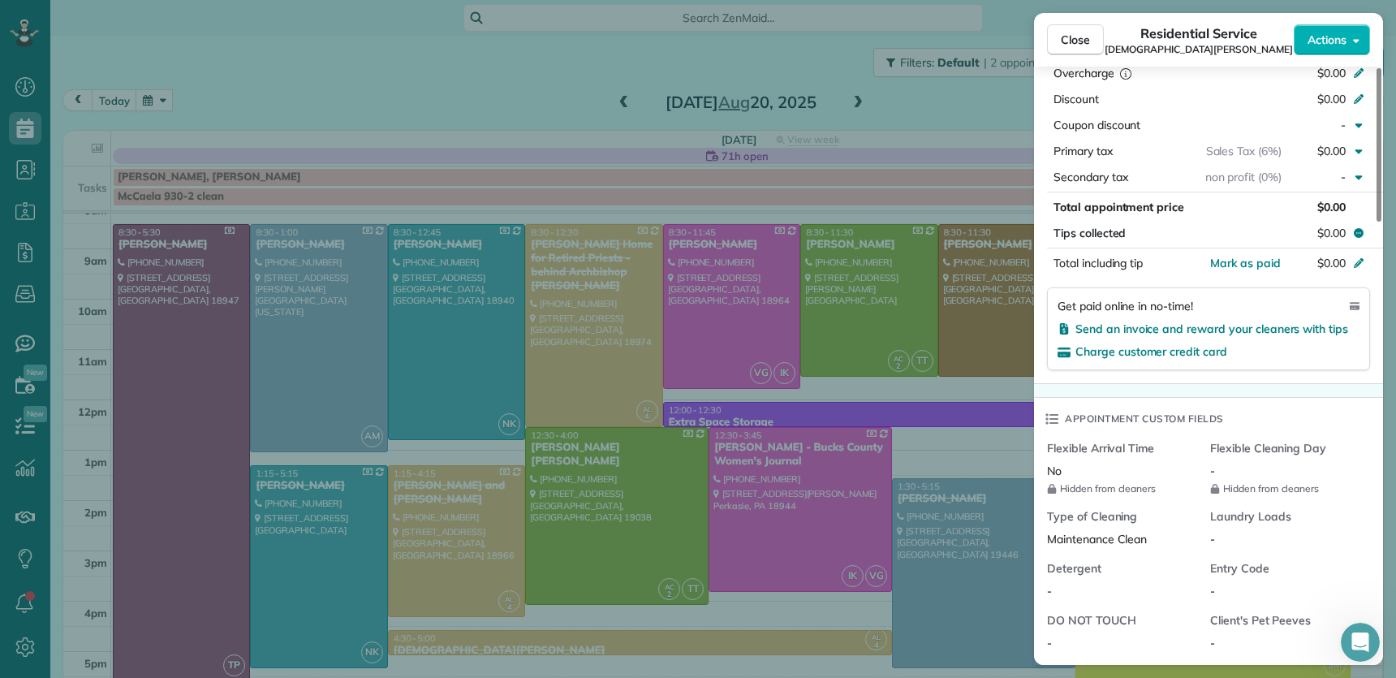
scroll to position [659, 0]
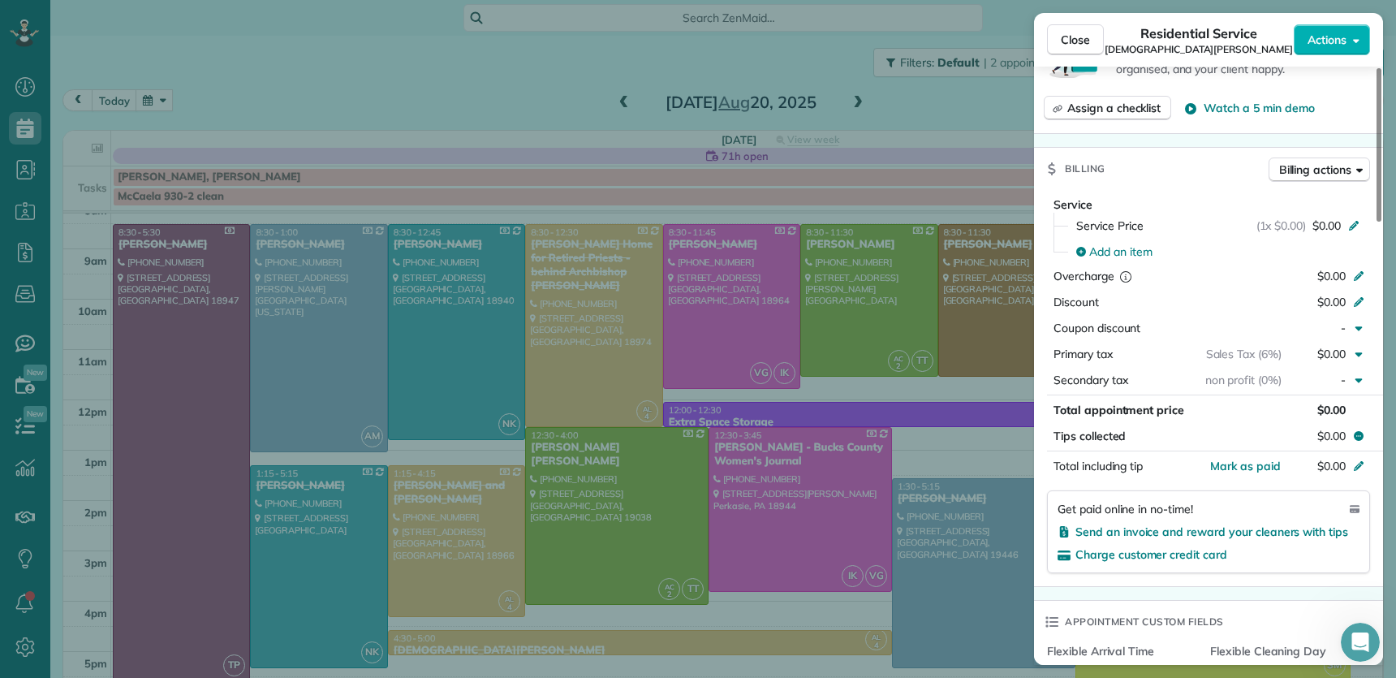
drag, startPoint x: 1063, startPoint y: 44, endPoint x: 999, endPoint y: 461, distance: 422.1
click at [1063, 45] on span "Close" at bounding box center [1075, 40] width 29 height 16
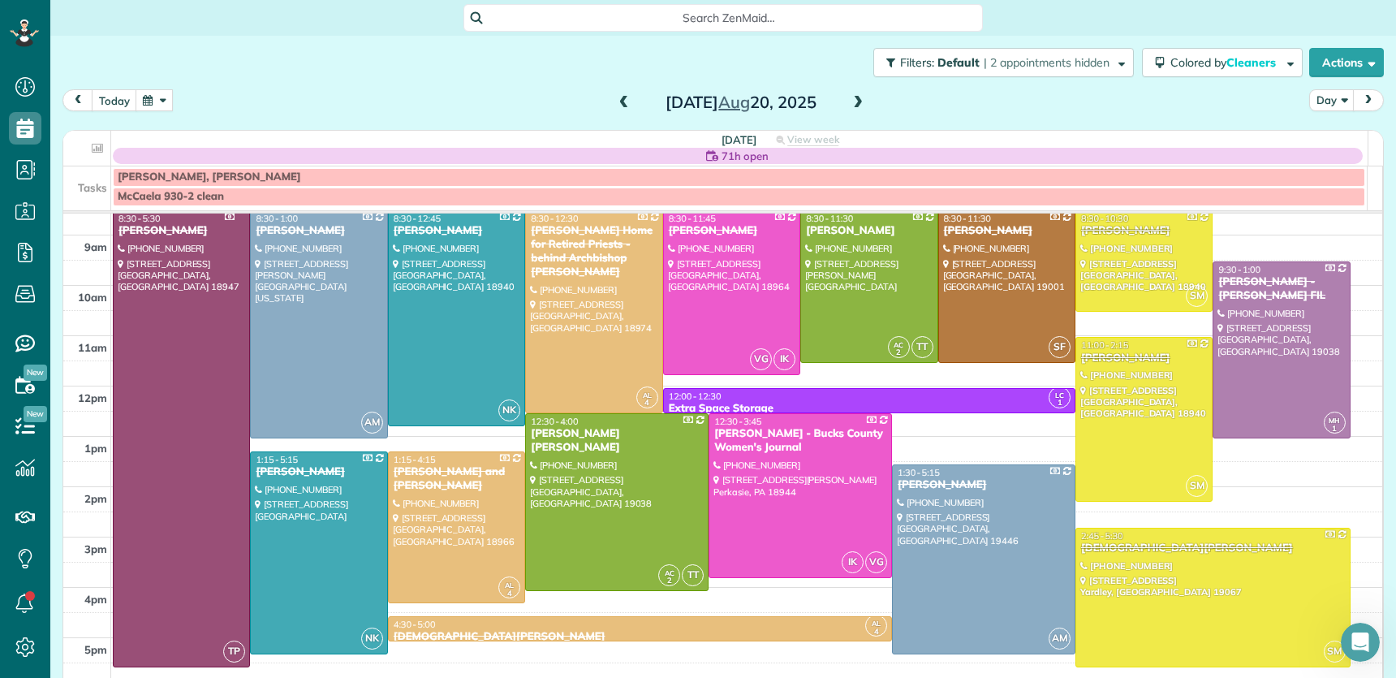
scroll to position [89, 0]
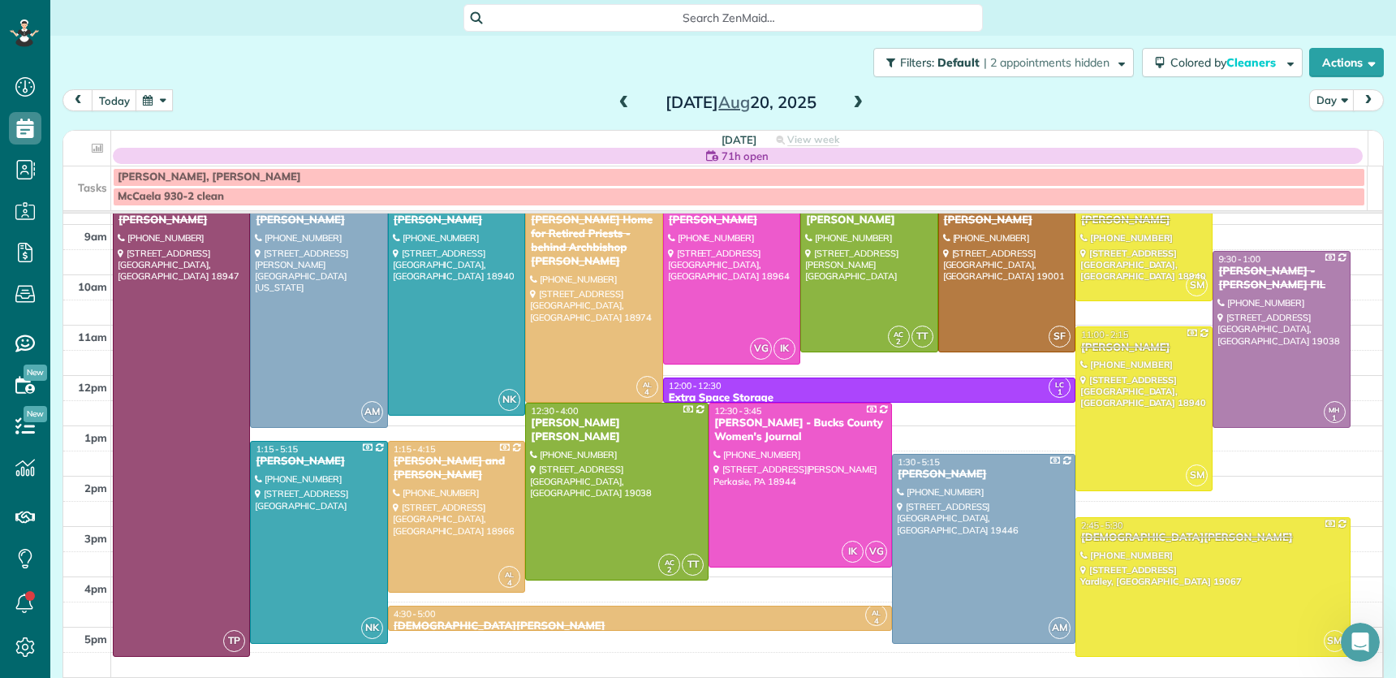
click at [849, 101] on span at bounding box center [858, 103] width 18 height 15
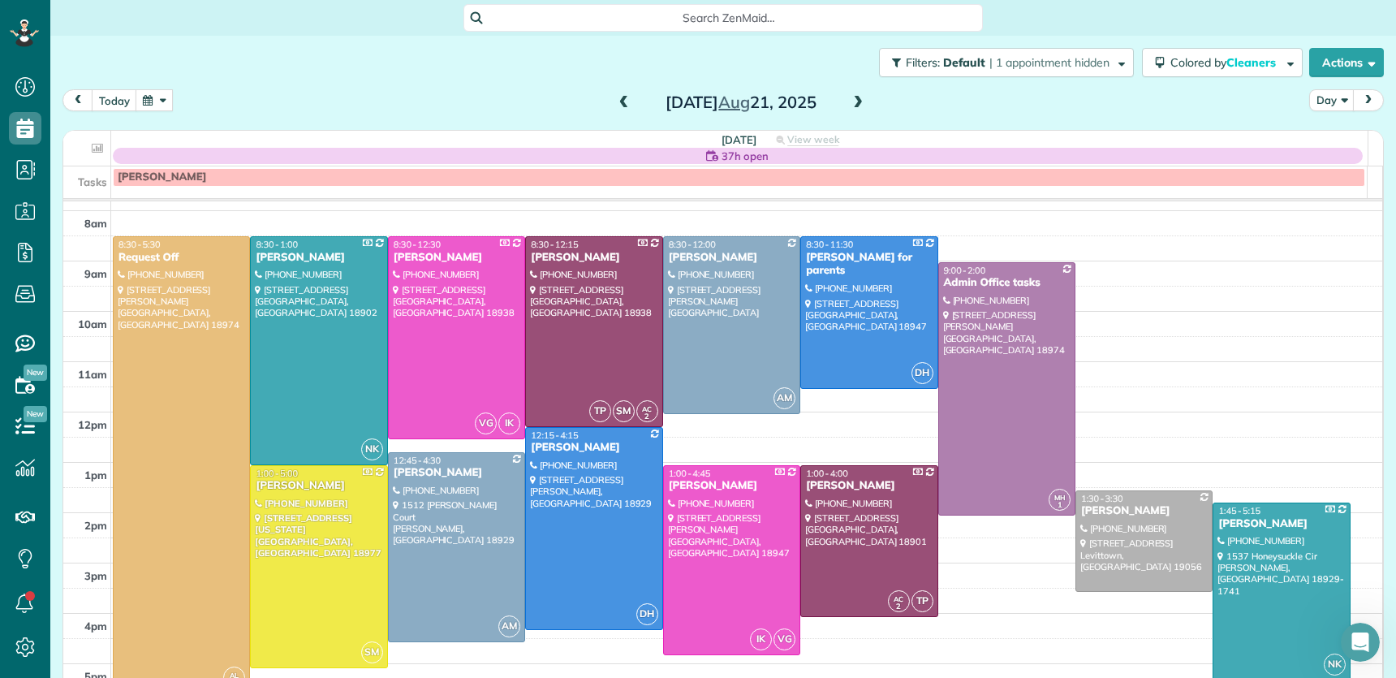
scroll to position [45, 0]
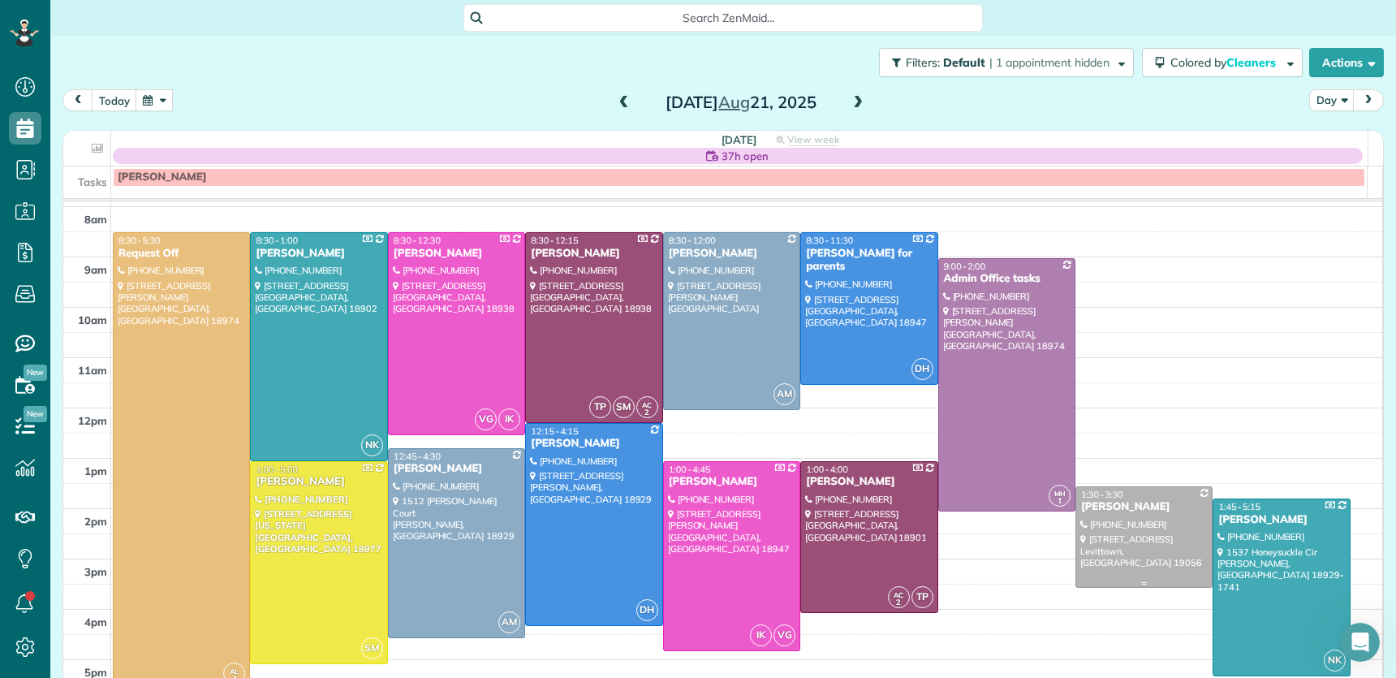
click at [1081, 511] on div "[PERSON_NAME]" at bounding box center [1144, 507] width 127 height 14
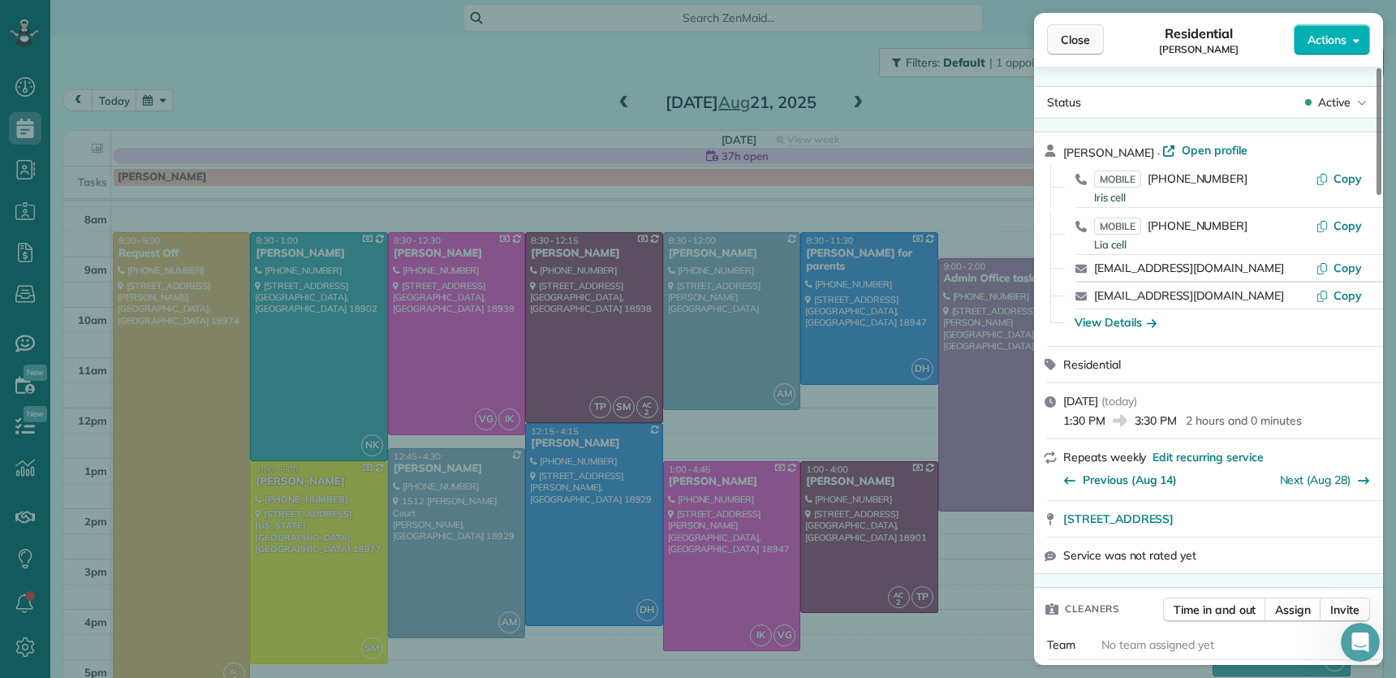
click at [1077, 34] on span "Close" at bounding box center [1075, 40] width 29 height 16
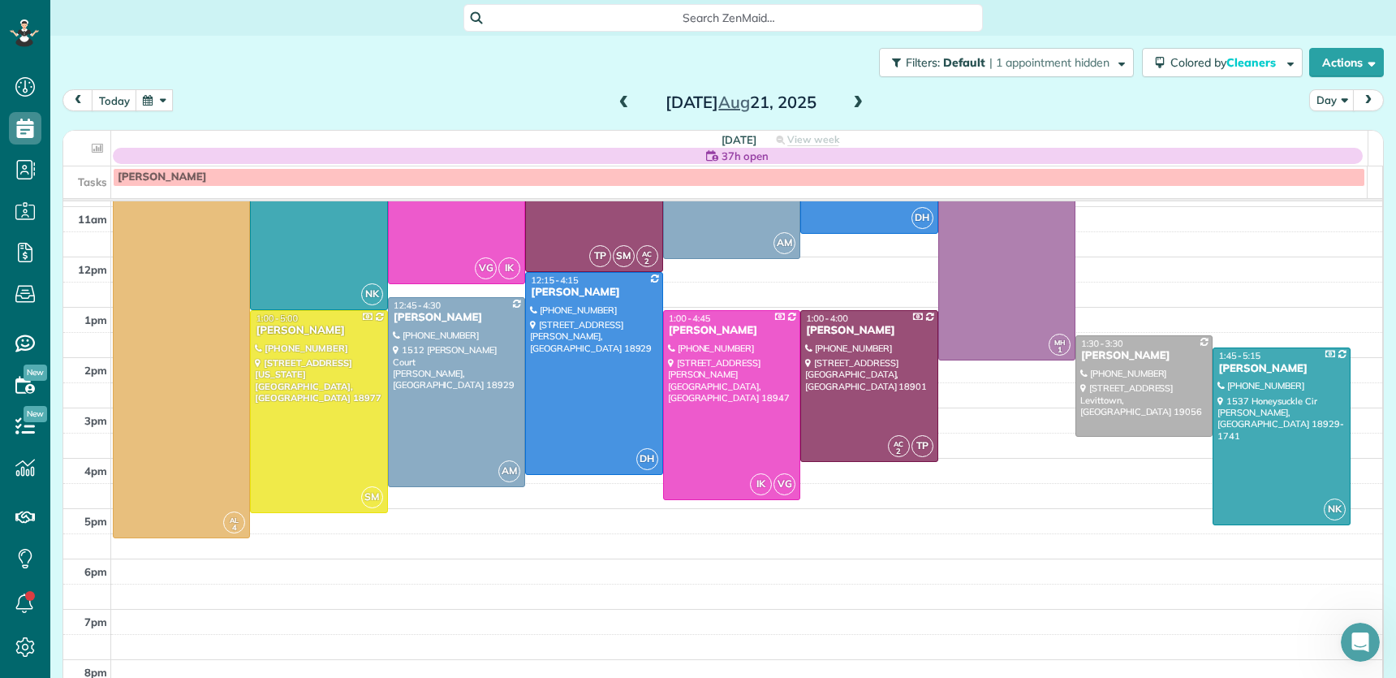
scroll to position [196, 0]
click at [849, 106] on span at bounding box center [858, 103] width 18 height 15
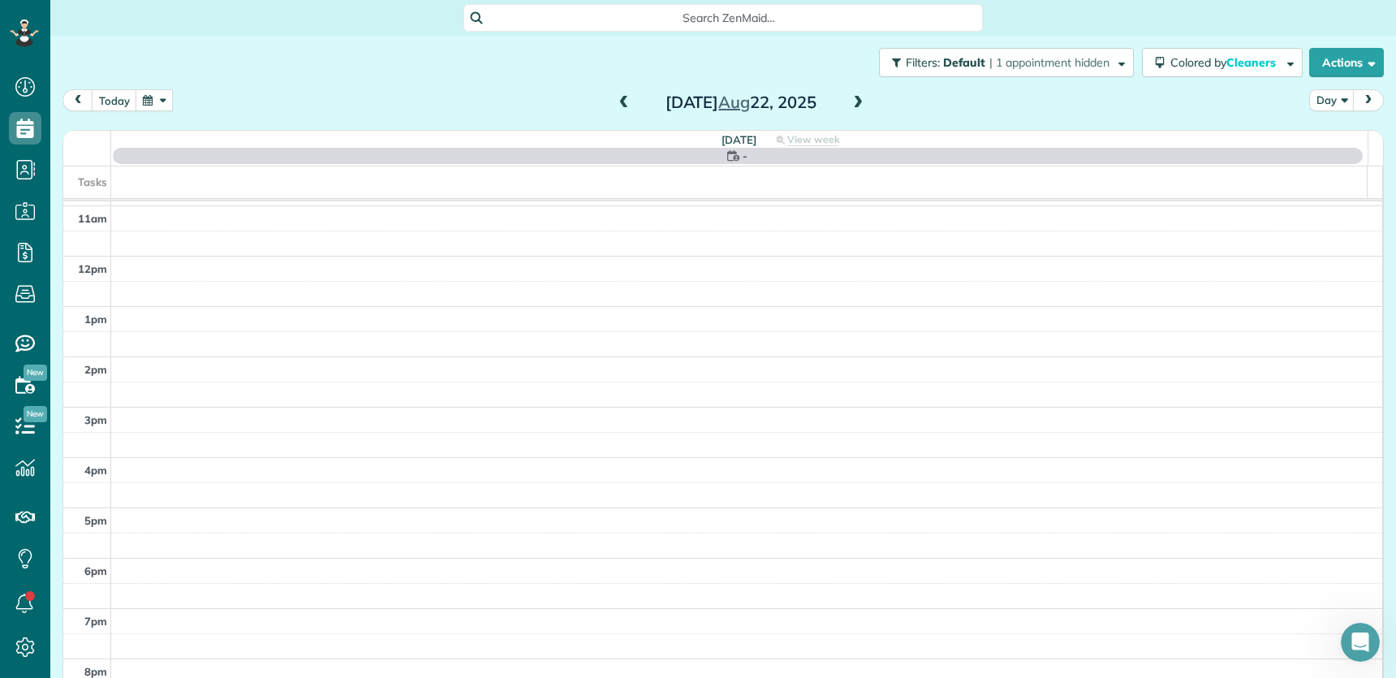
scroll to position [0, 0]
click at [849, 103] on span at bounding box center [858, 103] width 18 height 15
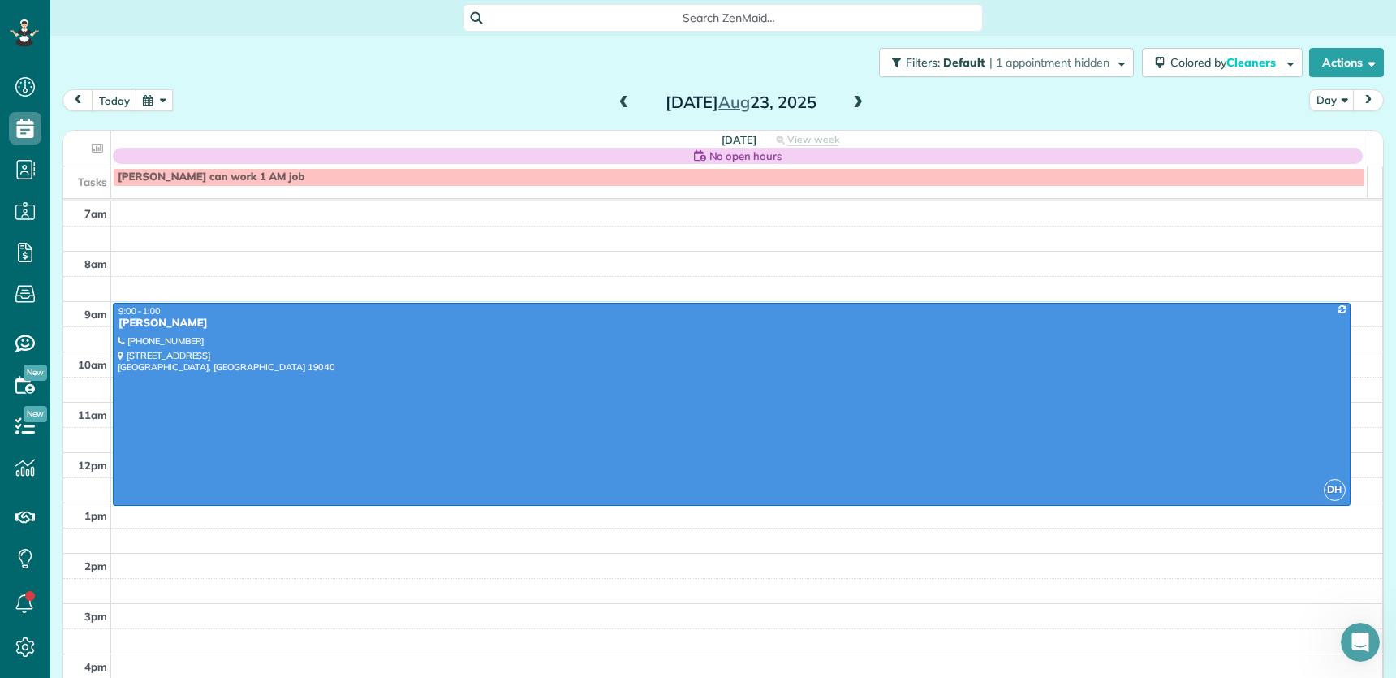
click at [849, 102] on span at bounding box center [858, 103] width 18 height 15
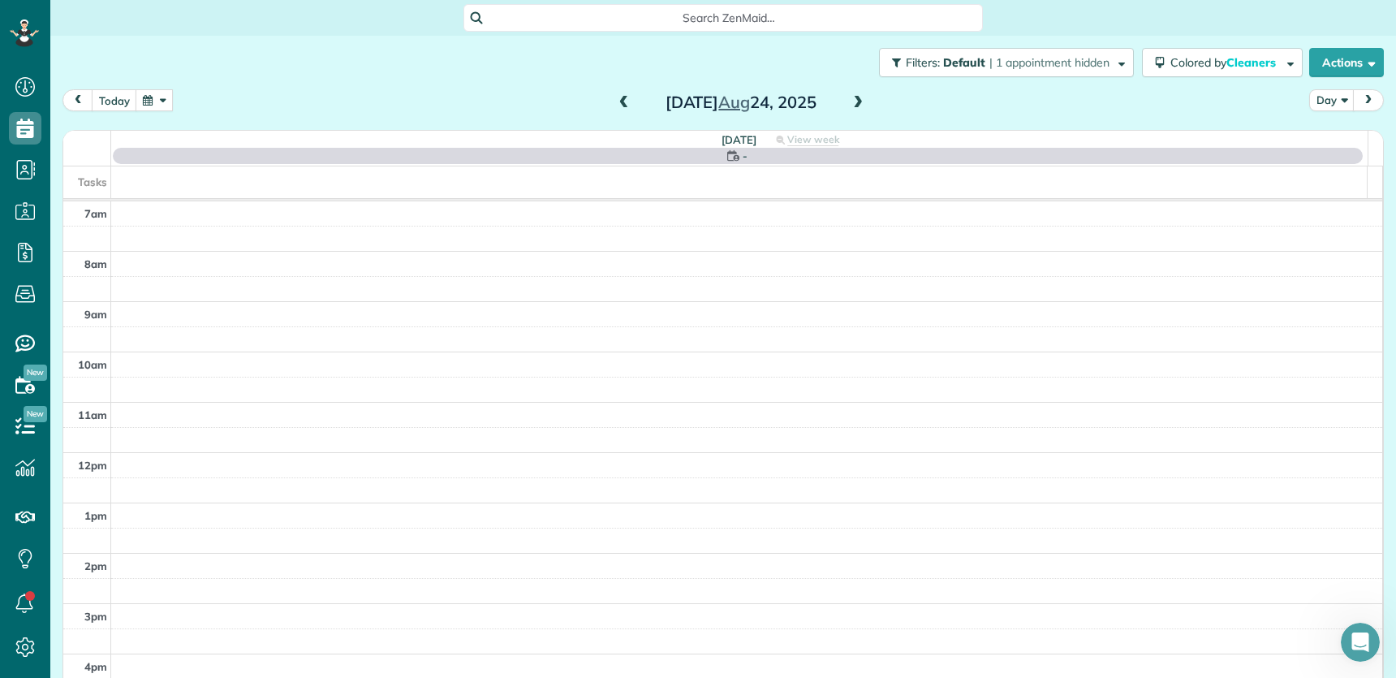
click at [849, 102] on span at bounding box center [858, 103] width 18 height 15
